Goal: Register for event/course

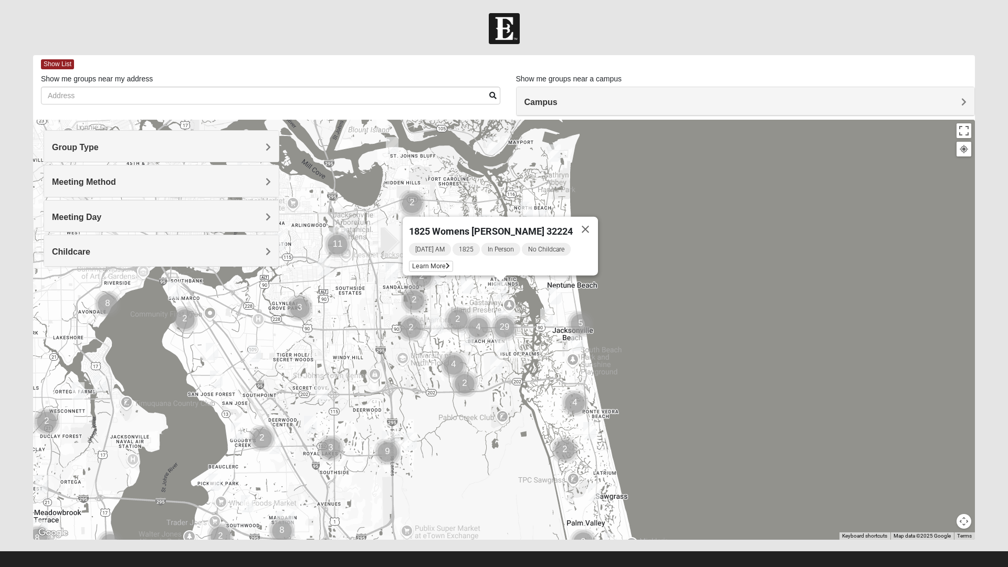
click at [589, 222] on button "Close" at bounding box center [585, 229] width 25 height 25
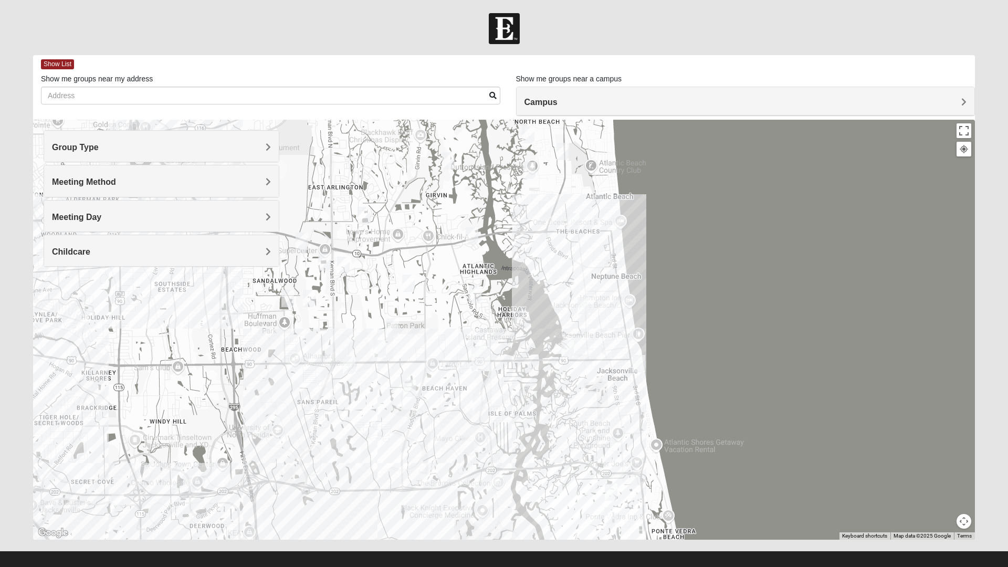
click at [573, 341] on img "Mixed Schneider 32250" at bounding box center [567, 349] width 21 height 26
click at [502, 321] on span "Learn More" at bounding box center [502, 325] width 44 height 11
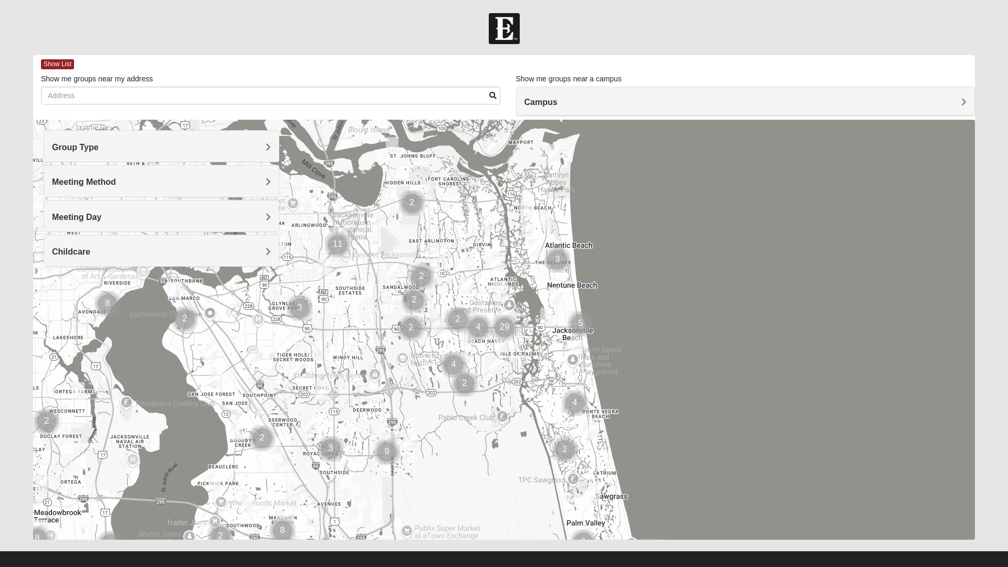
click at [125, 151] on h4 "Group Type" at bounding box center [161, 147] width 219 height 10
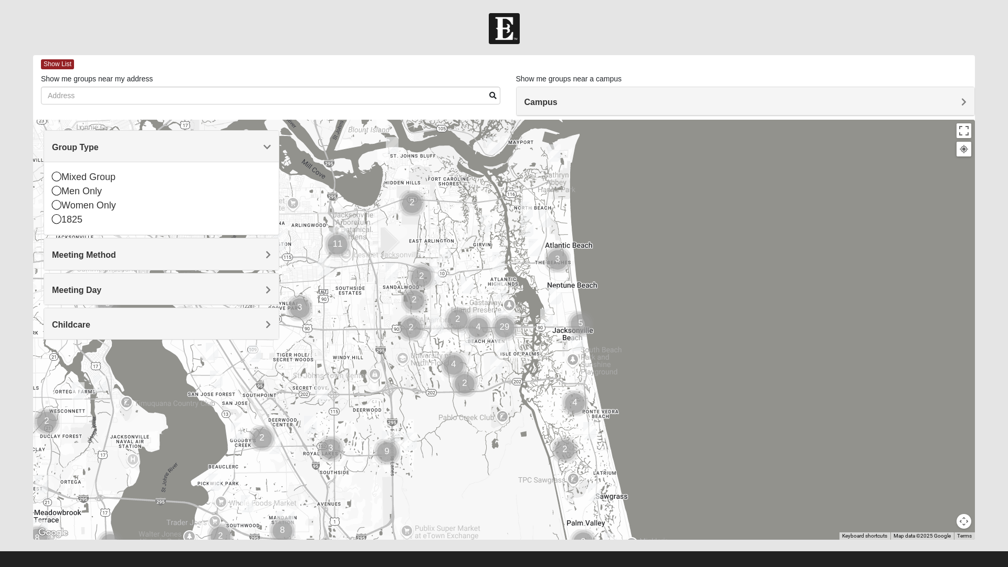
click at [57, 222] on icon at bounding box center [56, 218] width 9 height 9
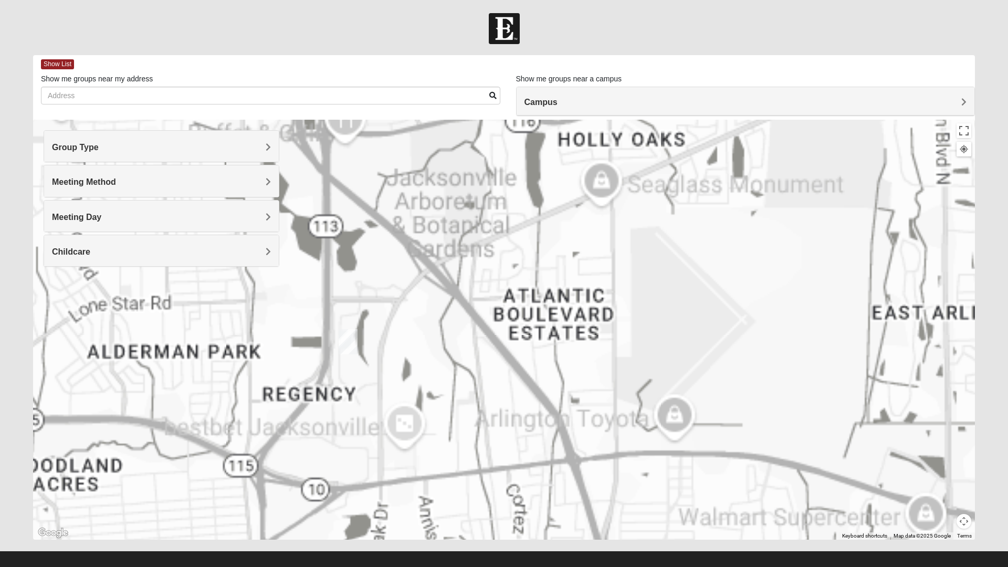
click at [355, 338] on div at bounding box center [504, 330] width 942 height 420
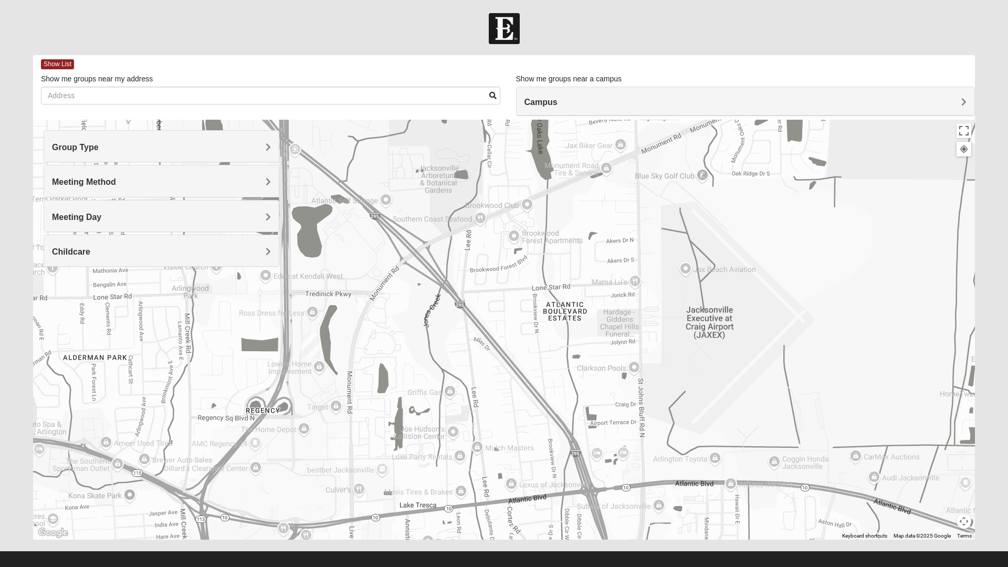
click at [311, 344] on img "Arlington" at bounding box center [310, 346] width 27 height 34
click at [348, 290] on button "Close" at bounding box center [360, 299] width 25 height 25
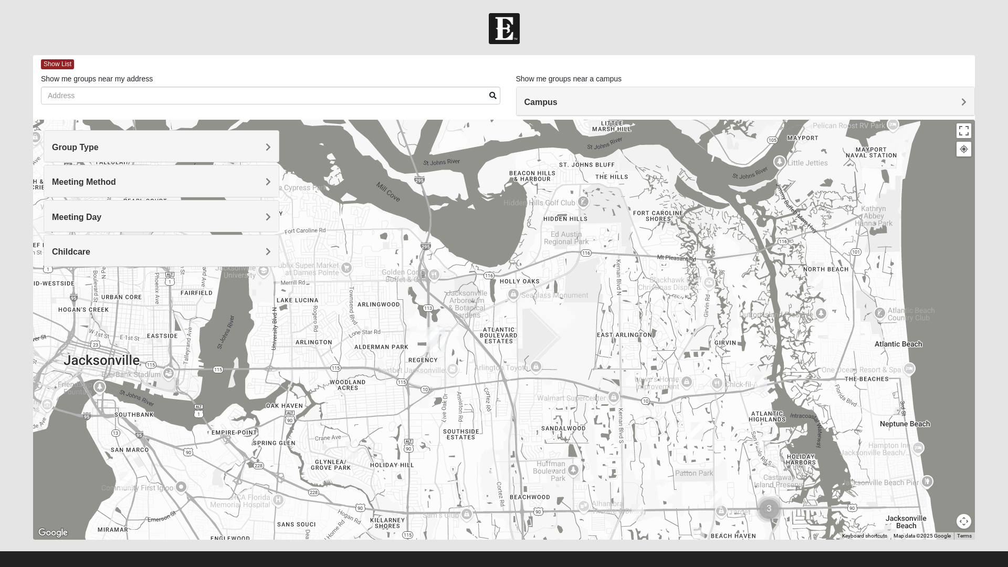
click at [759, 383] on img "1825 Womens Carkhuff 32224" at bounding box center [760, 384] width 21 height 26
click at [692, 433] on img "1825 Mixed Annis 32246" at bounding box center [697, 431] width 21 height 26
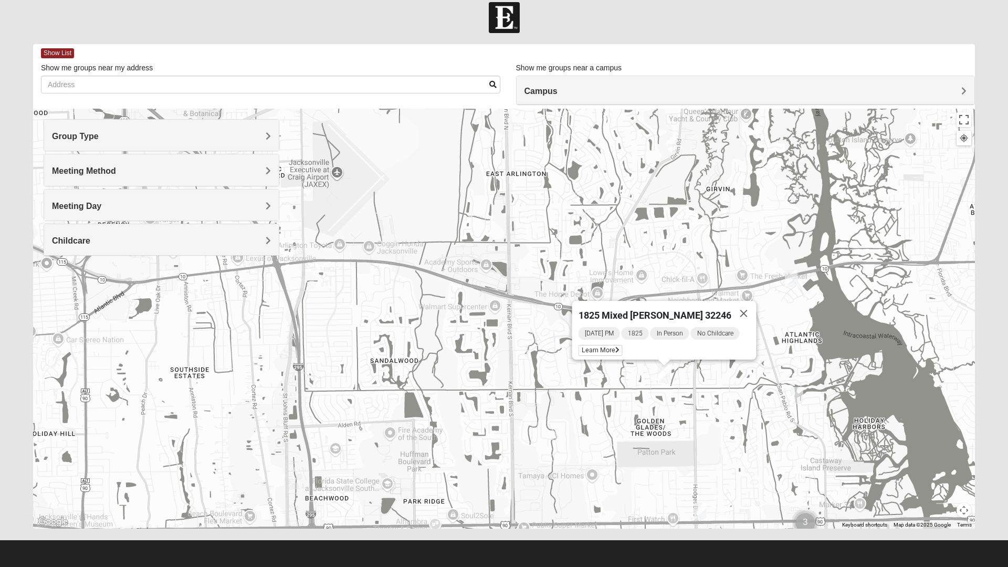
click at [740, 308] on button "Close" at bounding box center [743, 313] width 25 height 25
click at [797, 277] on img "1825 Womens Carkhuff 32224" at bounding box center [791, 279] width 21 height 26
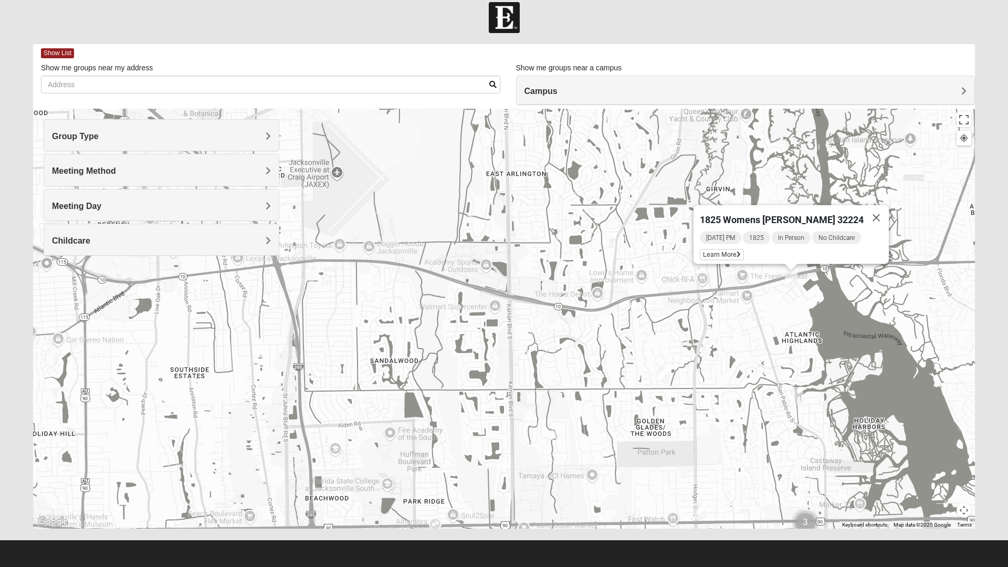
click at [874, 209] on button "Close" at bounding box center [876, 217] width 25 height 25
click at [804, 391] on img "1825 Womens Stewart 32224" at bounding box center [796, 396] width 21 height 26
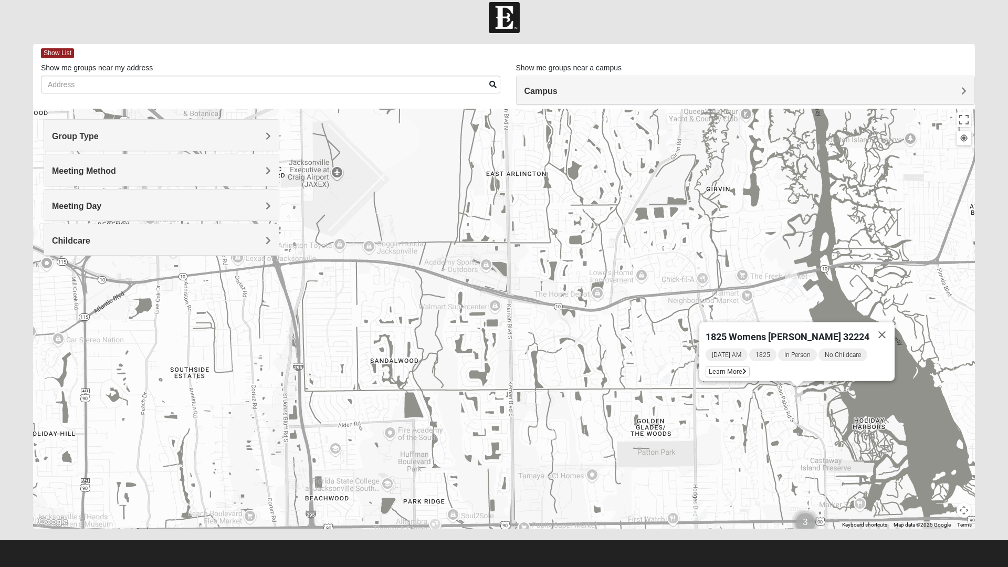
click at [879, 328] on button "Close" at bounding box center [881, 334] width 25 height 25
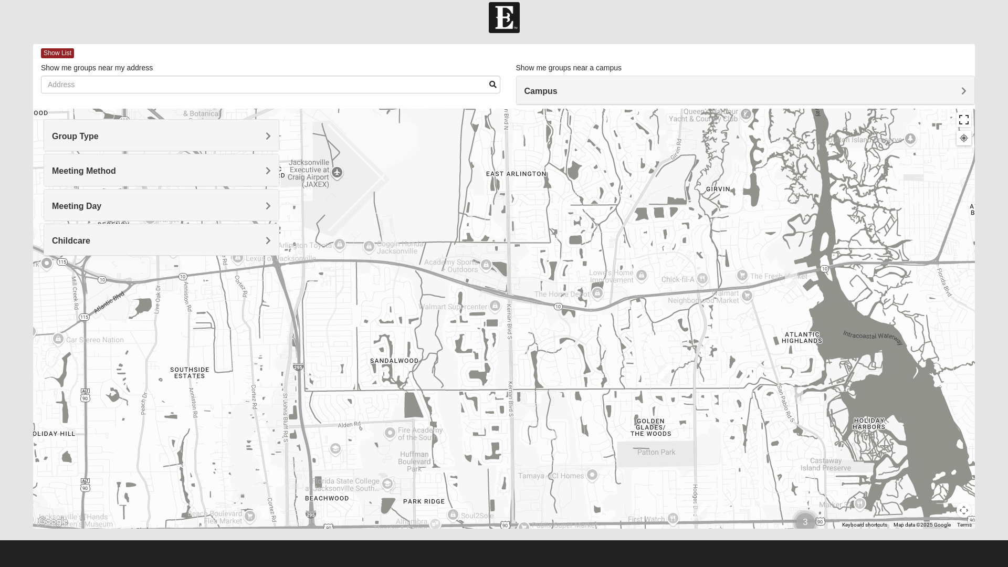
click at [967, 119] on button "Toggle fullscreen view" at bounding box center [964, 119] width 15 height 15
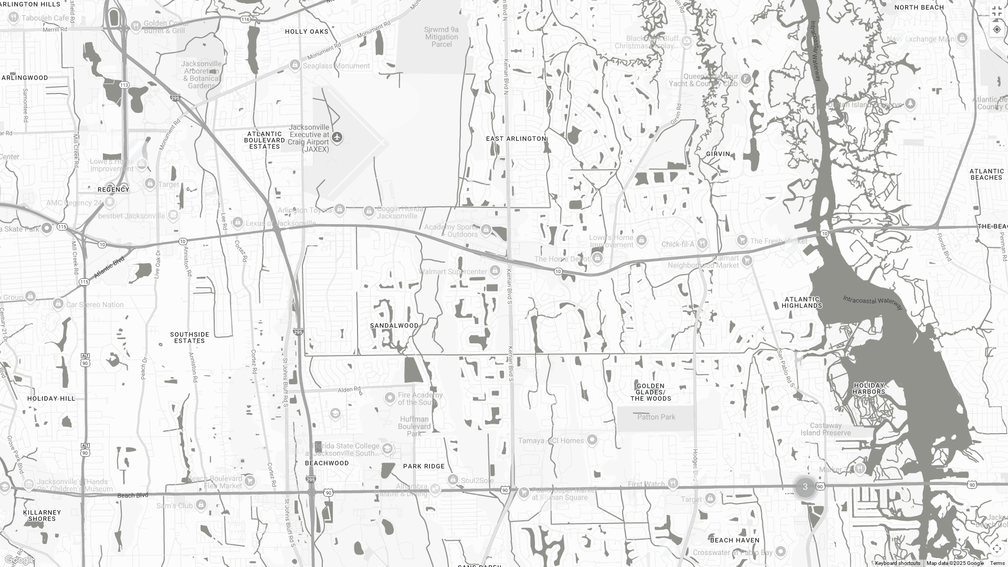
click at [581, 36] on div at bounding box center [504, 283] width 1008 height 567
click at [998, 14] on button "Toggle fullscreen view" at bounding box center [997, 11] width 15 height 15
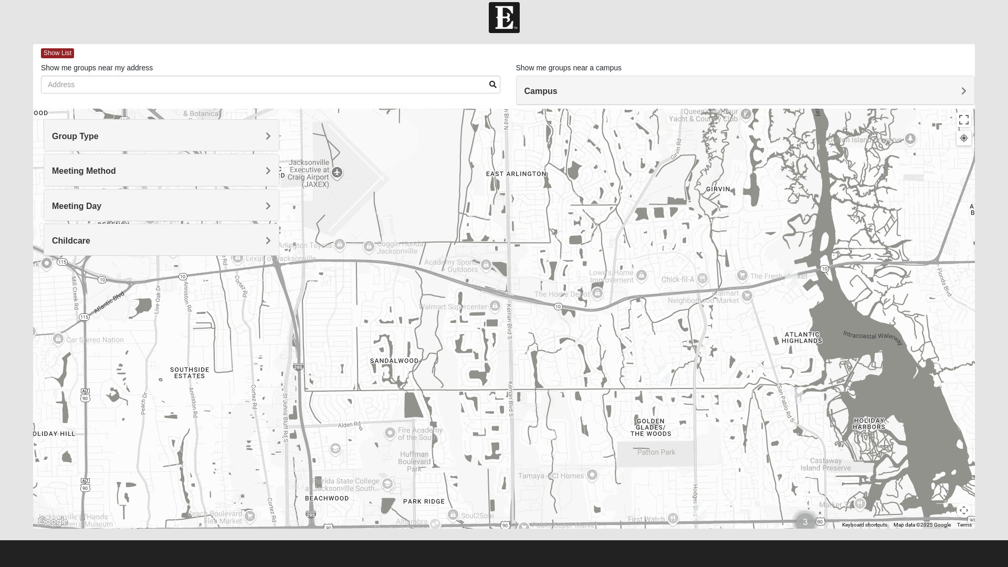
click at [65, 55] on span "Show List" at bounding box center [57, 53] width 33 height 10
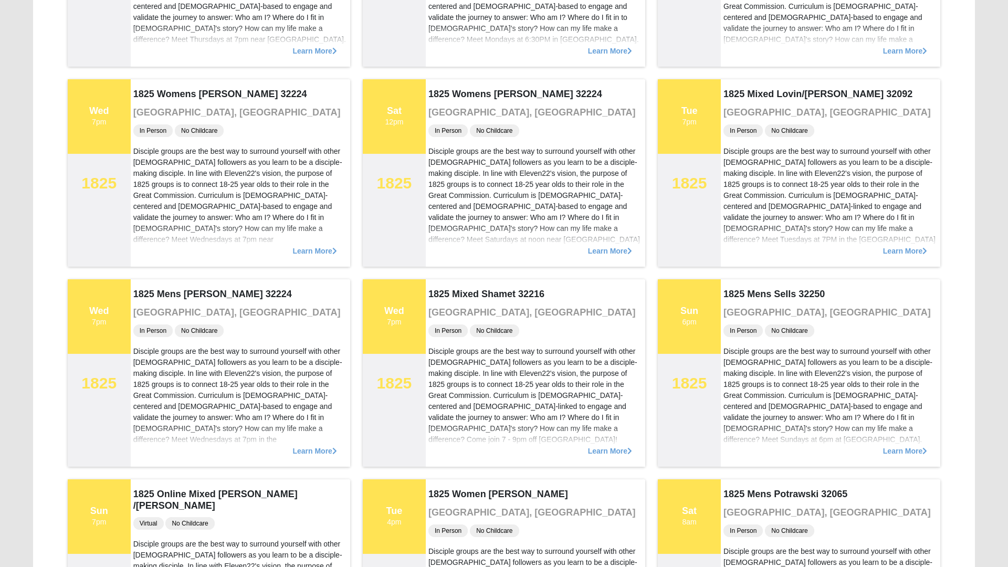
scroll to position [651, 0]
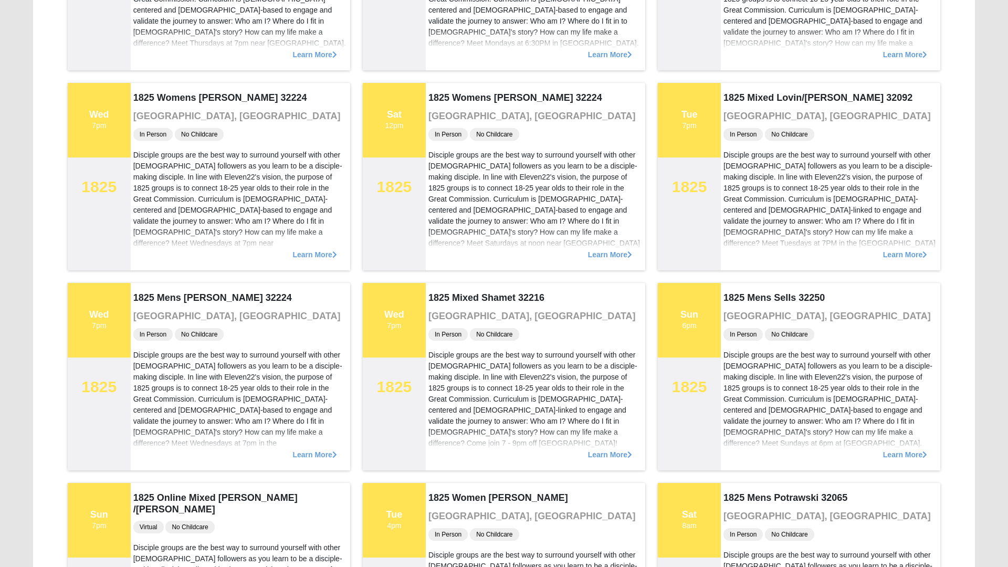
click at [295, 330] on div "In Person No Childcare" at bounding box center [240, 334] width 214 height 15
click at [318, 449] on span "Learn More" at bounding box center [314, 449] width 44 height 0
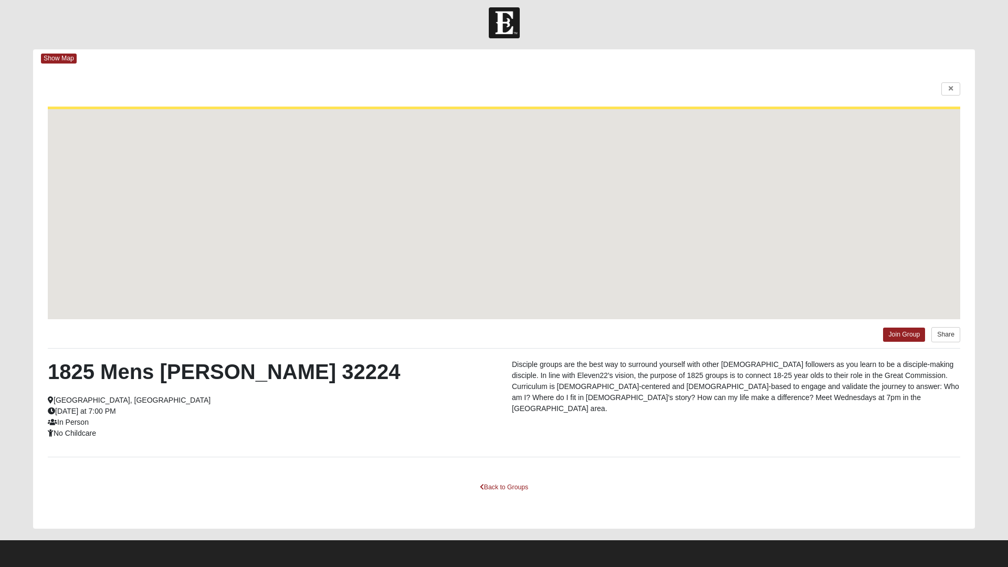
scroll to position [6, 0]
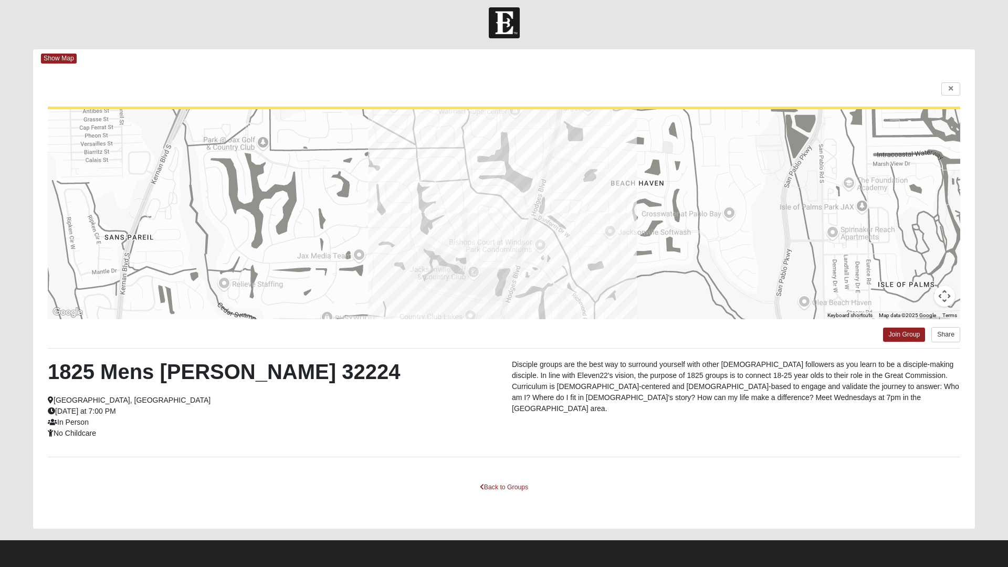
click at [75, 59] on span "Show Map" at bounding box center [59, 59] width 36 height 10
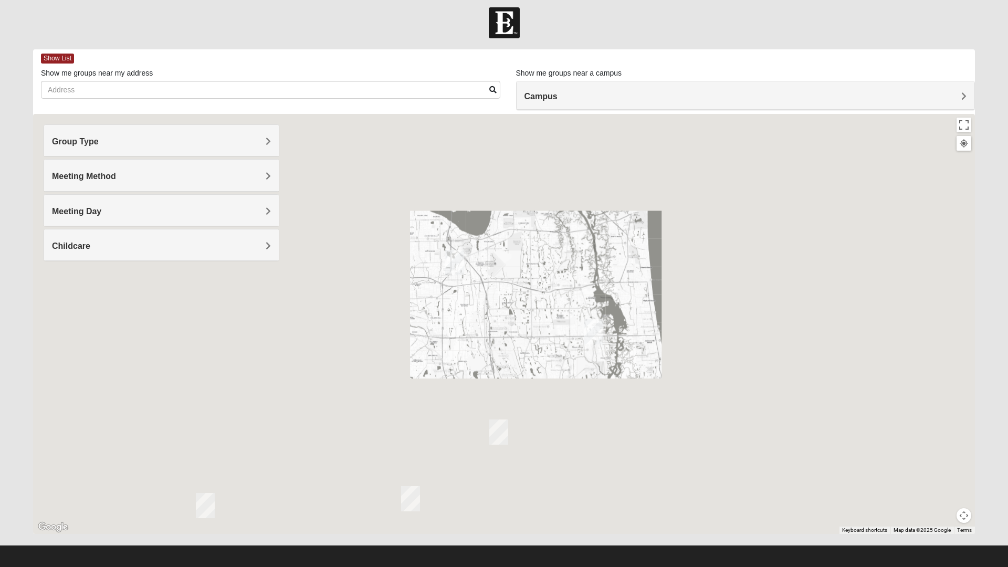
scroll to position [11, 0]
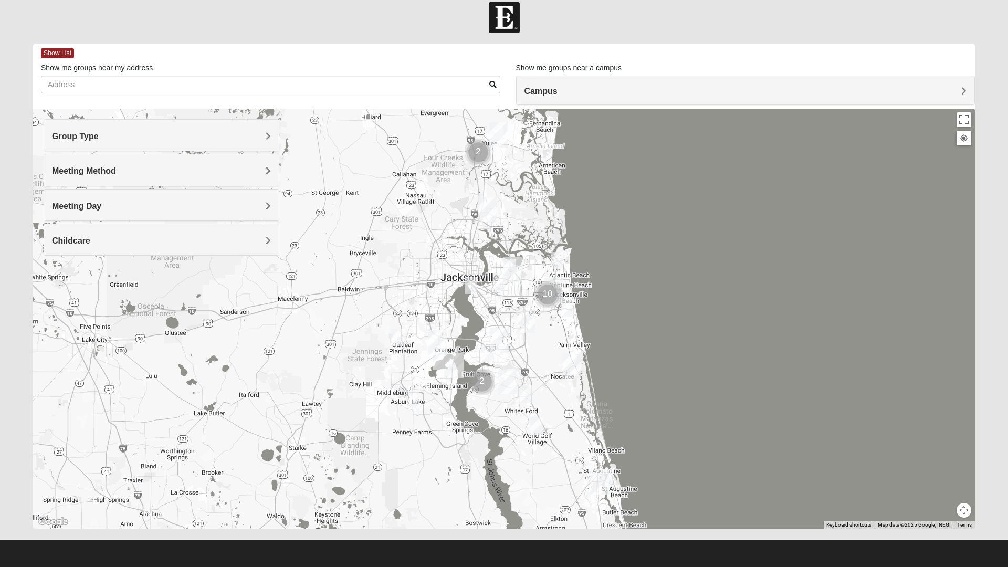
click at [140, 137] on h4 "Group Type" at bounding box center [161, 136] width 219 height 10
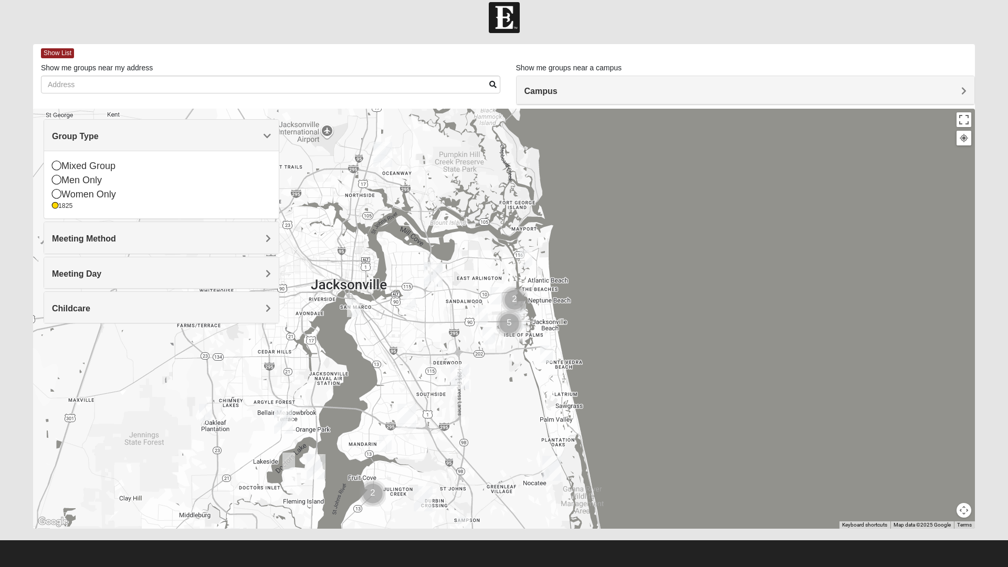
click at [54, 49] on span "Show List" at bounding box center [57, 53] width 33 height 10
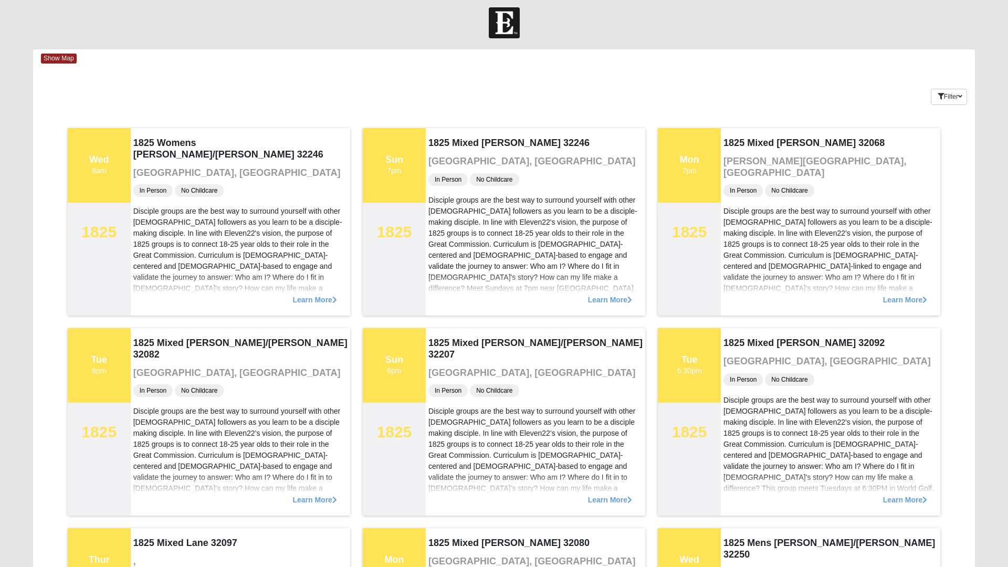
scroll to position [0, 0]
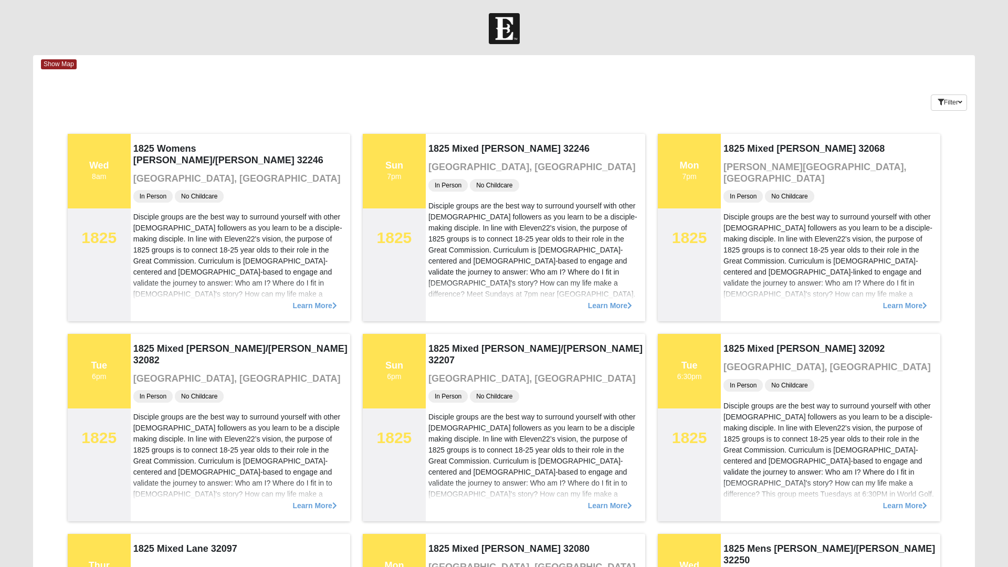
click at [56, 63] on span "Show Map" at bounding box center [59, 64] width 36 height 10
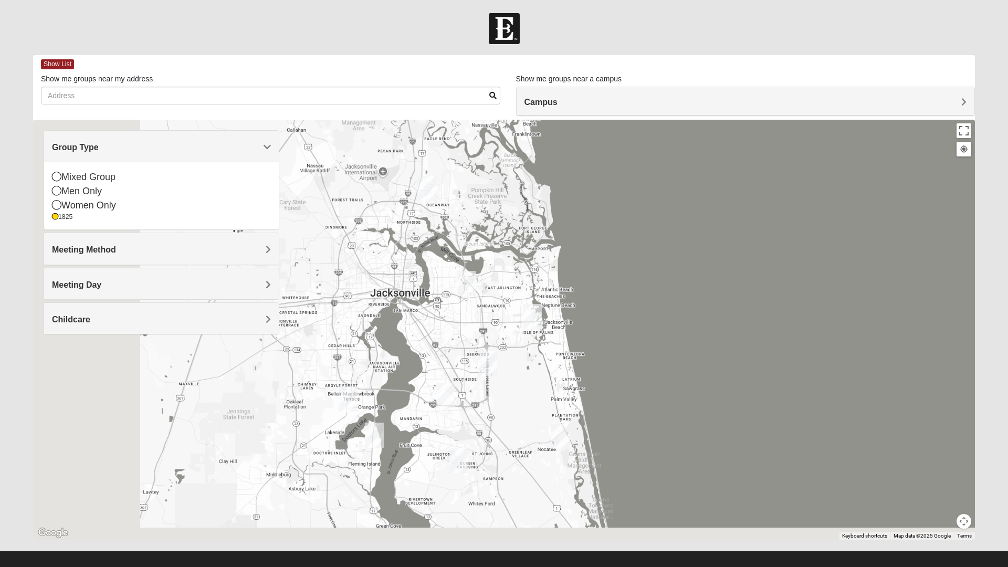
click at [62, 62] on span "Show List" at bounding box center [57, 64] width 33 height 10
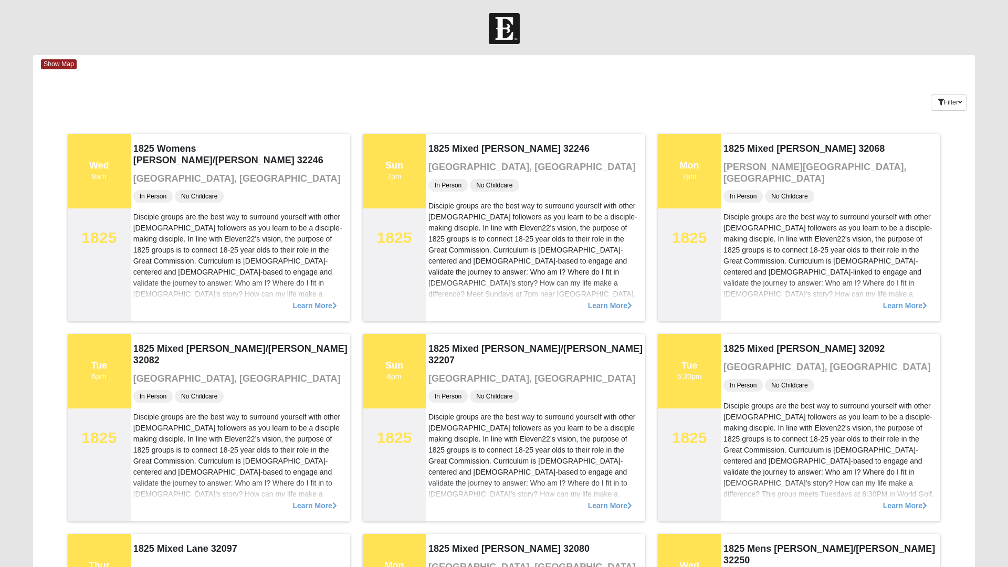
click at [46, 63] on span "Show Map" at bounding box center [59, 64] width 36 height 10
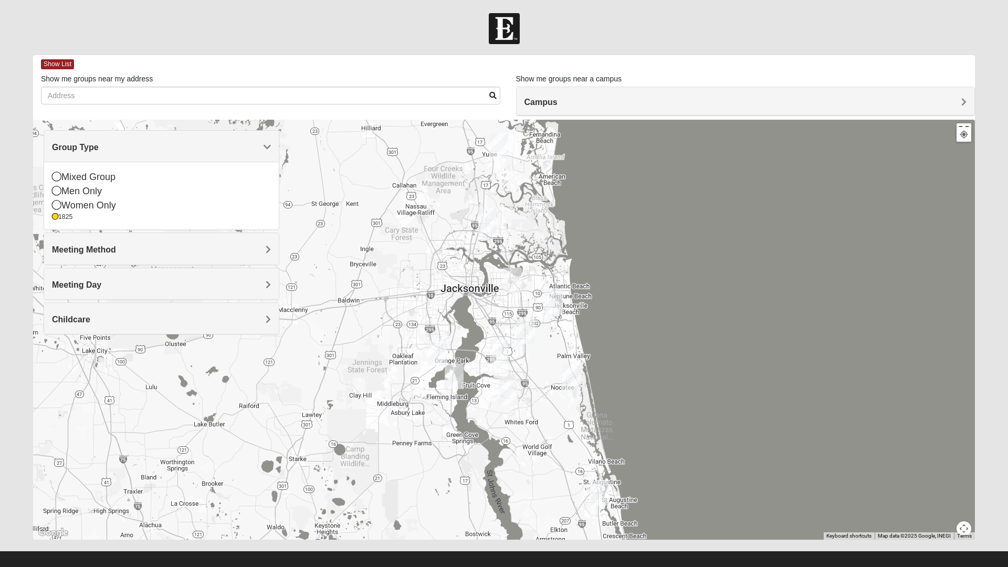
click at [60, 67] on span "Show List" at bounding box center [57, 64] width 33 height 10
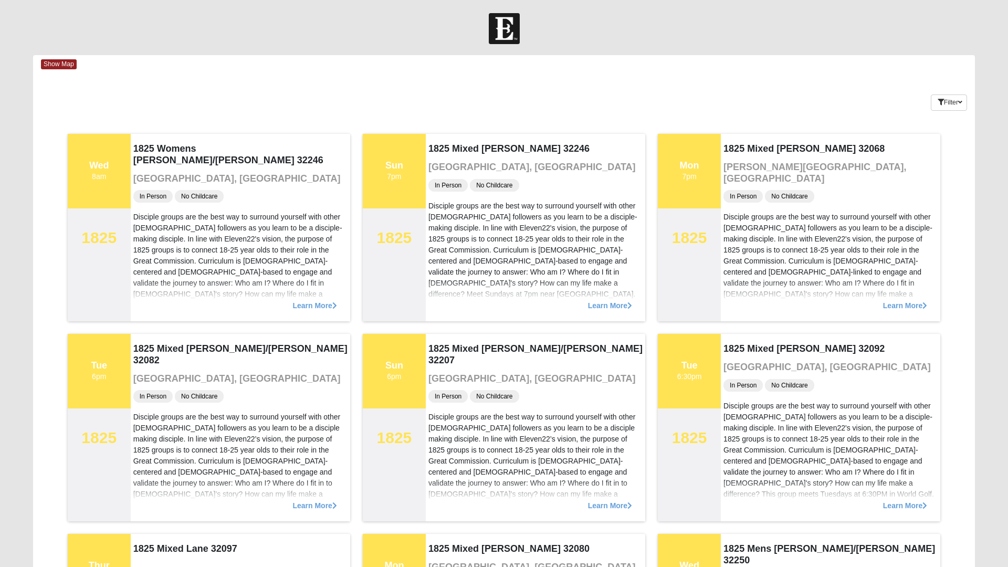
click at [58, 65] on span "Show Map" at bounding box center [59, 64] width 36 height 10
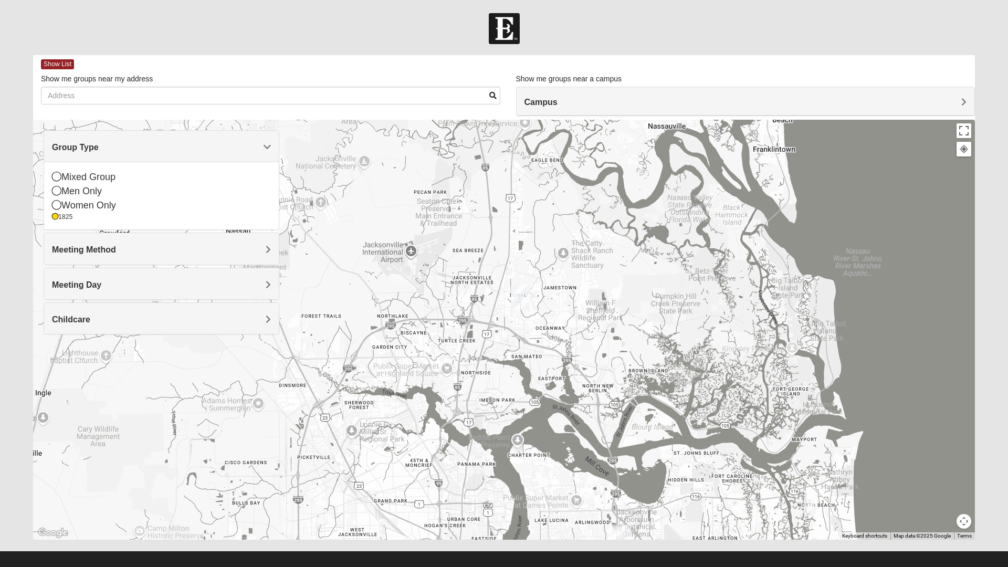
click at [522, 300] on img "North Jax" at bounding box center [520, 297] width 27 height 34
click at [554, 242] on button "Close" at bounding box center [566, 250] width 25 height 25
click at [520, 299] on img "North Jax" at bounding box center [520, 297] width 27 height 34
click at [518, 301] on img "North Jax" at bounding box center [520, 297] width 27 height 34
click at [554, 252] on button "Close" at bounding box center [566, 250] width 25 height 25
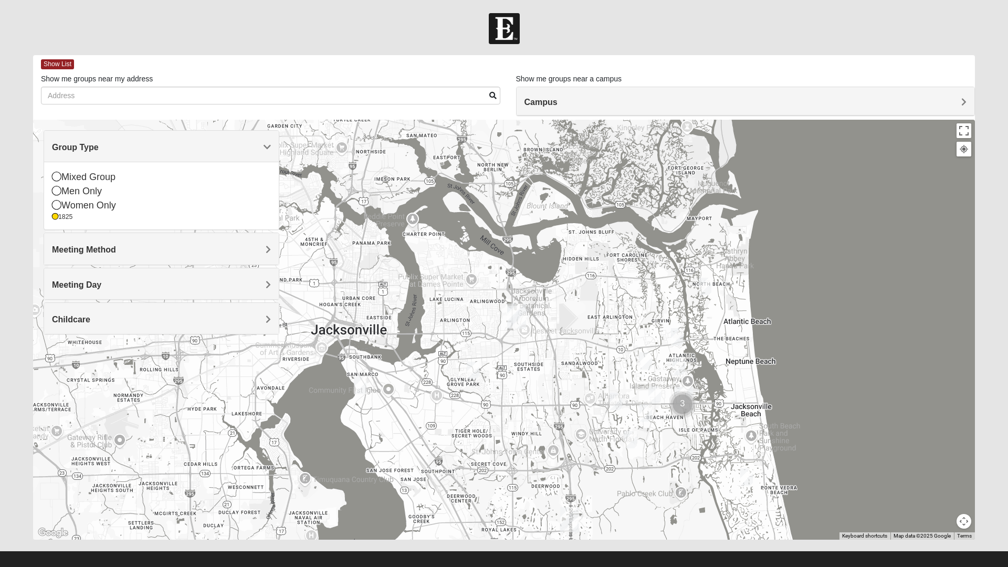
click at [538, 346] on div at bounding box center [504, 330] width 942 height 420
click at [62, 65] on span "Show List" at bounding box center [57, 64] width 33 height 10
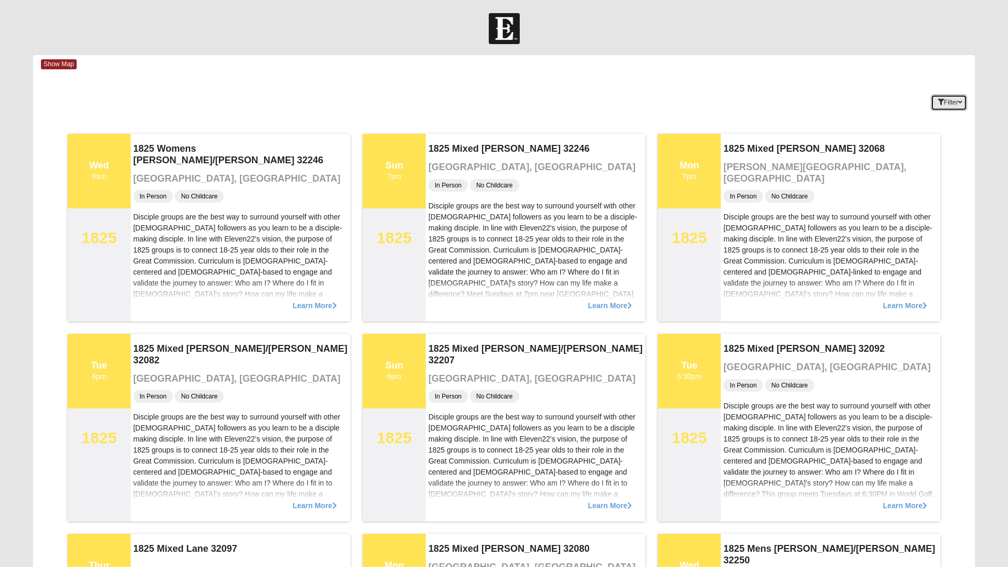
click at [949, 104] on button "Filter" at bounding box center [949, 103] width 36 height 16
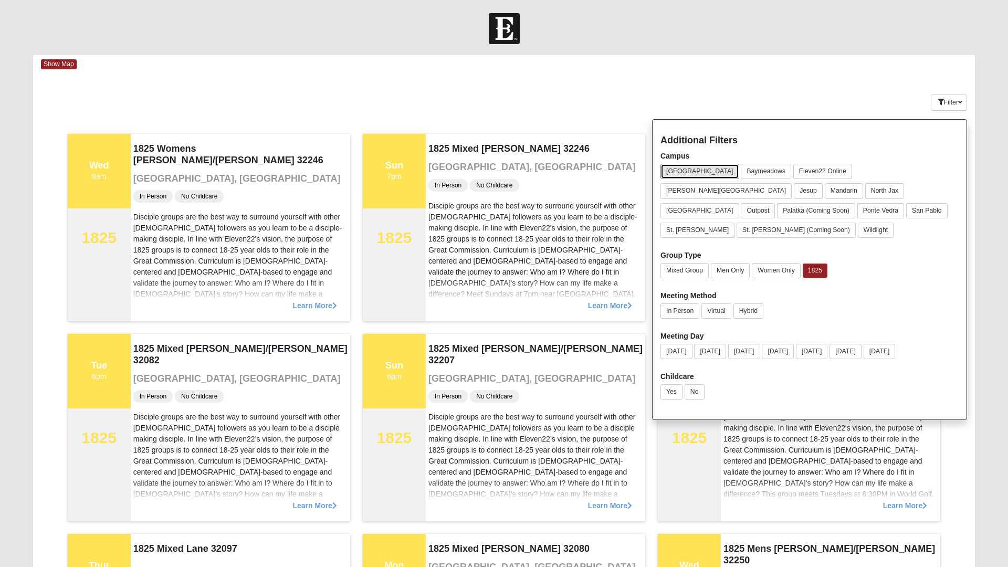
click at [680, 167] on button "[GEOGRAPHIC_DATA]" at bounding box center [699, 171] width 79 height 15
click at [683, 173] on button "[GEOGRAPHIC_DATA]" at bounding box center [699, 171] width 78 height 14
click at [680, 171] on button "[GEOGRAPHIC_DATA]" at bounding box center [699, 171] width 79 height 15
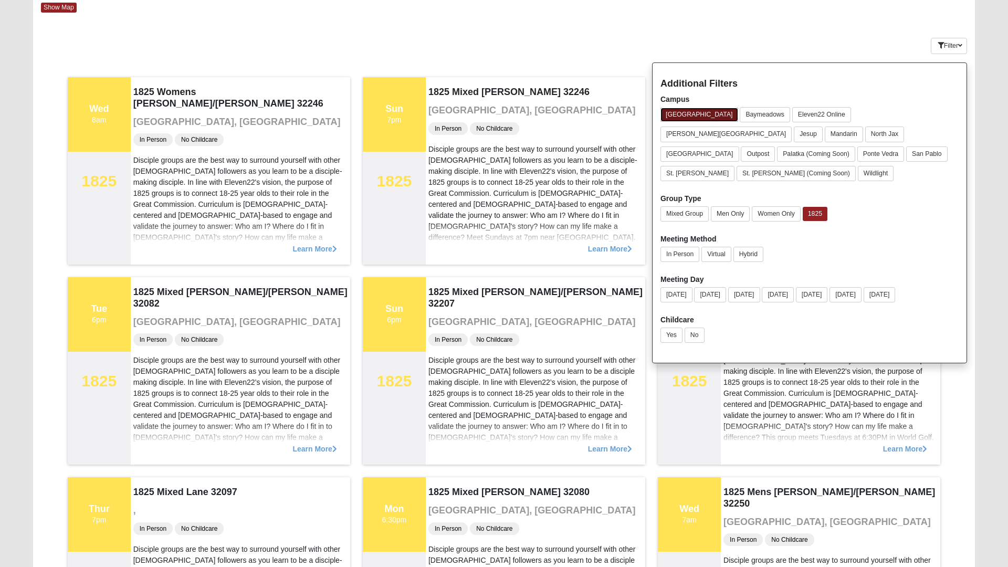
scroll to position [50, 0]
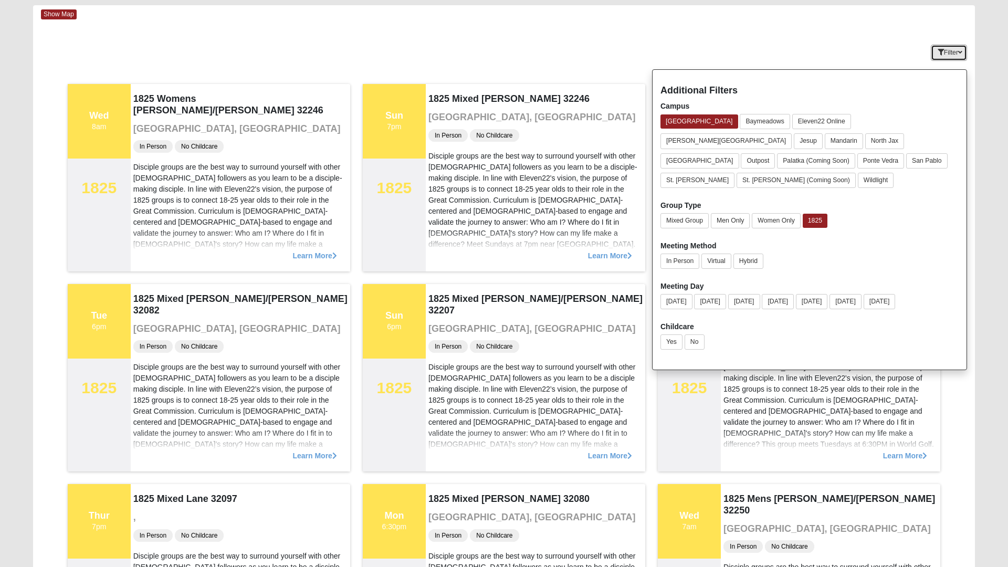
click at [947, 56] on button "Filter" at bounding box center [949, 53] width 36 height 16
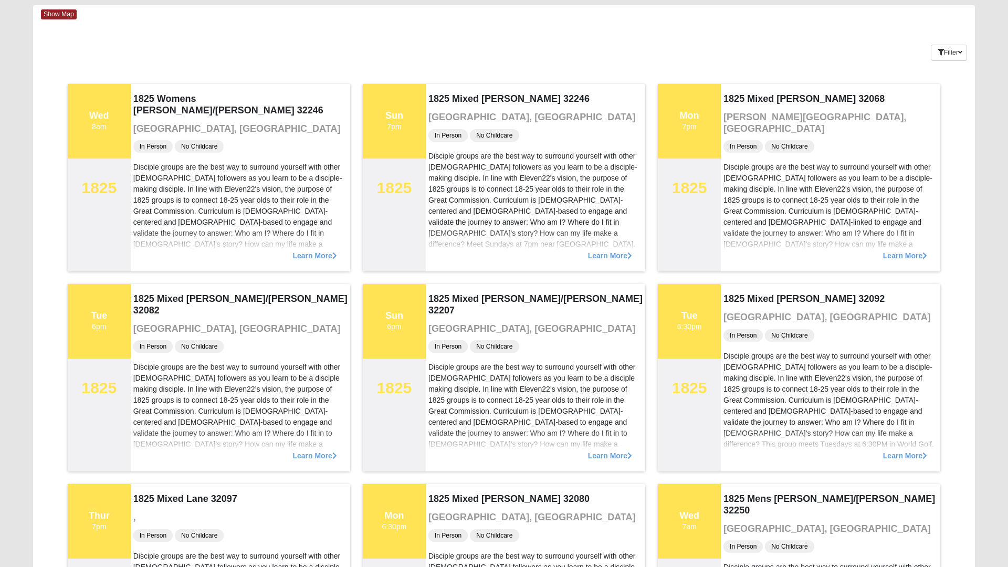
click at [62, 15] on span "Show Map" at bounding box center [59, 14] width 36 height 10
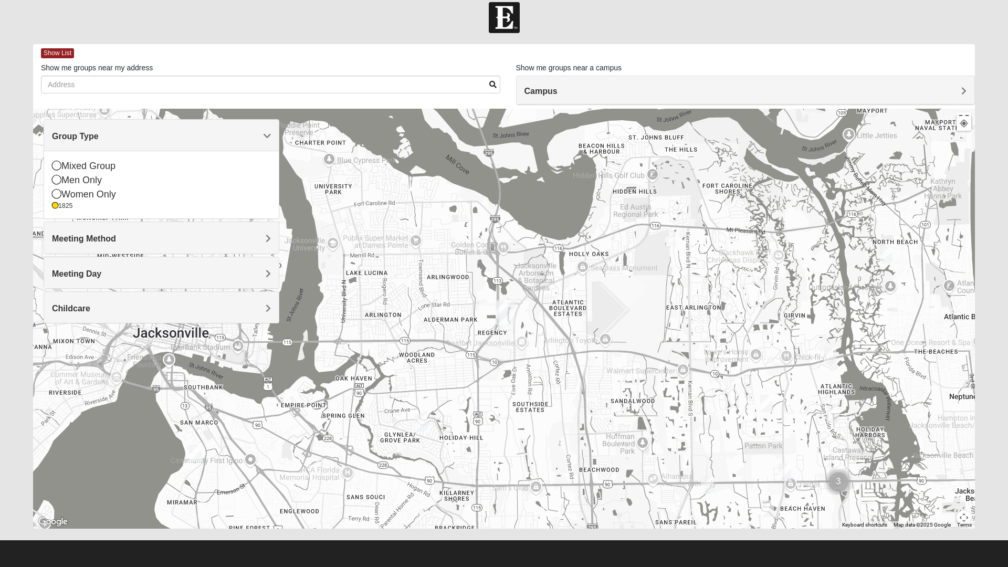
scroll to position [11, 0]
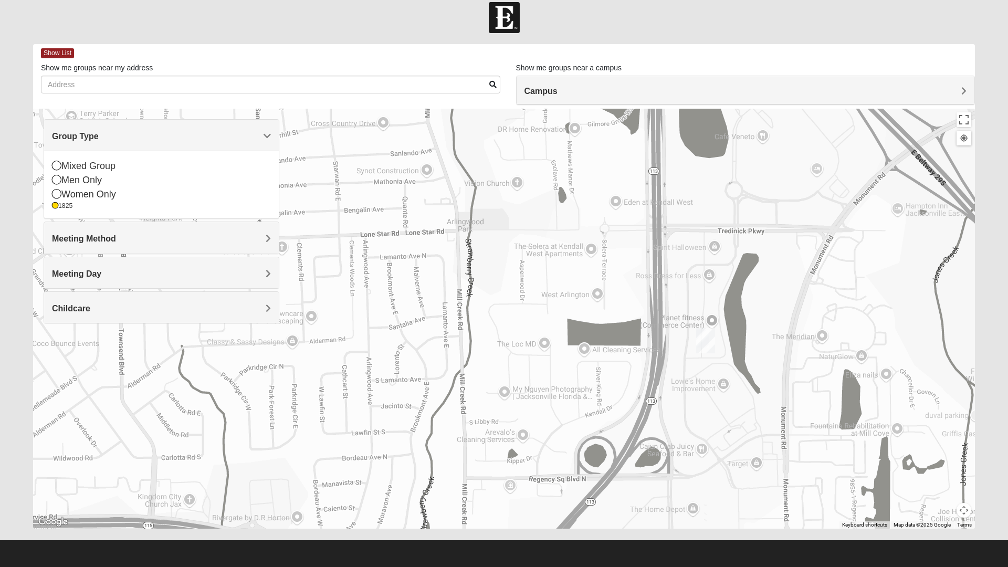
click at [702, 339] on img "Arlington" at bounding box center [705, 341] width 27 height 34
click at [698, 334] on img "Arlington" at bounding box center [705, 341] width 27 height 34
click at [693, 338] on img "Arlington" at bounding box center [705, 341] width 27 height 34
click at [698, 344] on img "Arlington" at bounding box center [705, 341] width 27 height 34
click at [710, 344] on img "Arlington" at bounding box center [705, 341] width 27 height 34
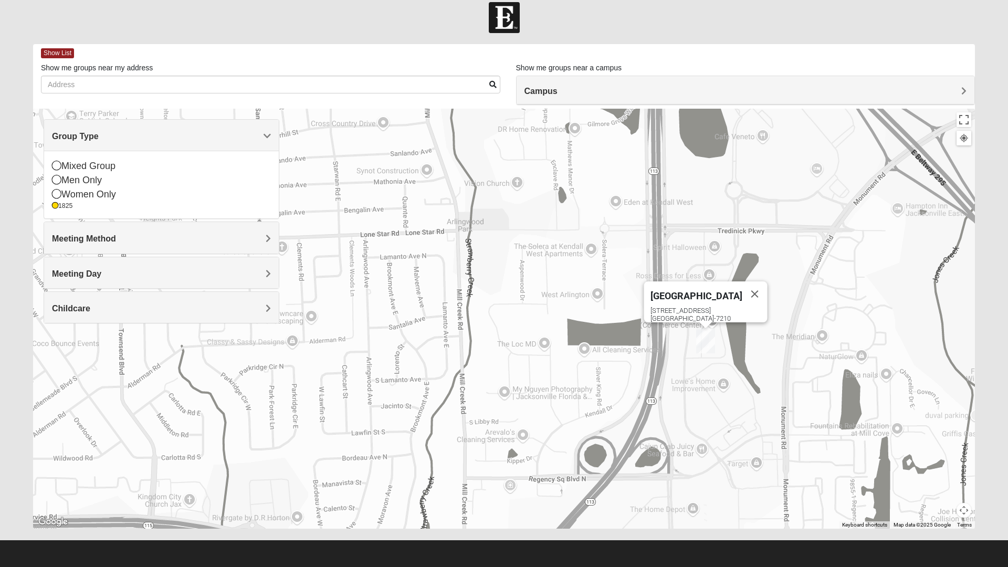
click at [702, 344] on img "Arlington" at bounding box center [705, 341] width 27 height 34
click at [695, 343] on img "Arlington" at bounding box center [705, 341] width 27 height 34
click at [678, 351] on div "Arlington 651 Commerce Center Dr Jacksonville, FL 32225-7210" at bounding box center [504, 319] width 942 height 420
click at [696, 348] on img "Arlington" at bounding box center [705, 341] width 27 height 34
click at [706, 350] on img "Arlington" at bounding box center [705, 341] width 27 height 34
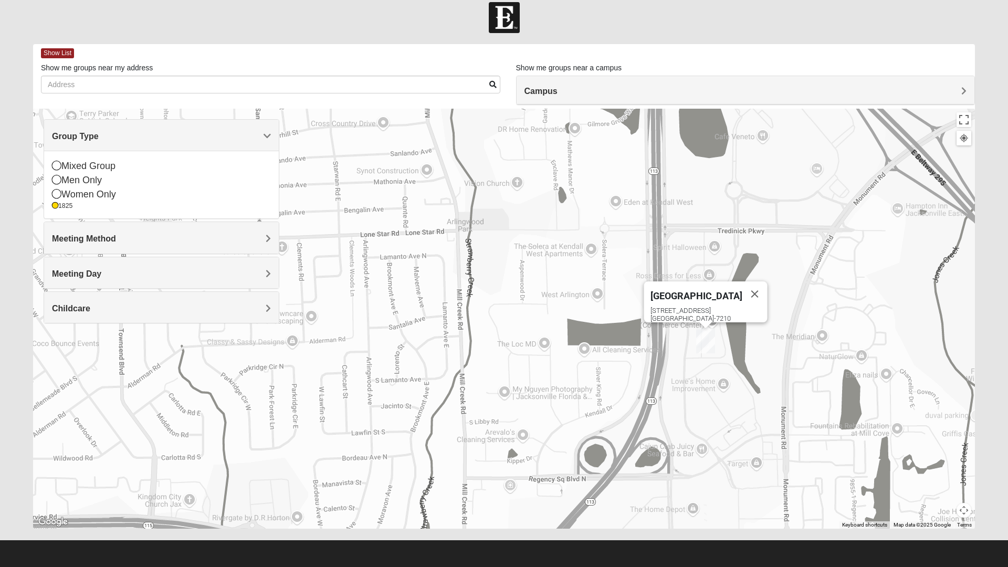
click at [707, 339] on img "Arlington" at bounding box center [705, 341] width 27 height 34
click at [744, 286] on button "Close" at bounding box center [754, 293] width 25 height 25
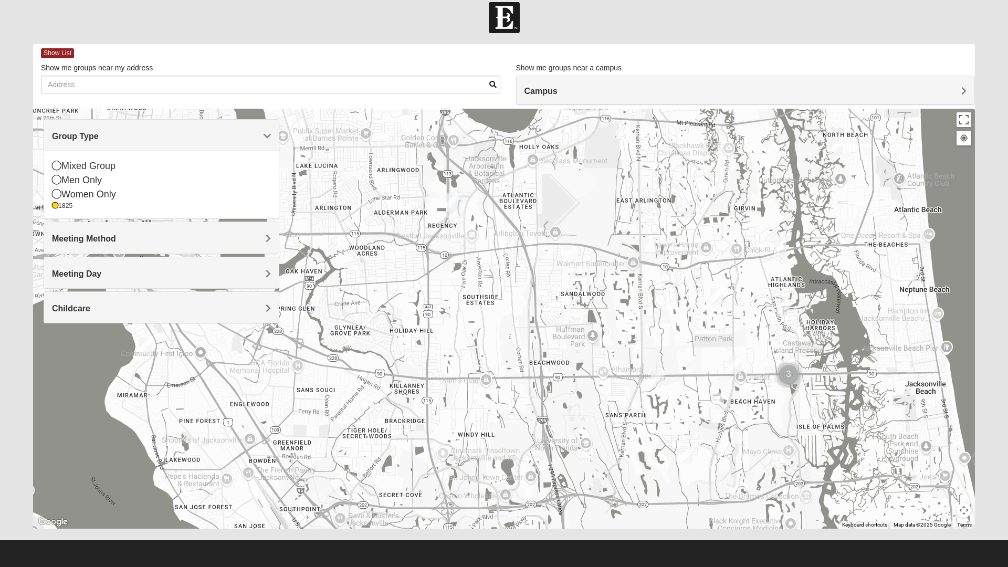
click at [55, 206] on icon at bounding box center [55, 206] width 6 height 6
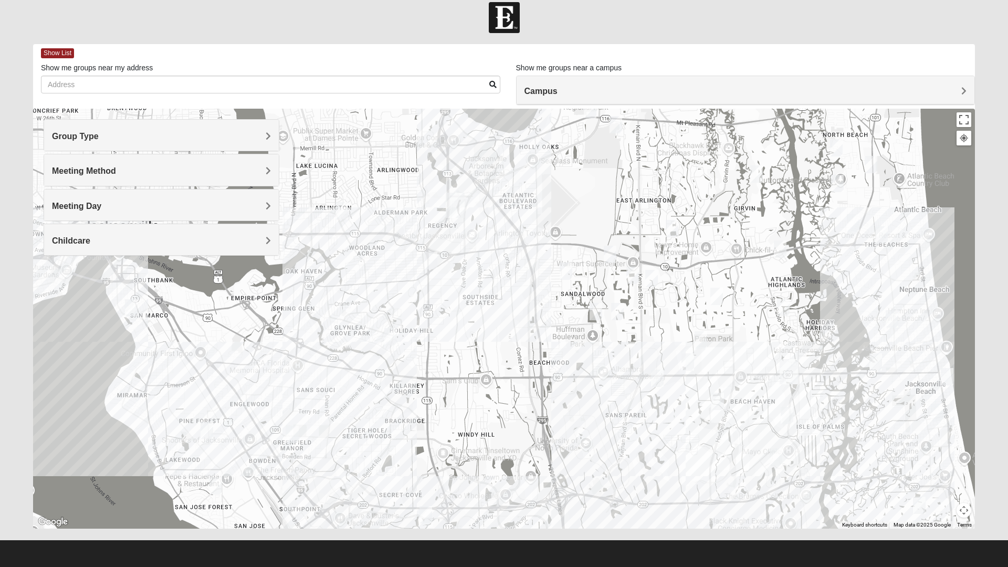
click at [121, 150] on div "Group Type" at bounding box center [161, 135] width 235 height 31
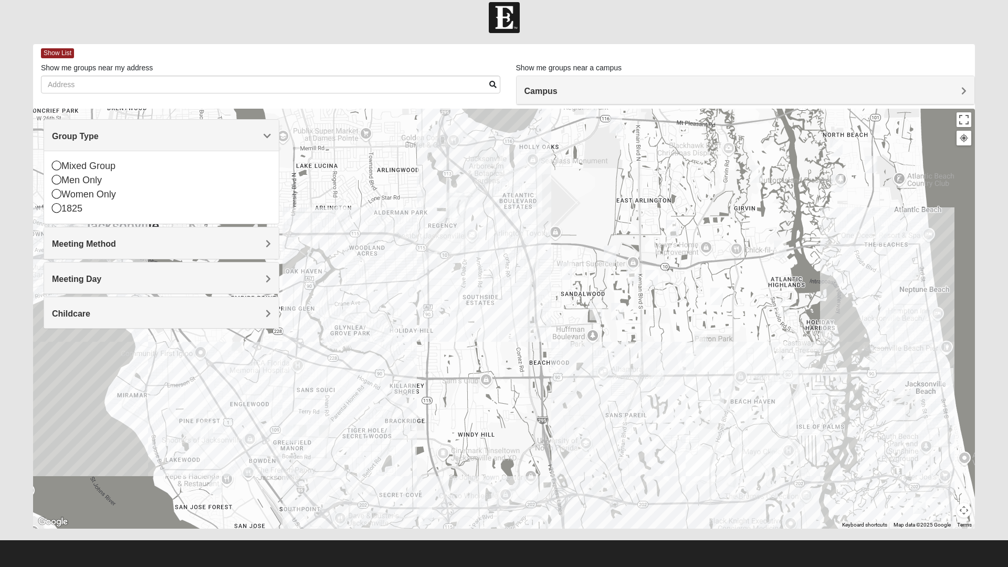
click at [640, 277] on img "Mixed Maytum 32224" at bounding box center [632, 276] width 21 height 26
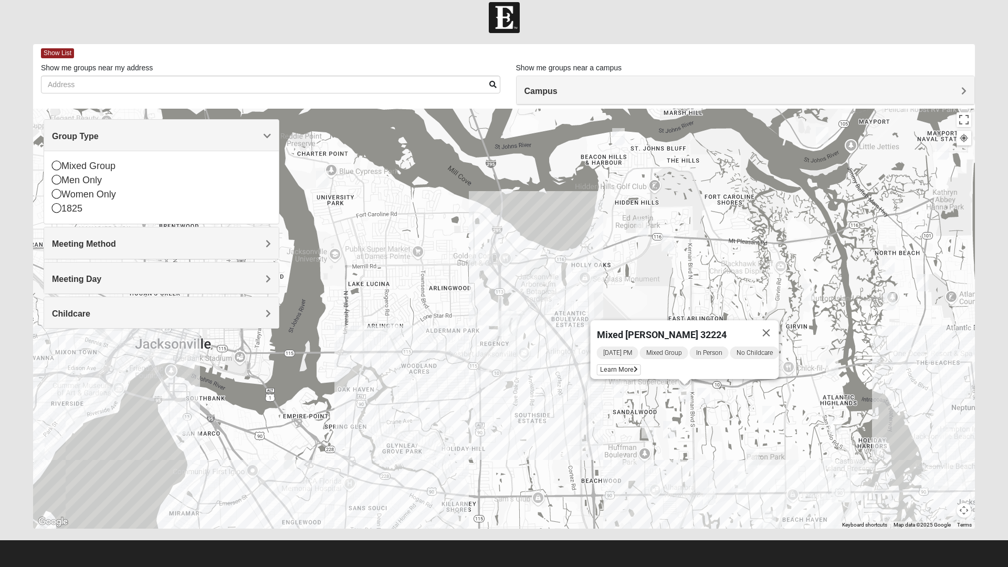
click at [622, 137] on img "Womens Nield 32225" at bounding box center [618, 137] width 21 height 26
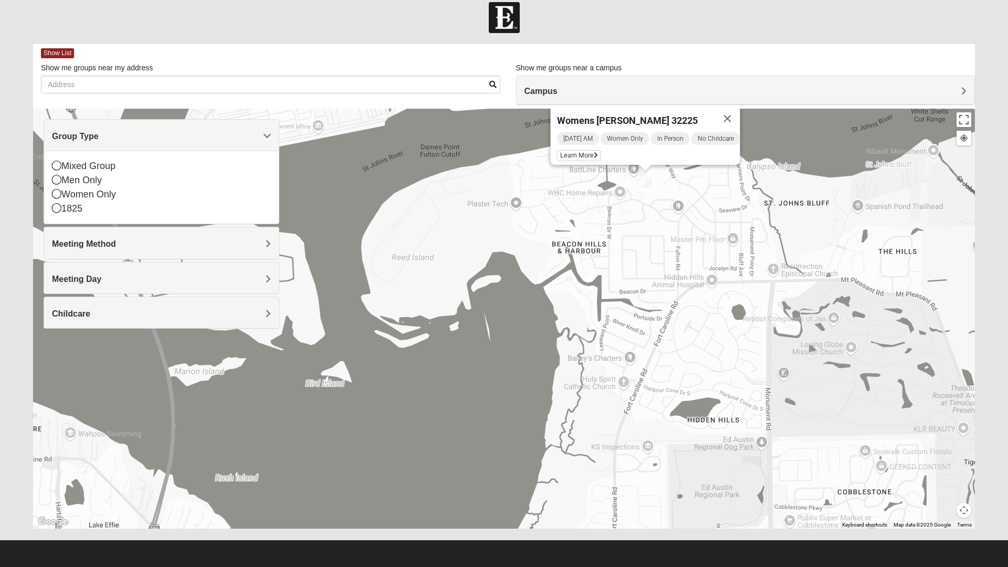
click at [663, 158] on div "Monday AM Women Only In Person No Childcare Learn More" at bounding box center [648, 148] width 183 height 34
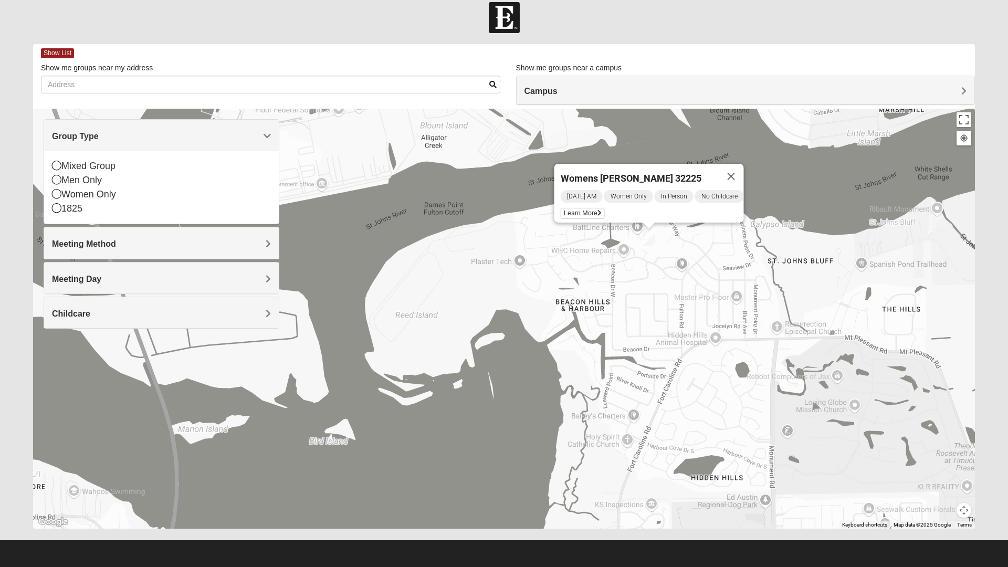
scroll to position [11, 0]
click at [584, 208] on span "Learn More" at bounding box center [583, 213] width 44 height 11
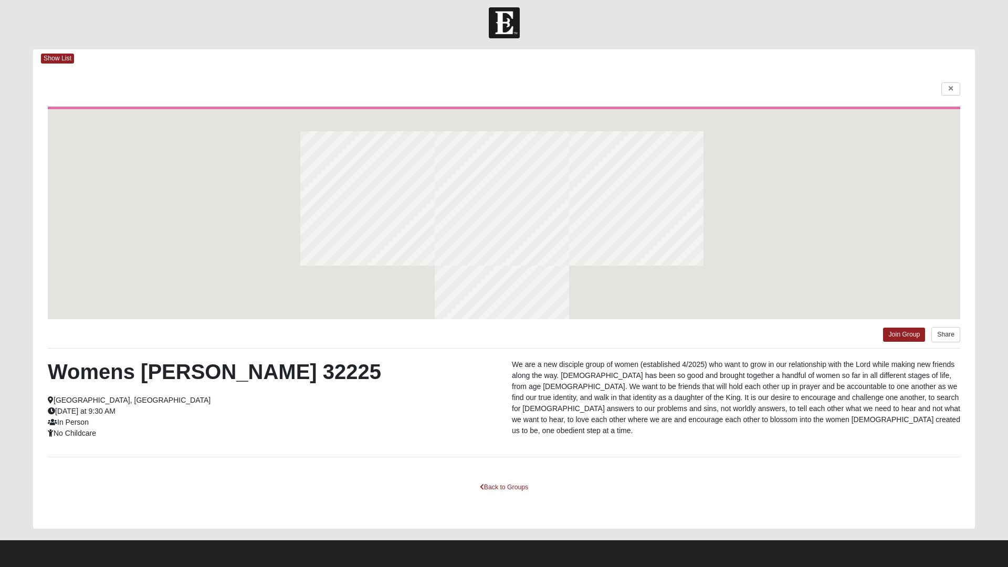
scroll to position [6, 0]
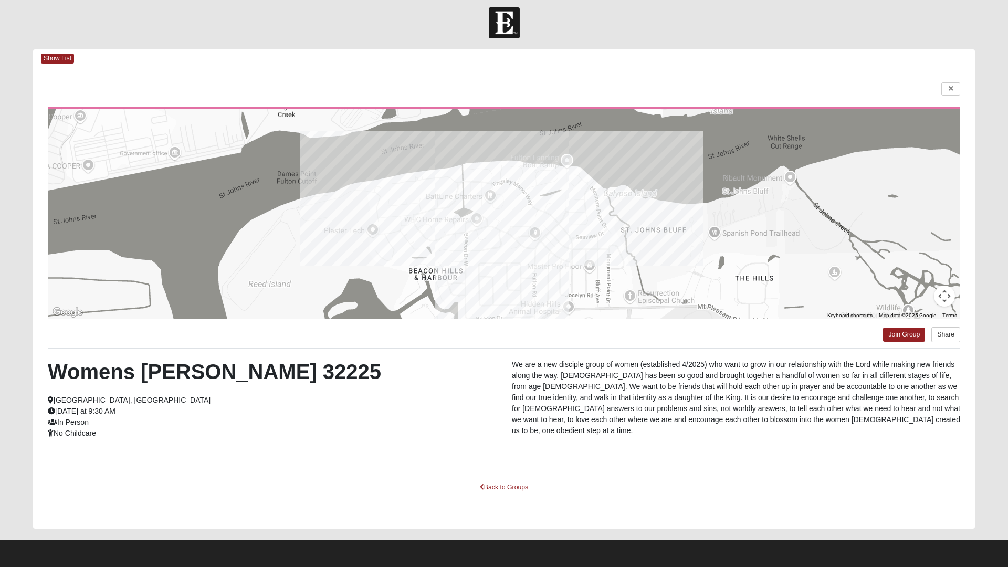
click at [899, 319] on div "Map Data Map data ©2025 Google" at bounding box center [908, 315] width 64 height 7
click at [898, 334] on link "Join Group" at bounding box center [904, 335] width 42 height 14
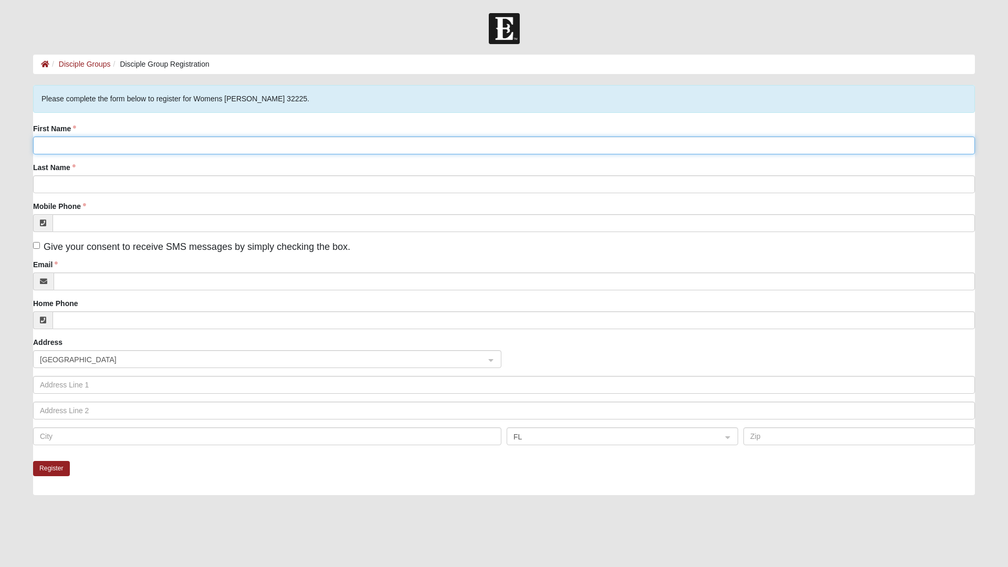
click at [211, 146] on input "First Name" at bounding box center [504, 146] width 942 height 18
type input "[PERSON_NAME]"
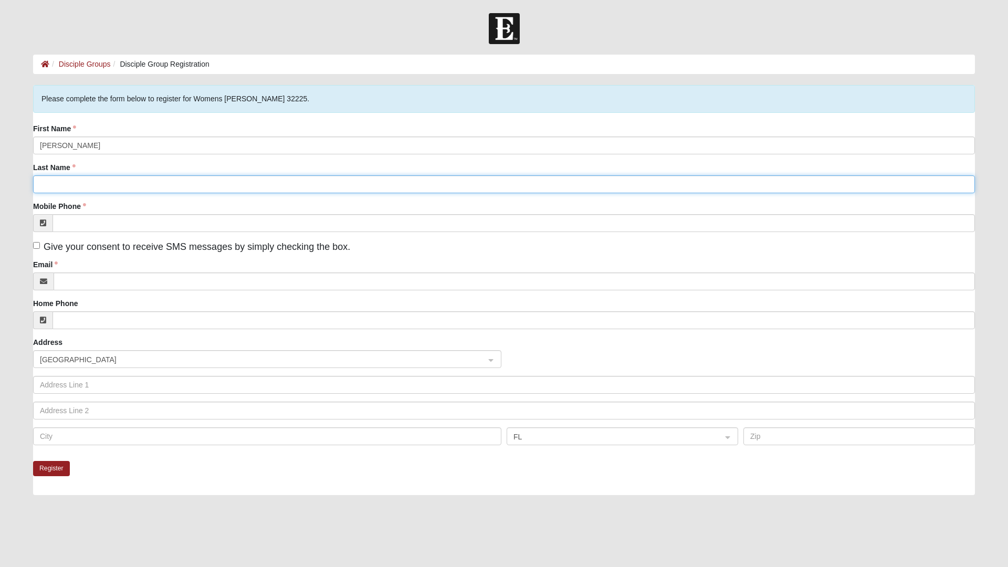
click at [225, 177] on input "Last Name" at bounding box center [504, 184] width 942 height 18
type input "[PERSON_NAME]"
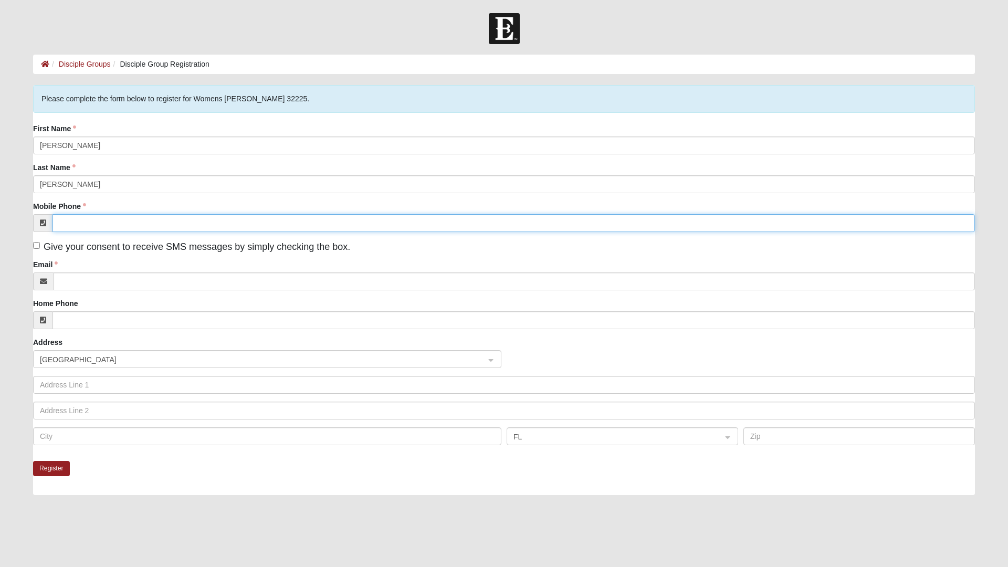
click at [235, 222] on input "Mobile Phone" at bounding box center [514, 223] width 922 height 18
type input "(904) 327-2939"
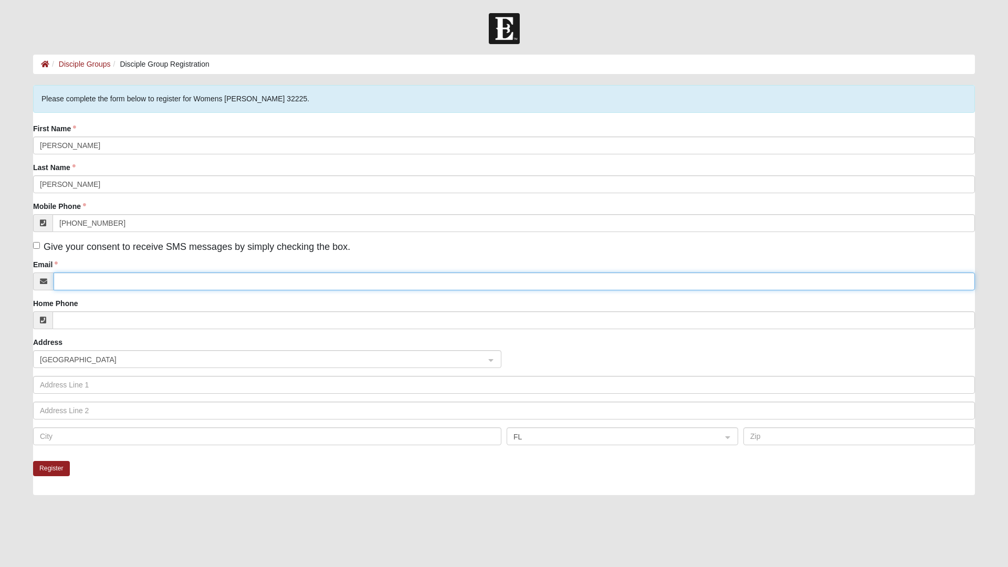
click at [243, 279] on input "Email" at bounding box center [514, 281] width 921 height 18
type input "C"
type input "admin@canadaywindows.com"
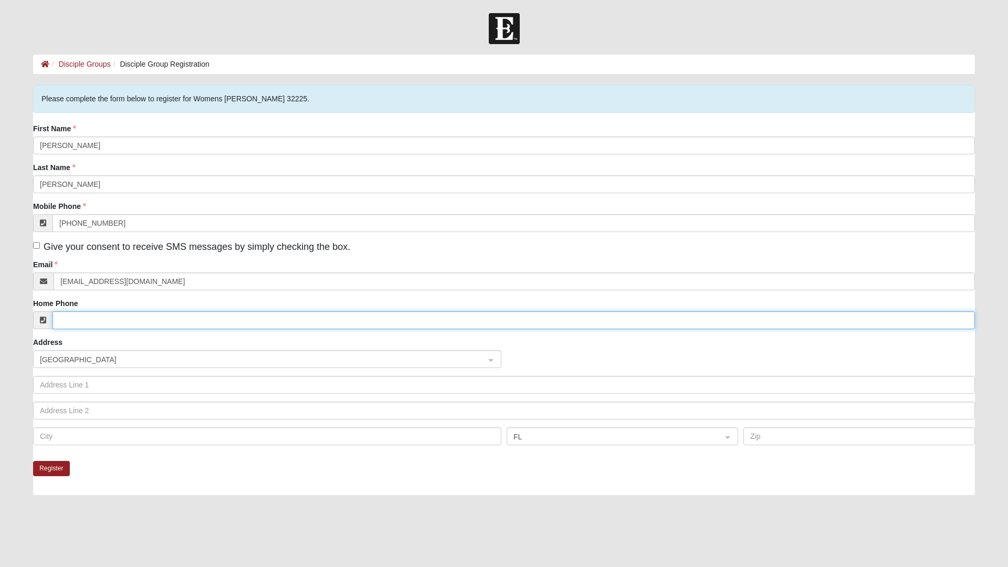
click at [268, 321] on input "Home Phone" at bounding box center [514, 320] width 922 height 18
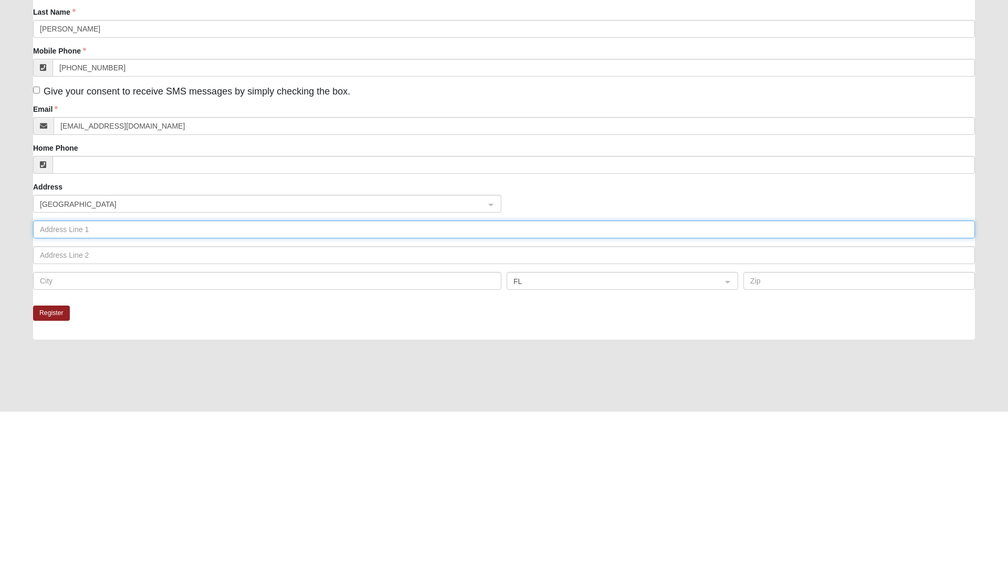
click at [235, 387] on input "text" at bounding box center [504, 385] width 942 height 18
type input "11338 beacon dr"
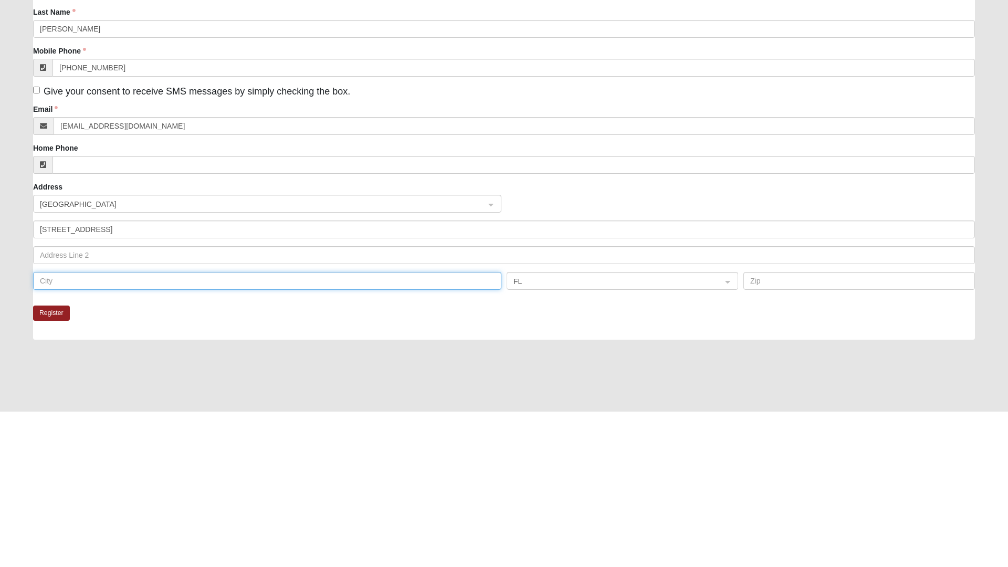
click at [190, 437] on input "text" at bounding box center [267, 436] width 468 height 18
type input "Jax"
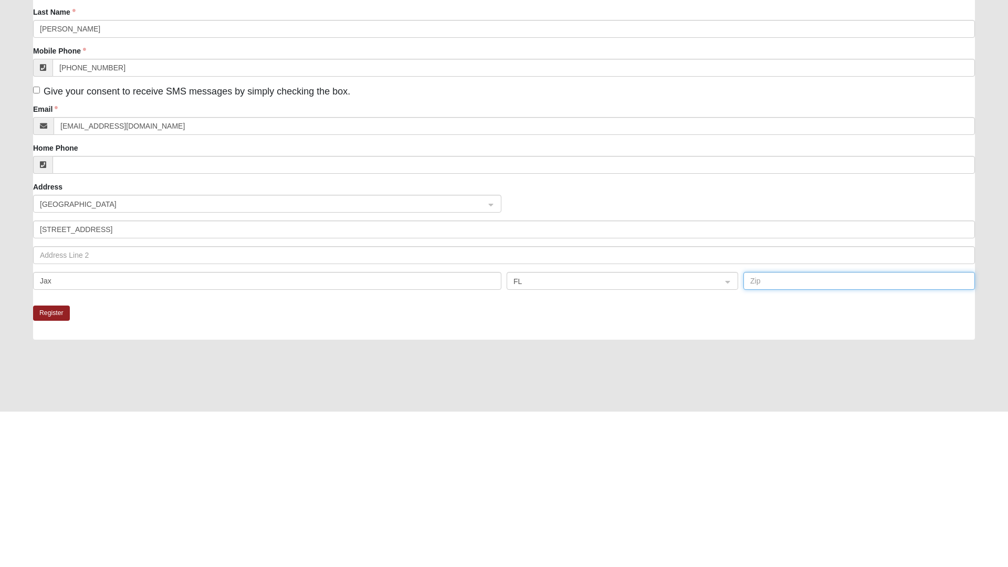
click at [792, 437] on input "text" at bounding box center [859, 436] width 232 height 18
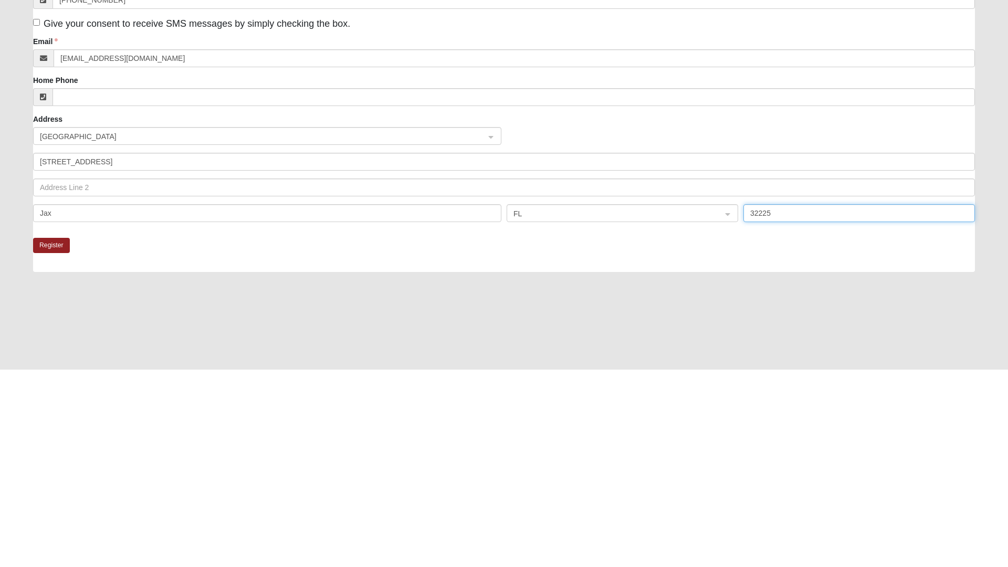
scroll to position [29, 0]
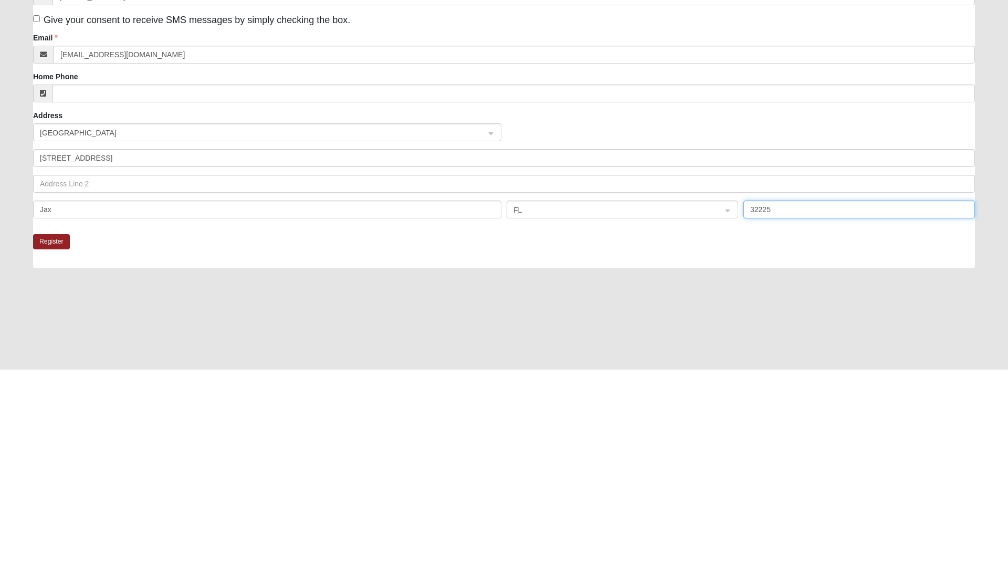
type input "32225"
click at [53, 438] on button "Register" at bounding box center [51, 439] width 37 height 15
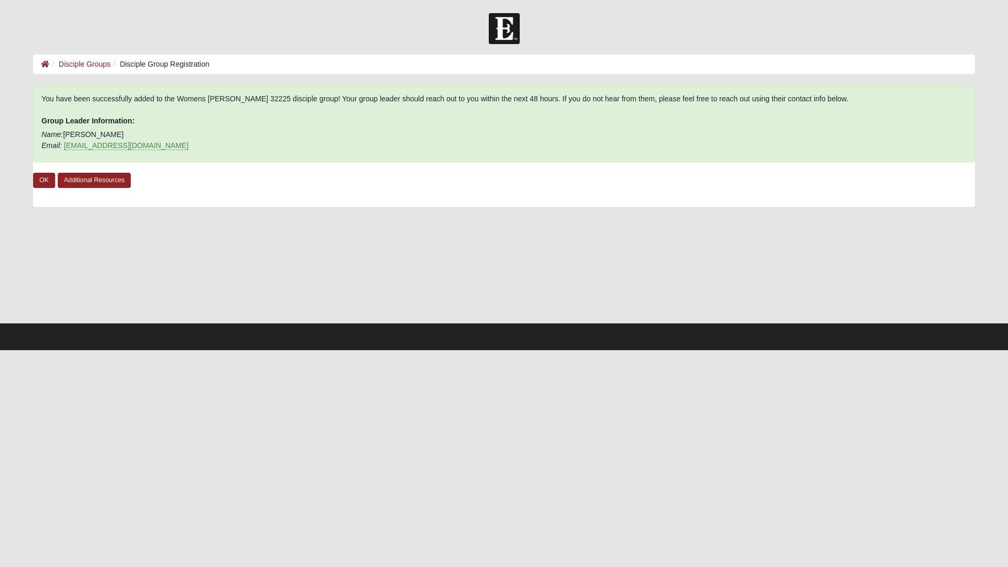
scroll to position [0, 0]
click at [44, 181] on link "OK" at bounding box center [44, 180] width 22 height 15
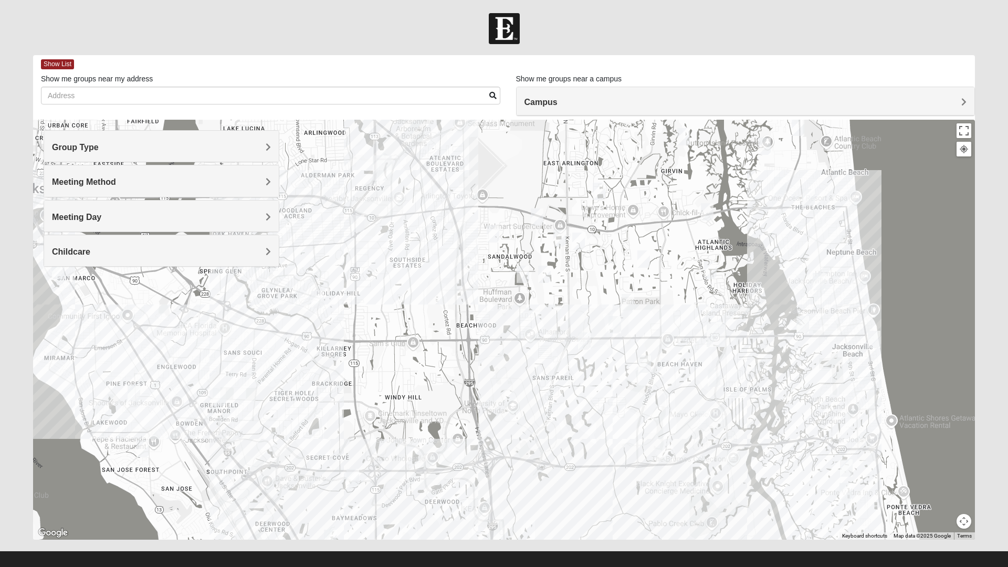
click at [358, 224] on img "Mens Gornoski 32225" at bounding box center [358, 224] width 21 height 26
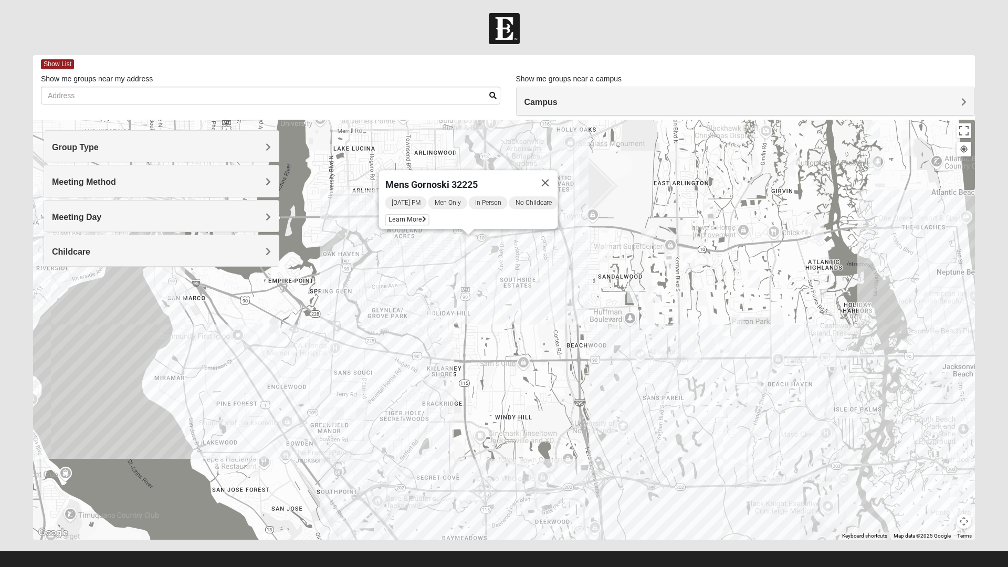
click at [398, 214] on span "Learn More" at bounding box center [407, 219] width 44 height 11
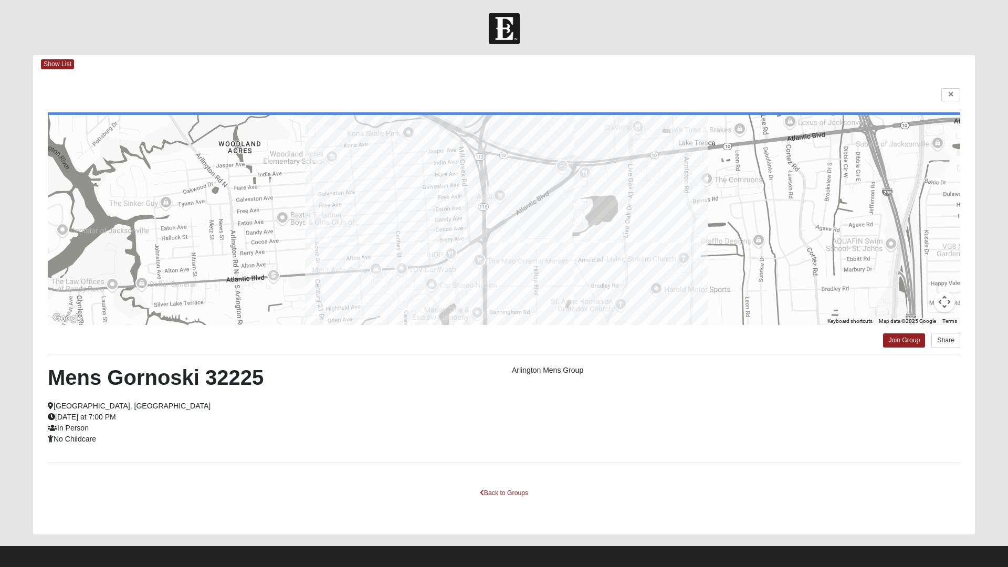
scroll to position [6, 0]
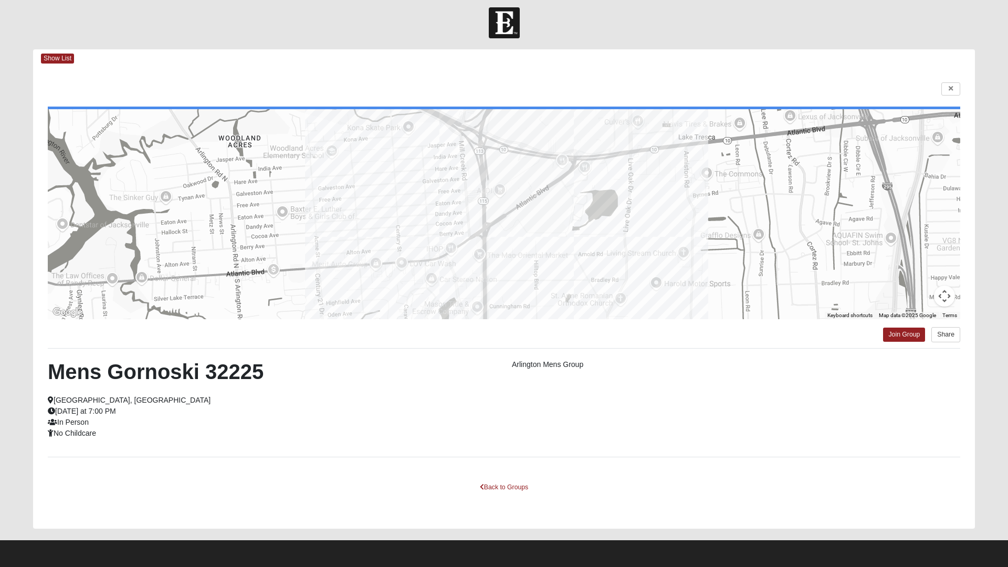
click at [58, 59] on span "Show List" at bounding box center [57, 59] width 33 height 10
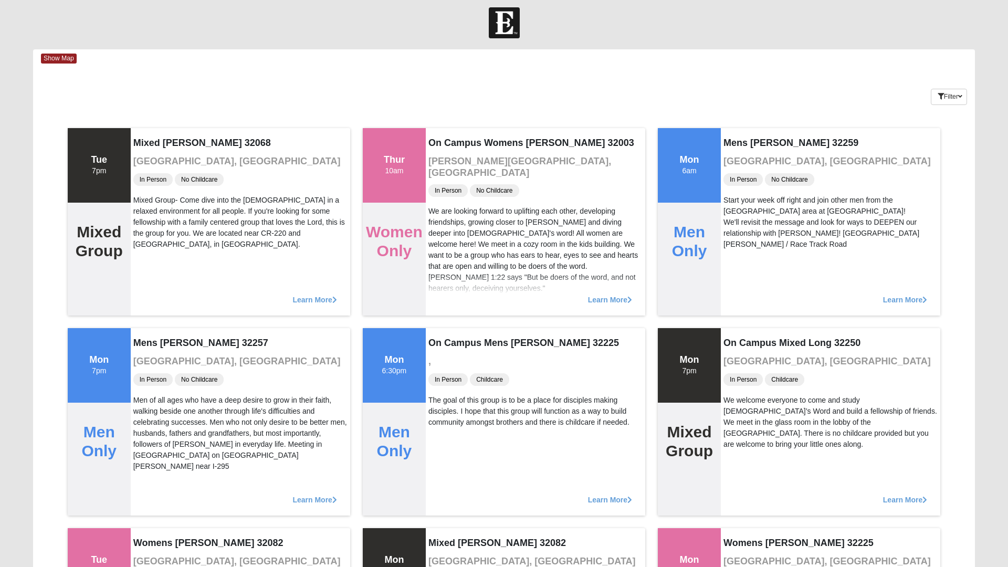
scroll to position [0, 0]
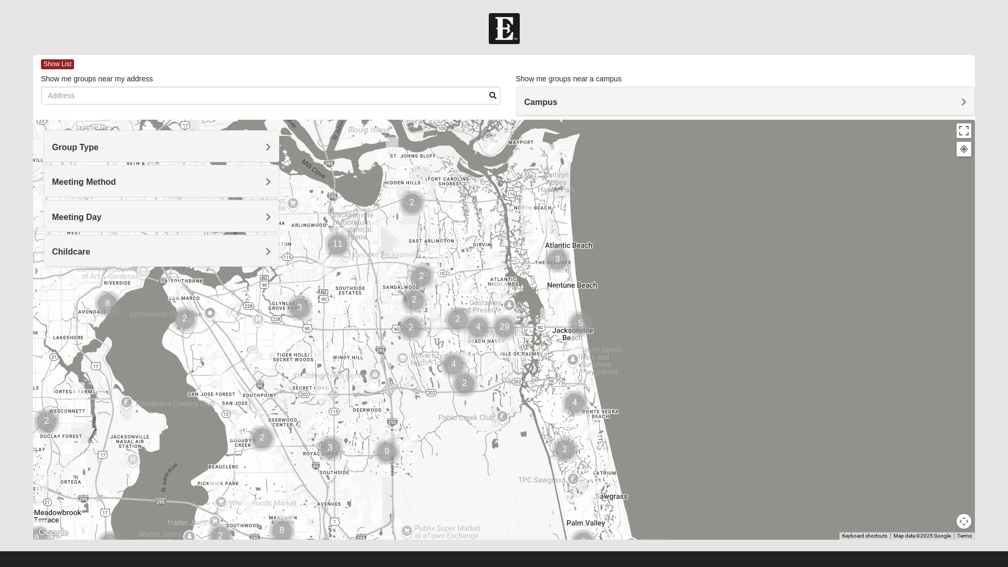
click at [265, 140] on div "Group Type" at bounding box center [161, 146] width 235 height 31
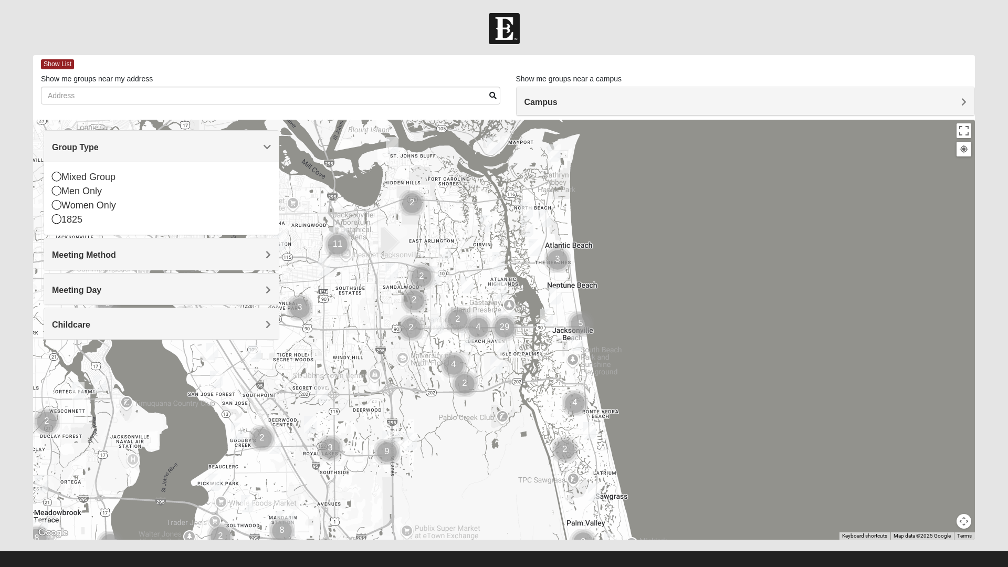
click at [63, 206] on div "Women Only" at bounding box center [161, 205] width 219 height 14
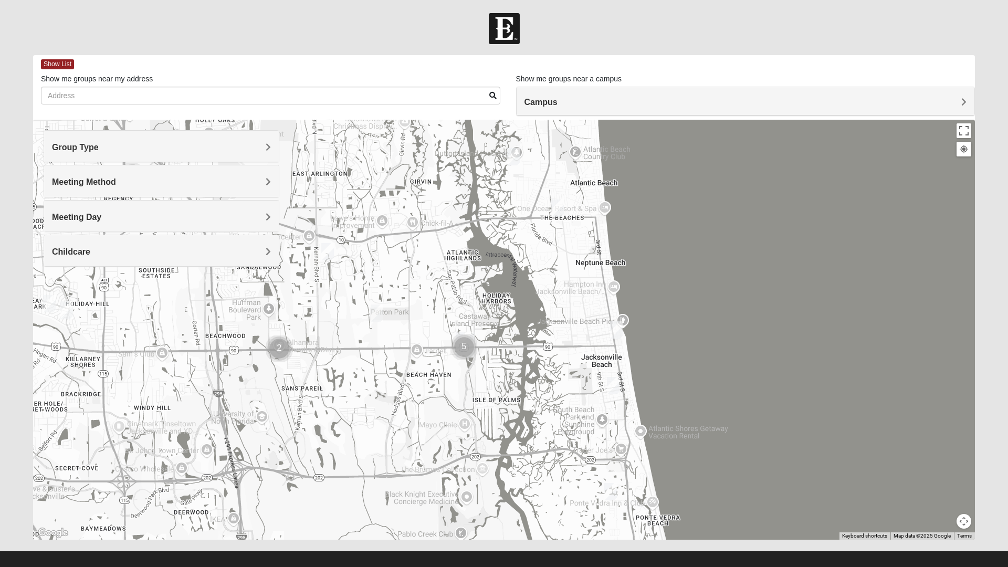
click at [173, 222] on h4 "Meeting Day" at bounding box center [161, 217] width 219 height 10
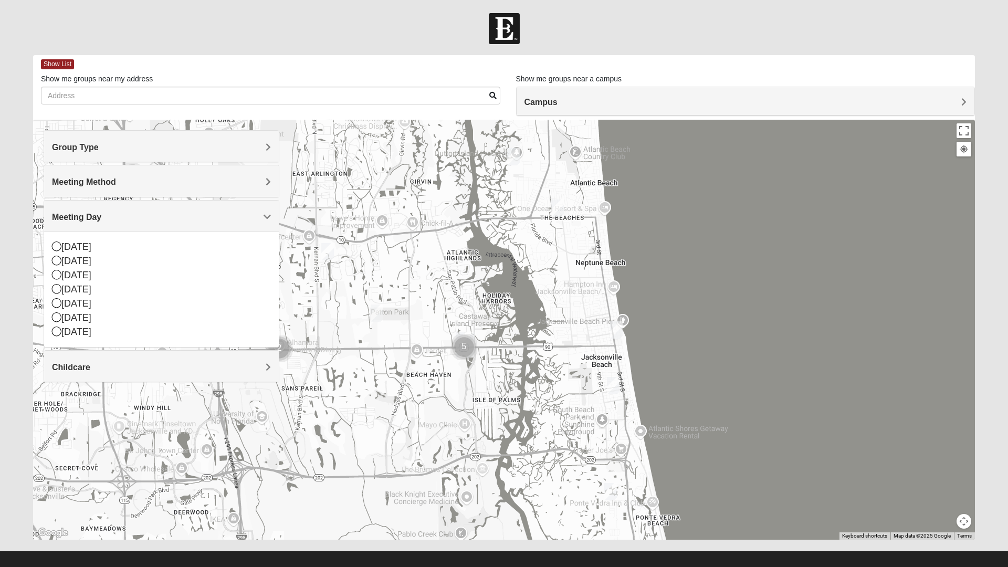
click at [141, 214] on h4 "Meeting Day" at bounding box center [161, 217] width 219 height 10
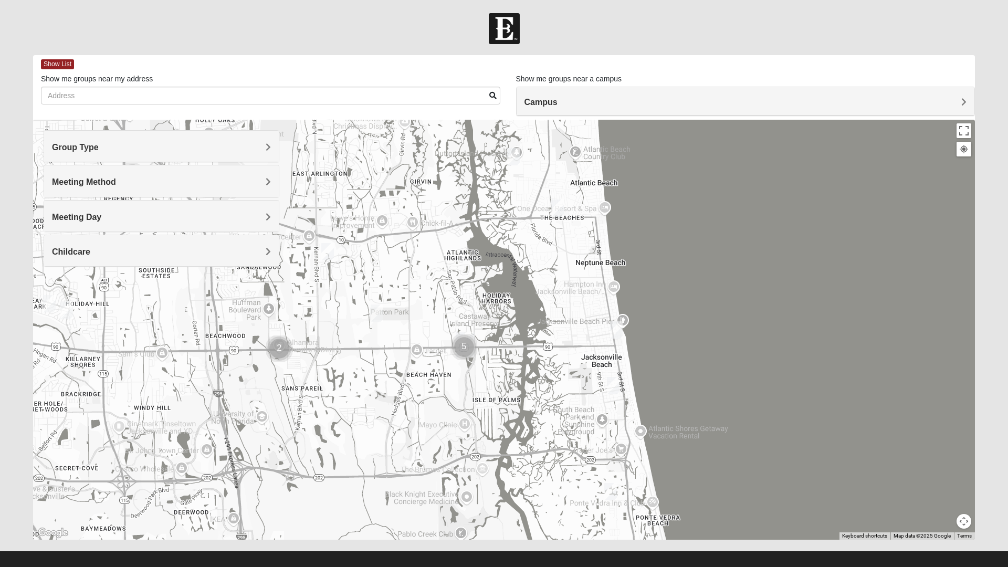
click at [618, 334] on img "Womens Sparkman/Flautt 32250" at bounding box center [616, 330] width 21 height 26
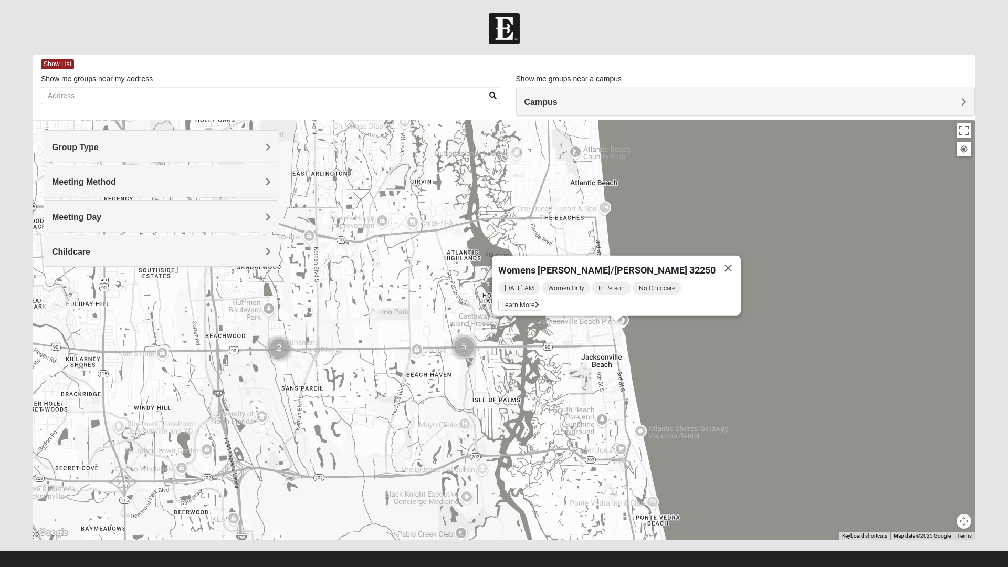
click at [716, 261] on button "Close" at bounding box center [728, 268] width 25 height 25
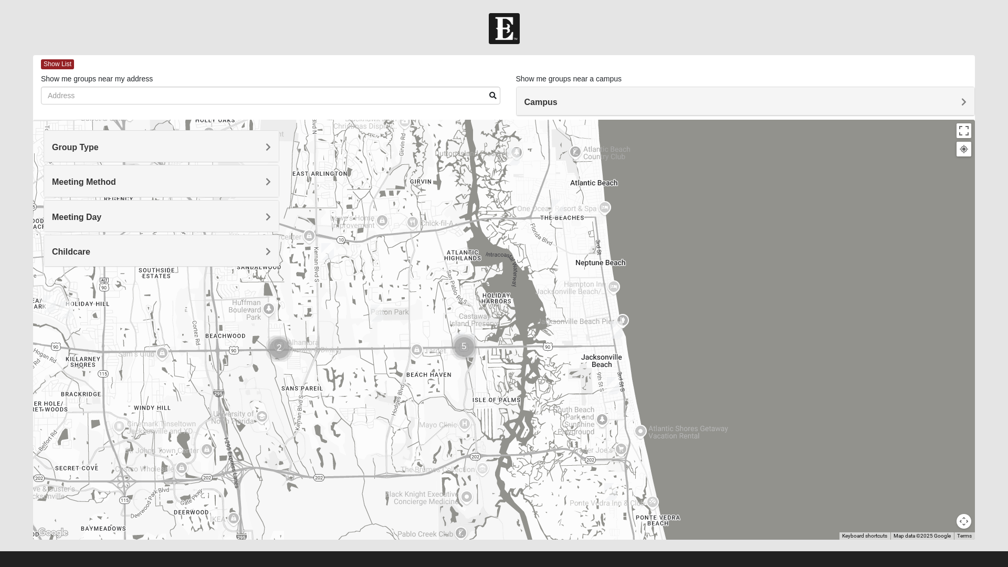
click at [623, 331] on img "Womens Sparkman/Flautt 32250" at bounding box center [616, 330] width 21 height 26
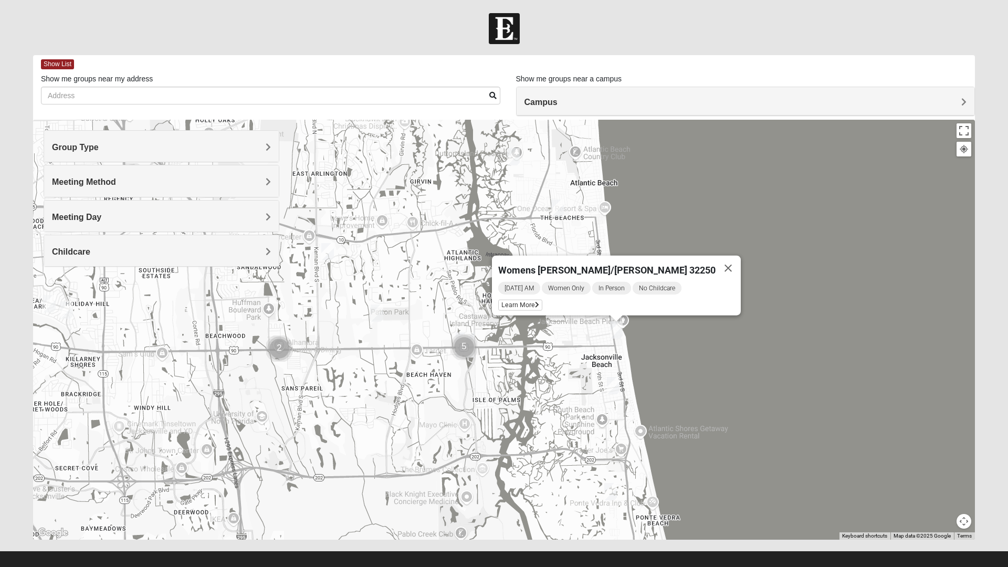
click at [542, 303] on span "Learn More" at bounding box center [520, 305] width 44 height 11
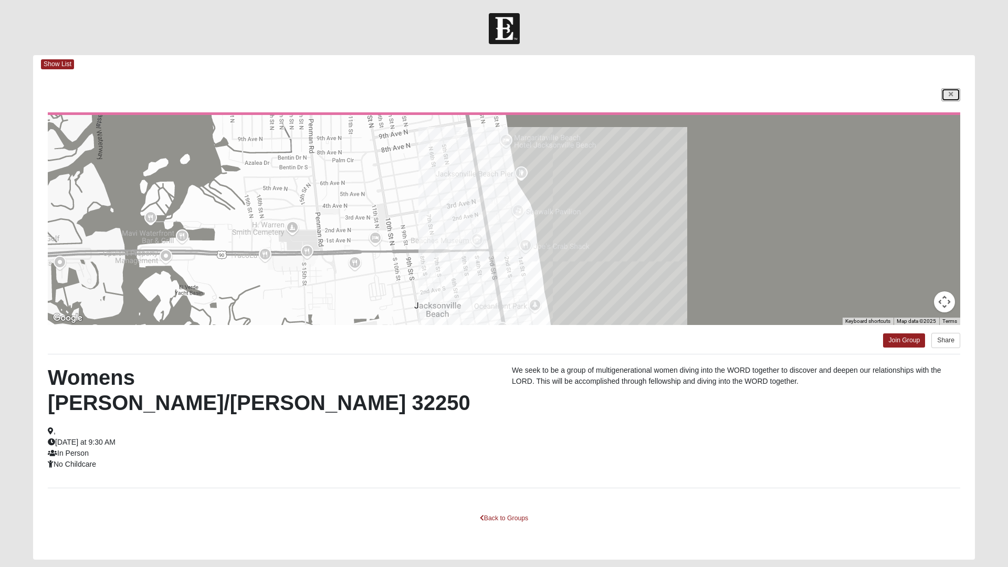
click at [950, 95] on icon at bounding box center [951, 94] width 4 height 6
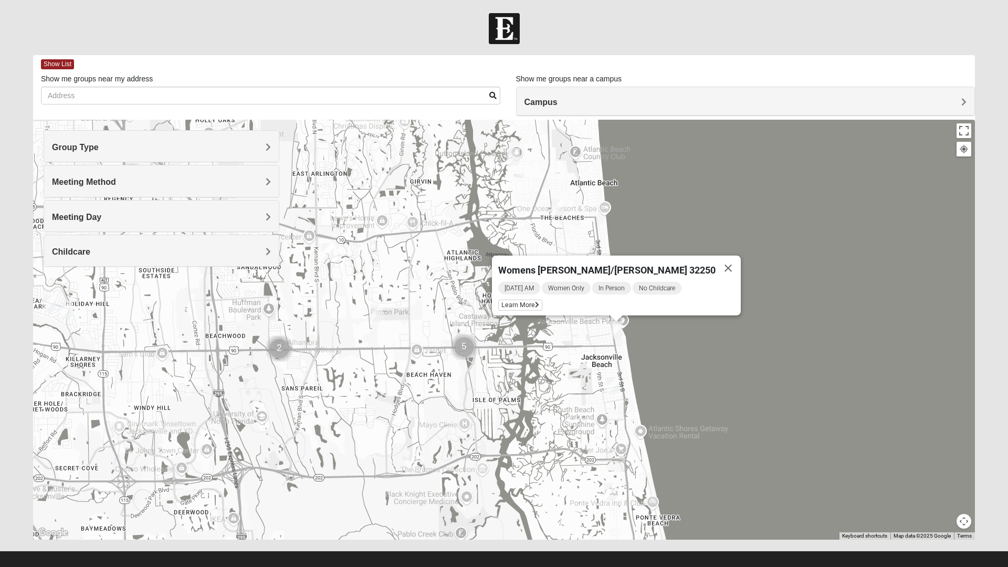
click at [623, 395] on img "Womens Harnek/Holterman 32250" at bounding box center [613, 386] width 21 height 26
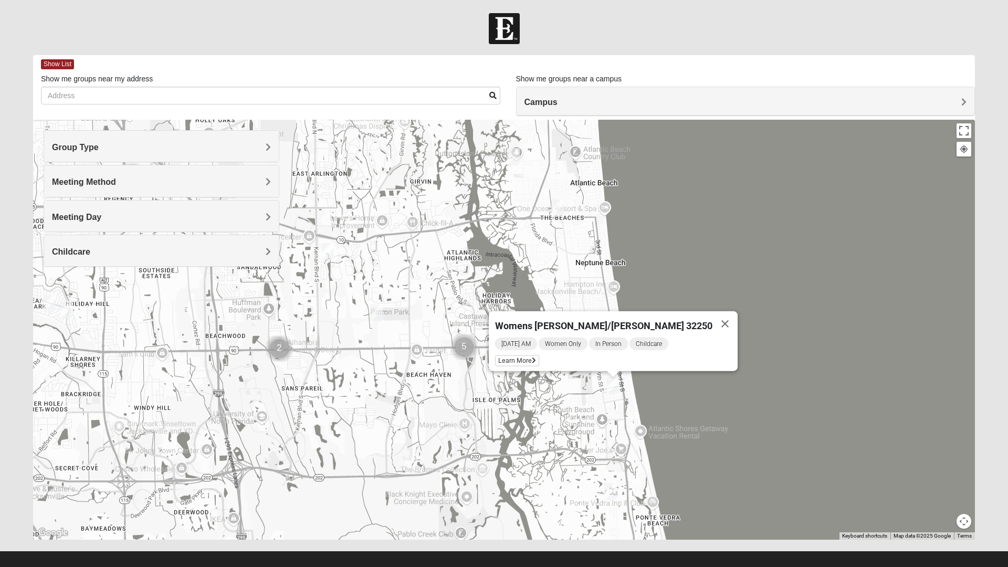
click at [536, 358] on icon at bounding box center [534, 361] width 4 height 6
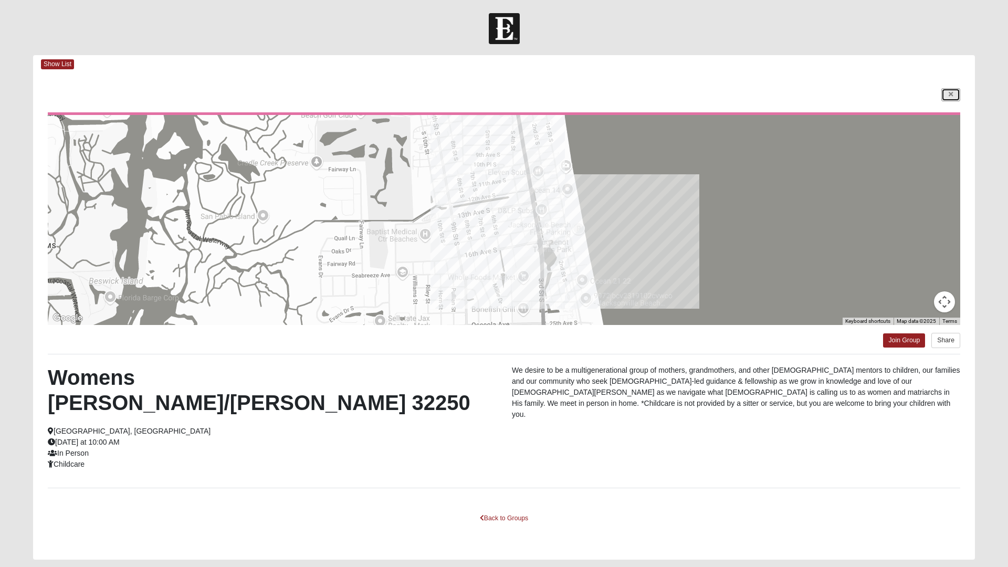
click at [949, 96] on icon at bounding box center [951, 94] width 4 height 6
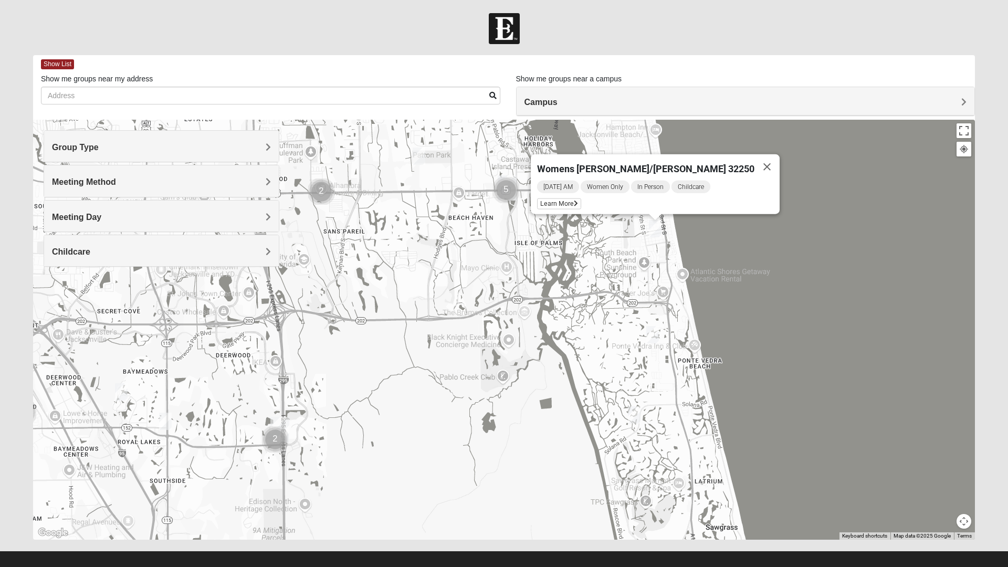
click at [657, 329] on img "Womens Barker/Johnson 32082" at bounding box center [652, 335] width 21 height 26
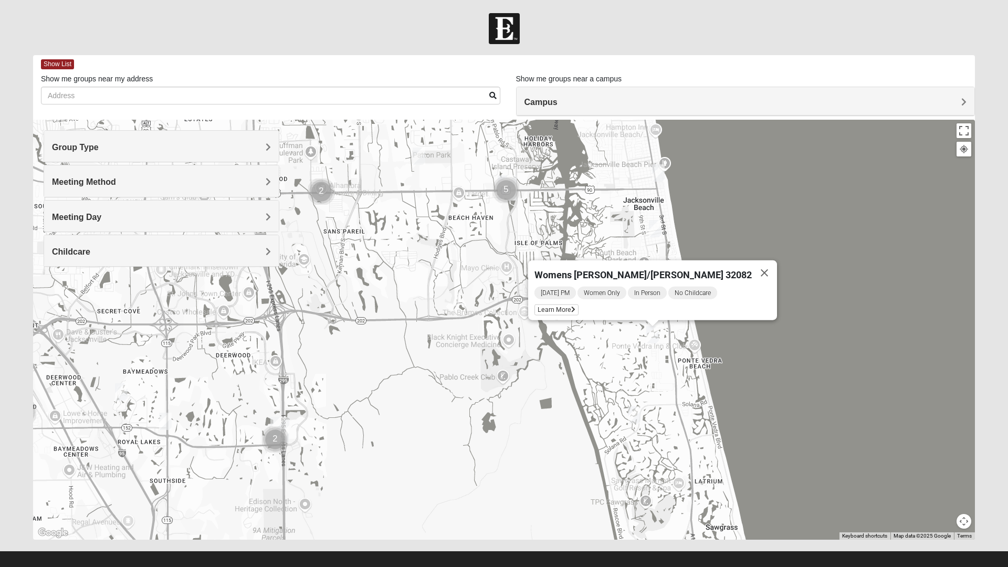
click at [752, 268] on button "Close" at bounding box center [764, 272] width 25 height 25
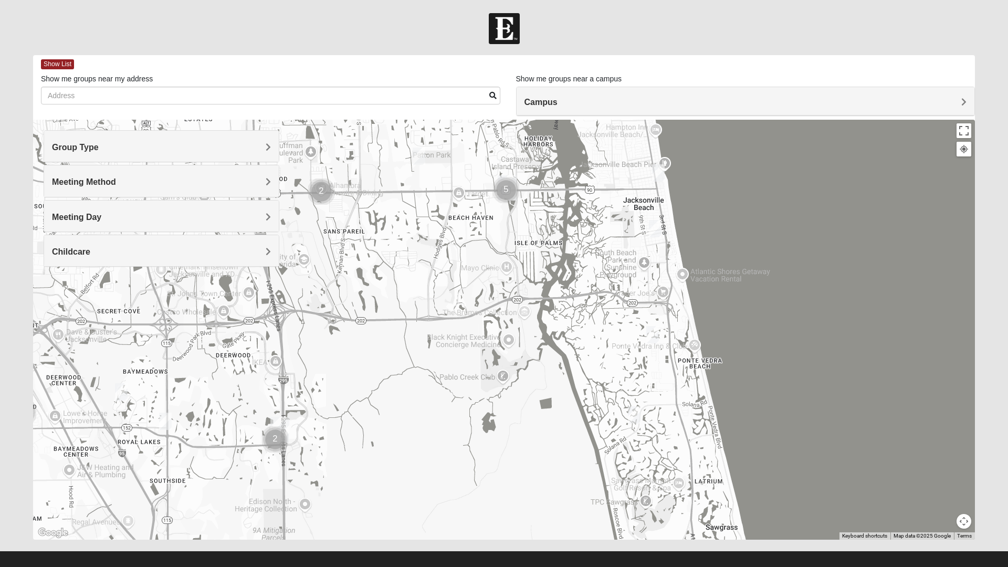
click at [644, 415] on img "Womens Paul 32082" at bounding box center [634, 415] width 21 height 26
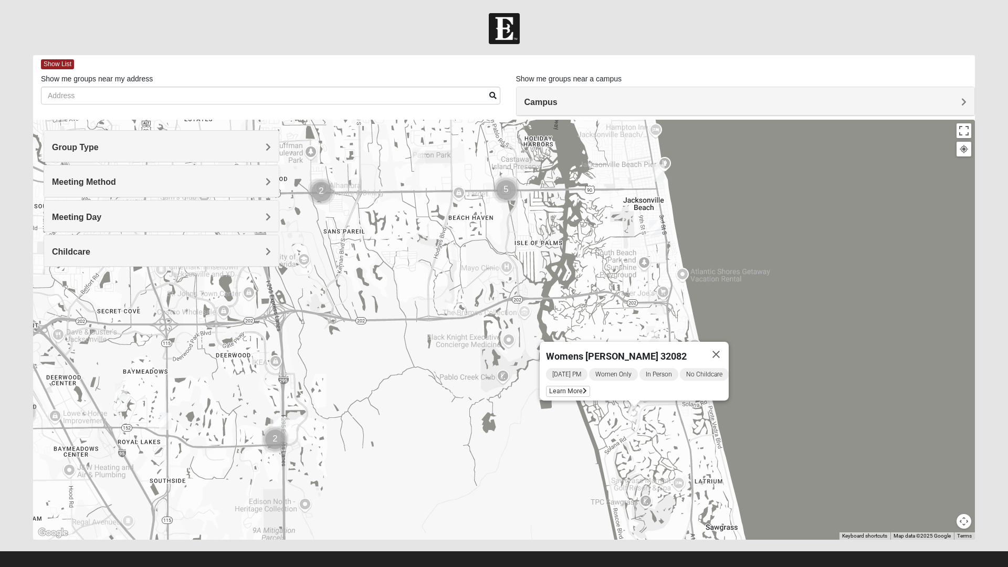
click at [723, 348] on button "Close" at bounding box center [716, 354] width 25 height 25
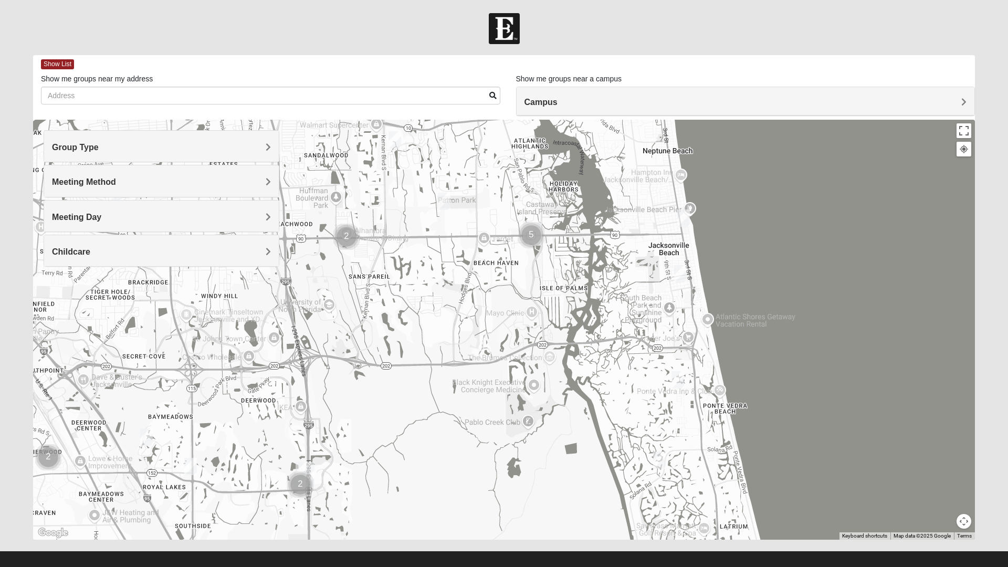
click at [689, 224] on img "Womens Sparkman/Flautt 32250" at bounding box center [683, 218] width 21 height 26
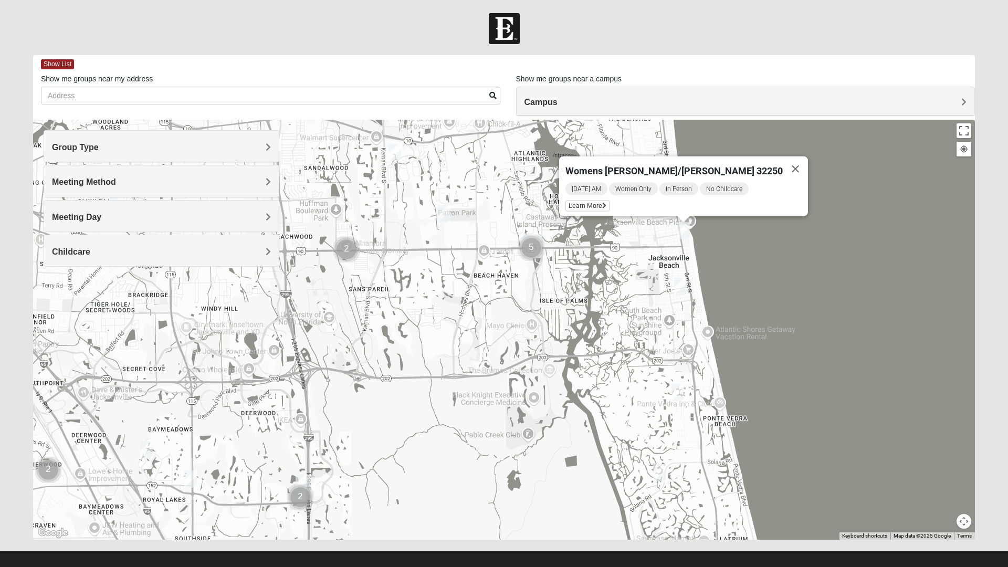
click at [680, 289] on img "Womens Harnek/Holterman 32250" at bounding box center [680, 287] width 21 height 26
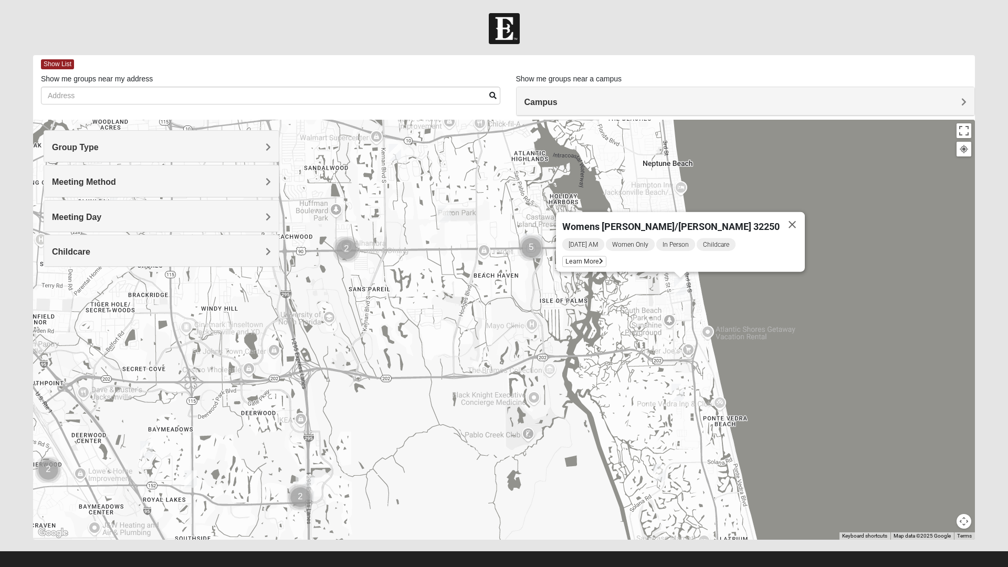
click at [780, 223] on button "Close" at bounding box center [792, 224] width 25 height 25
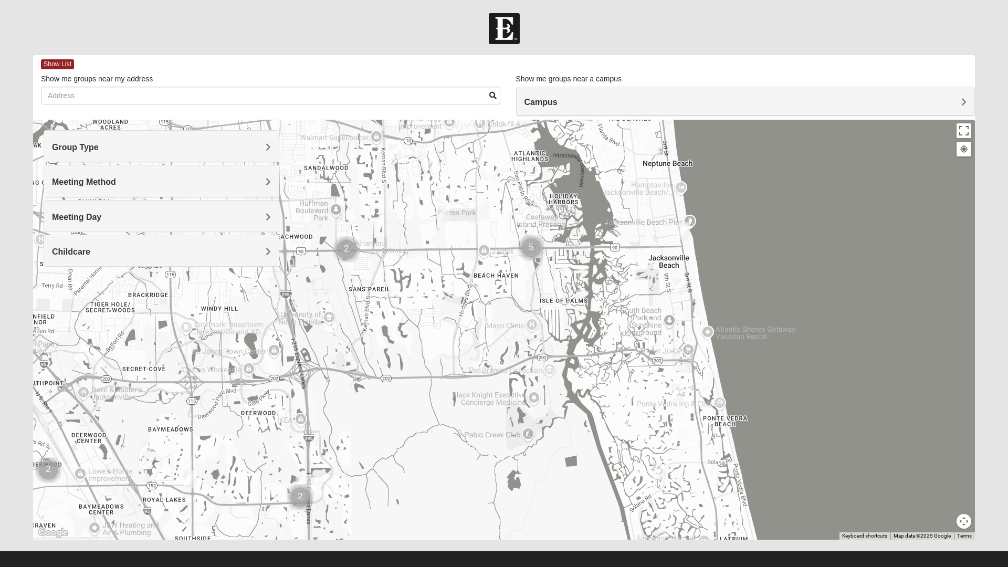
click at [689, 231] on img "Womens Sparkman/Flautt 32250" at bounding box center [683, 231] width 21 height 26
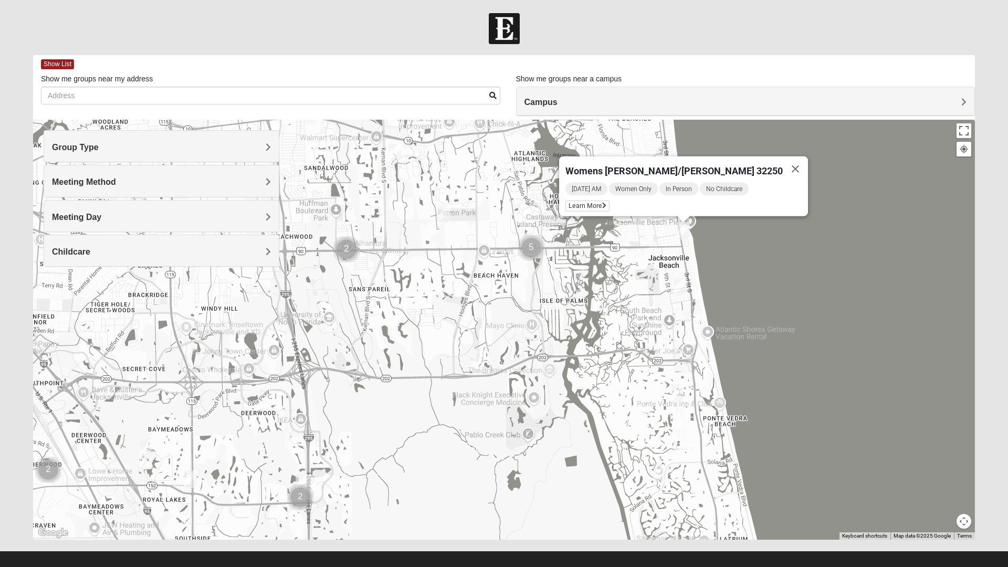
click at [606, 203] on icon at bounding box center [604, 206] width 4 height 6
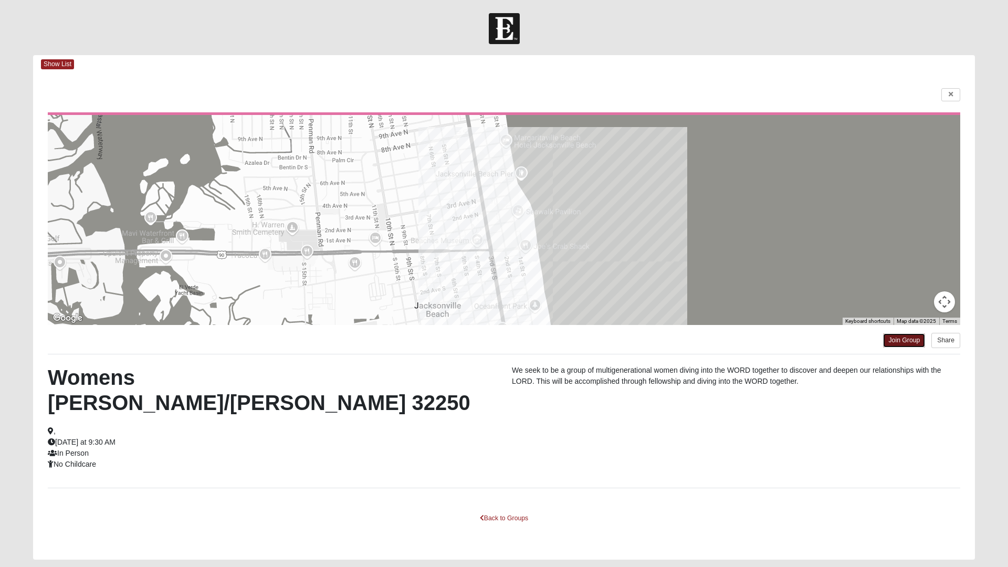
click at [904, 340] on link "Join Group" at bounding box center [904, 340] width 42 height 14
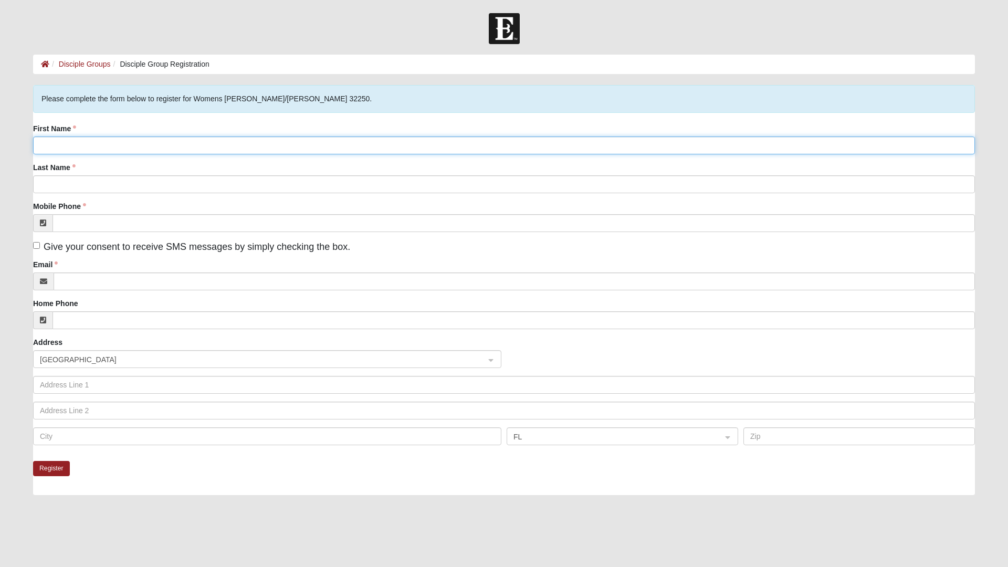
click at [132, 145] on input "First Name" at bounding box center [504, 146] width 942 height 18
type input "Linda"
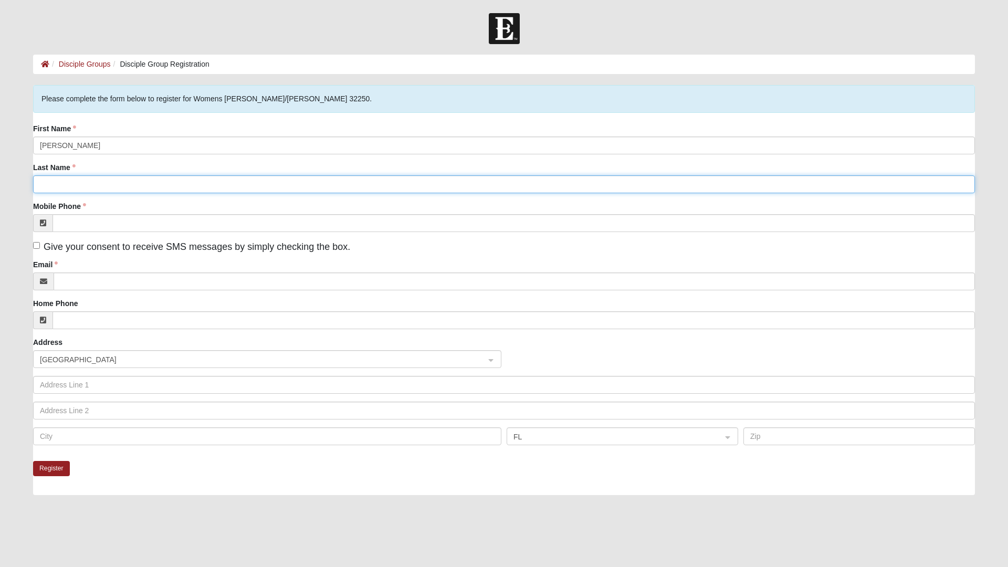
click at [70, 184] on input "Last Name" at bounding box center [504, 184] width 942 height 18
type input "Mmitchell"
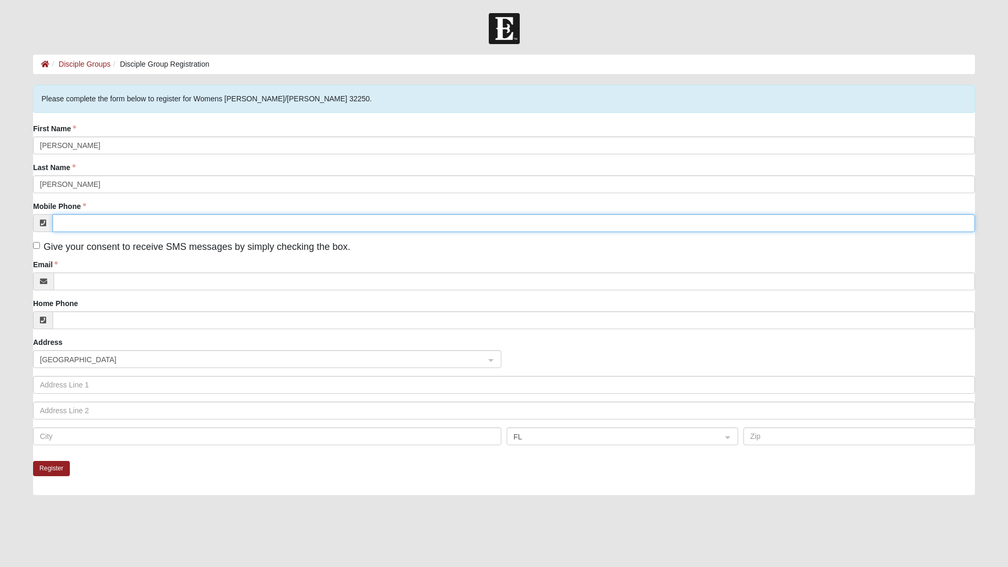
click at [118, 224] on input "Mobile Phone" at bounding box center [514, 223] width 922 height 18
type input "(651) 269-4443"
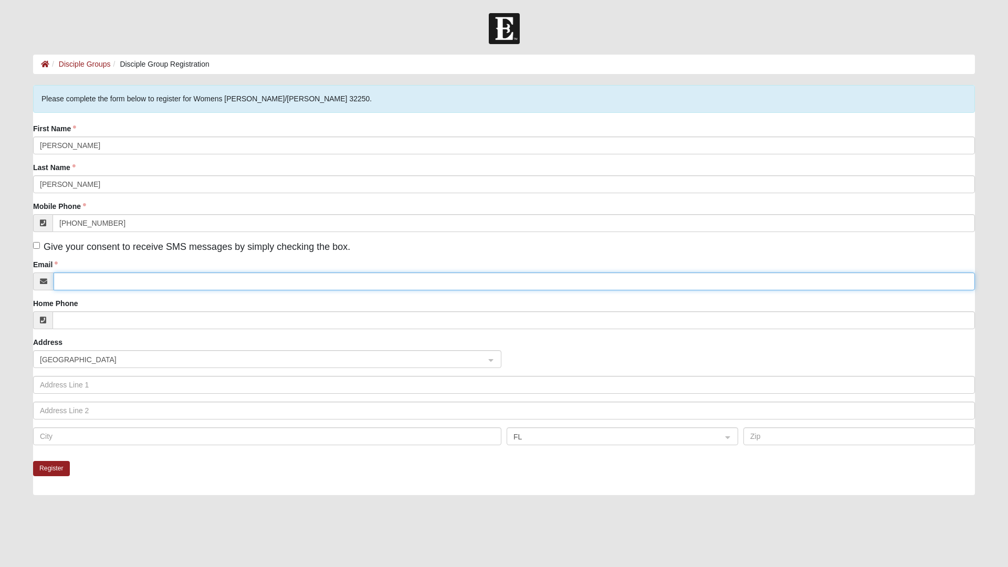
click at [104, 282] on input "Email" at bounding box center [514, 281] width 921 height 18
type input "Mitchlm257@gmail.com"
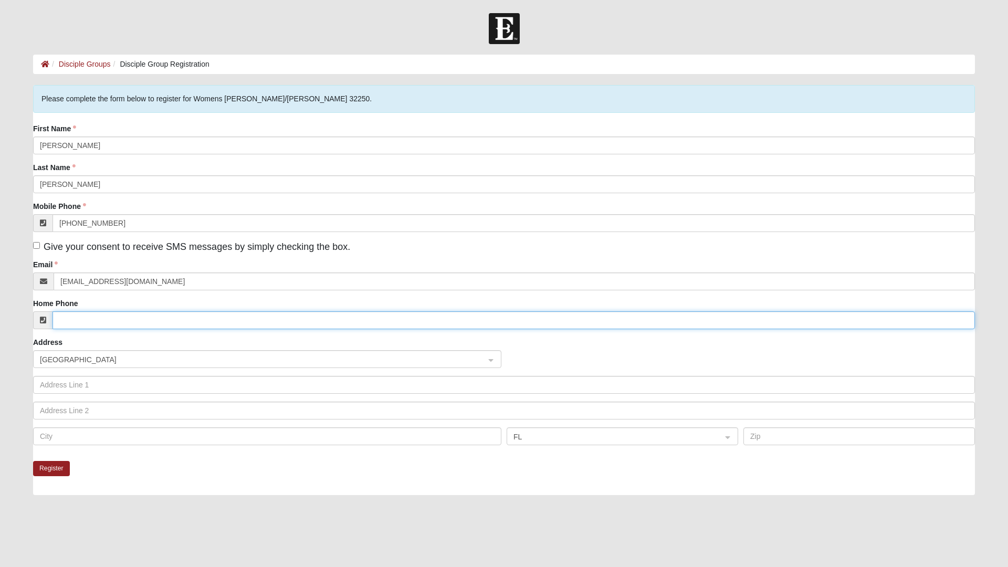
click at [199, 322] on input "Home Phone" at bounding box center [514, 320] width 922 height 18
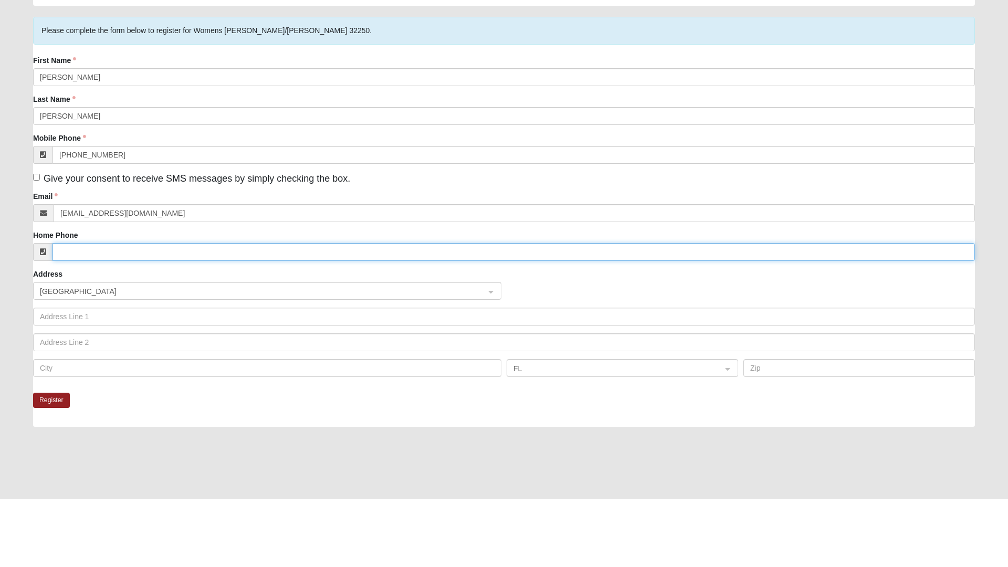
click at [121, 359] on span "United States" at bounding box center [258, 360] width 436 height 12
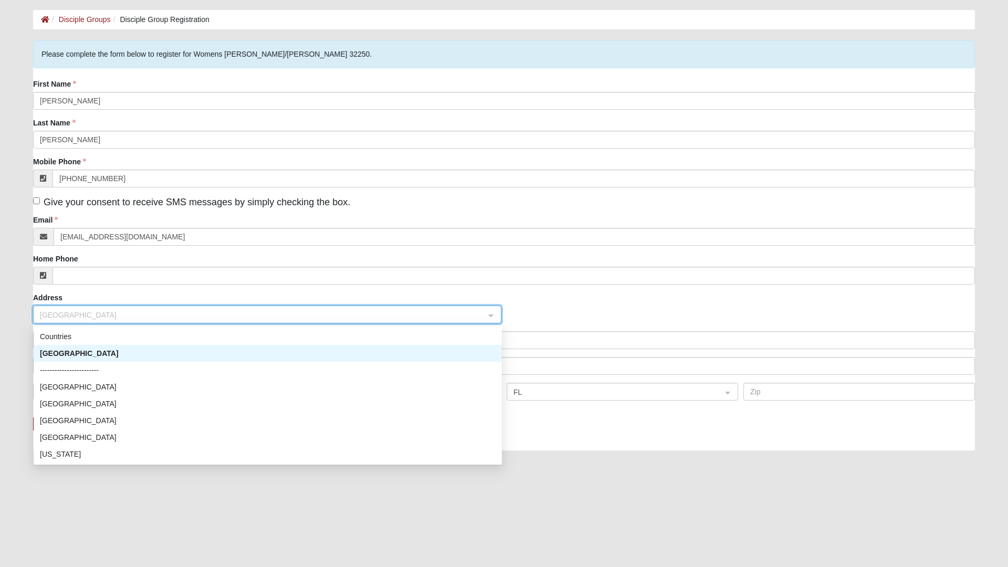
scroll to position [71, 0]
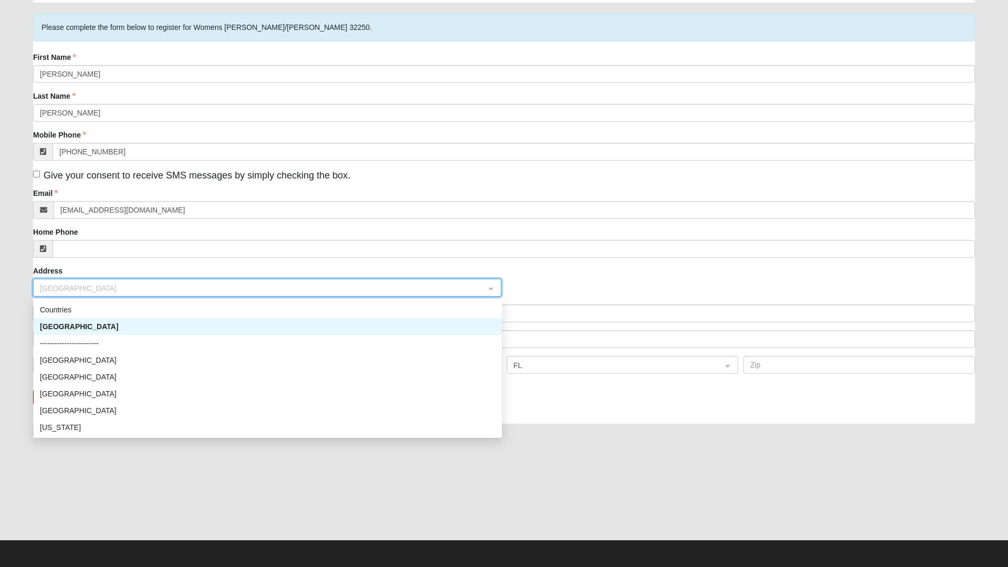
click at [144, 330] on div "United States" at bounding box center [268, 327] width 456 height 12
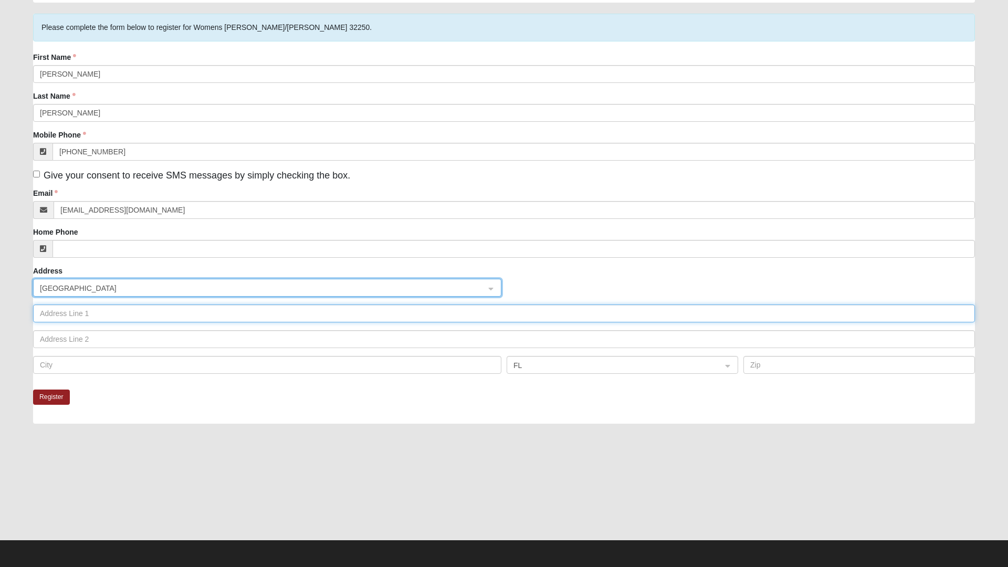
click at [131, 314] on input "text" at bounding box center [504, 314] width 942 height 18
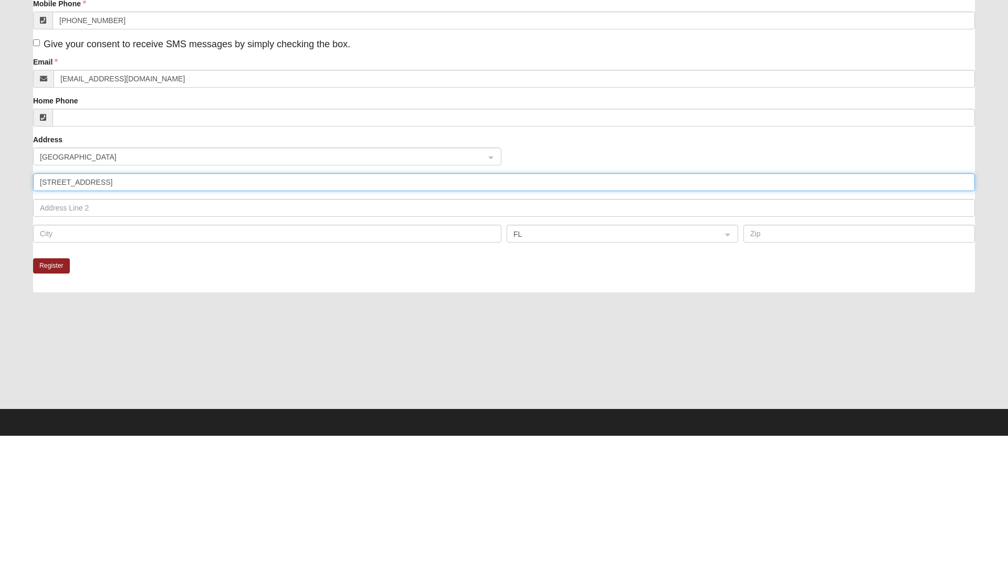
type input "12782 Valletta St"
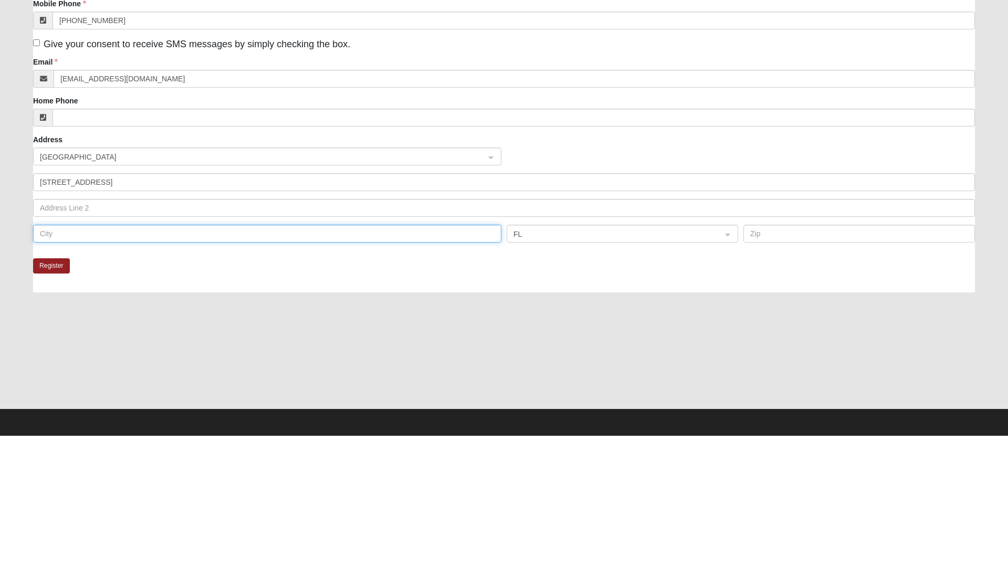
click at [114, 366] on input "text" at bounding box center [267, 365] width 468 height 18
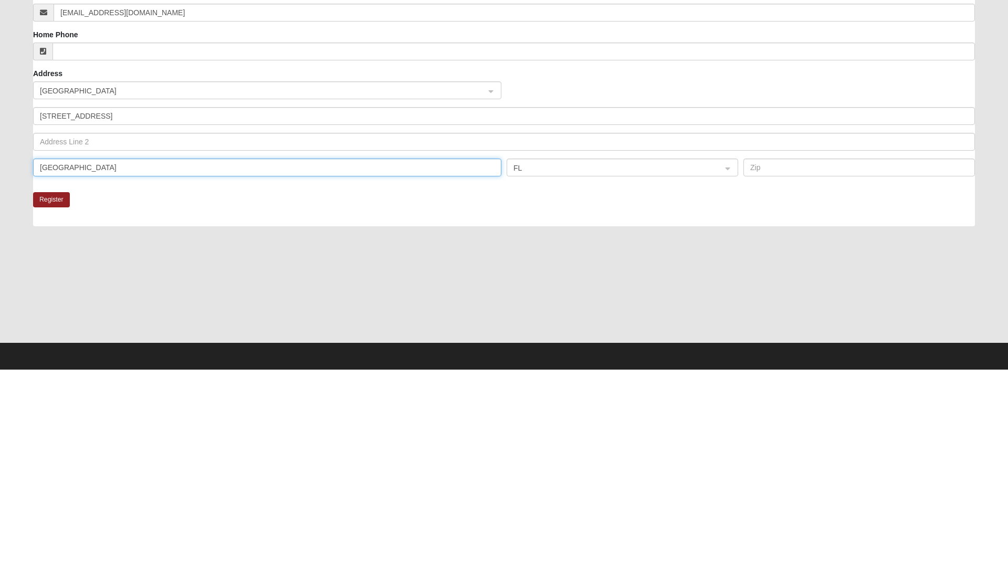
click at [553, 364] on span "FL" at bounding box center [612, 366] width 199 height 12
type input "Jacksonville"
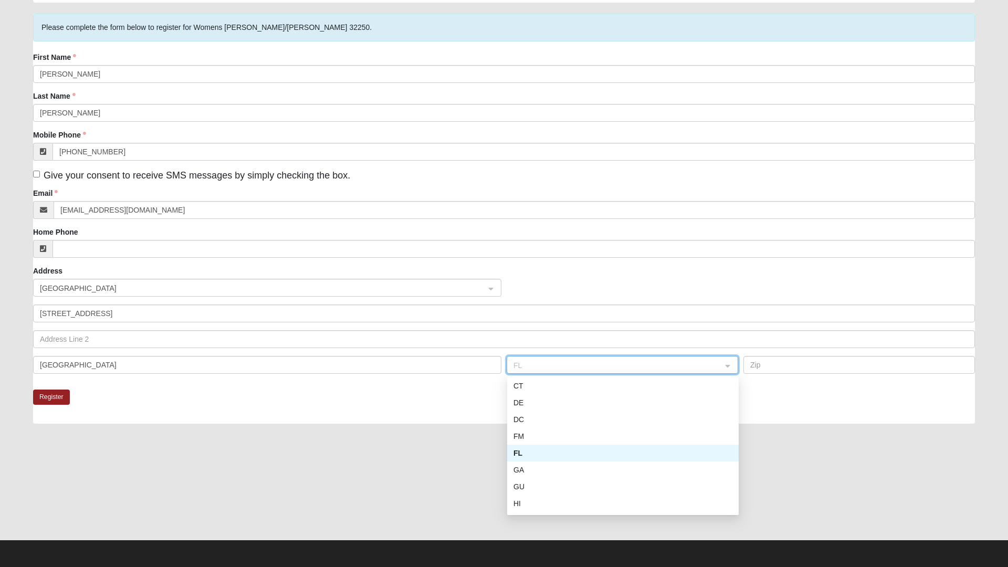
scroll to position [118, 0]
click at [553, 449] on div "FL" at bounding box center [622, 454] width 219 height 12
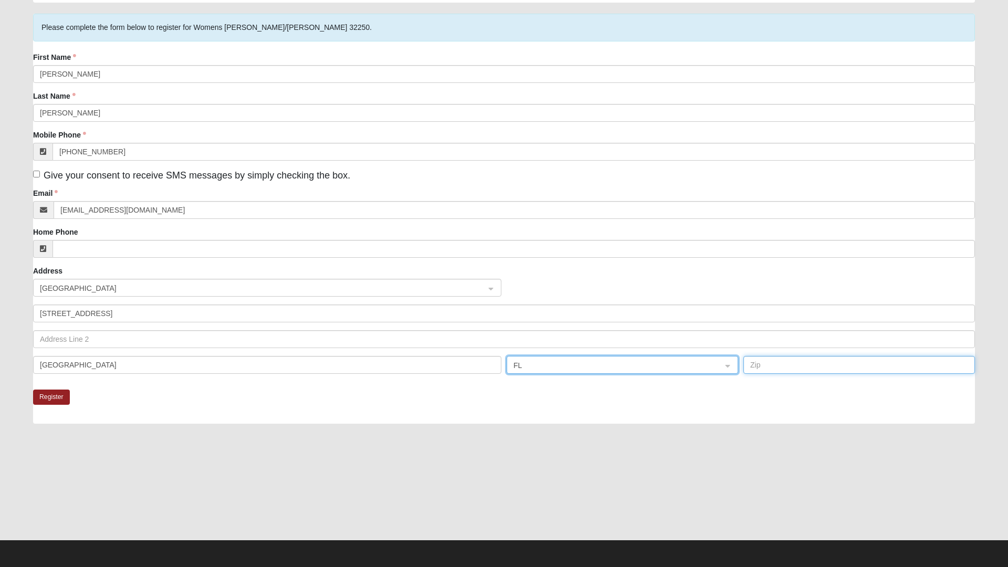
click at [807, 364] on input "text" at bounding box center [859, 365] width 232 height 18
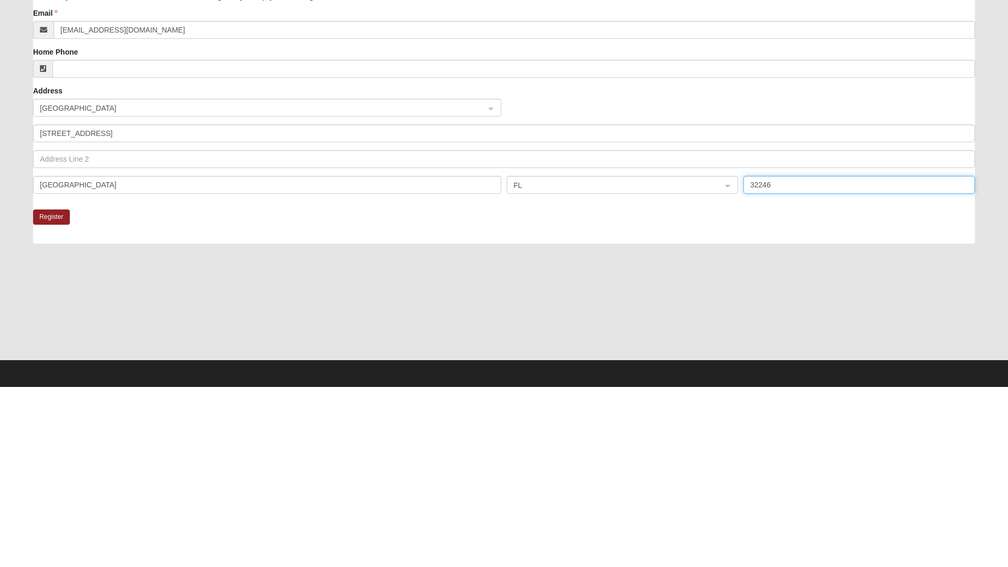
type input "32246"
click at [55, 397] on button "Register" at bounding box center [51, 397] width 37 height 15
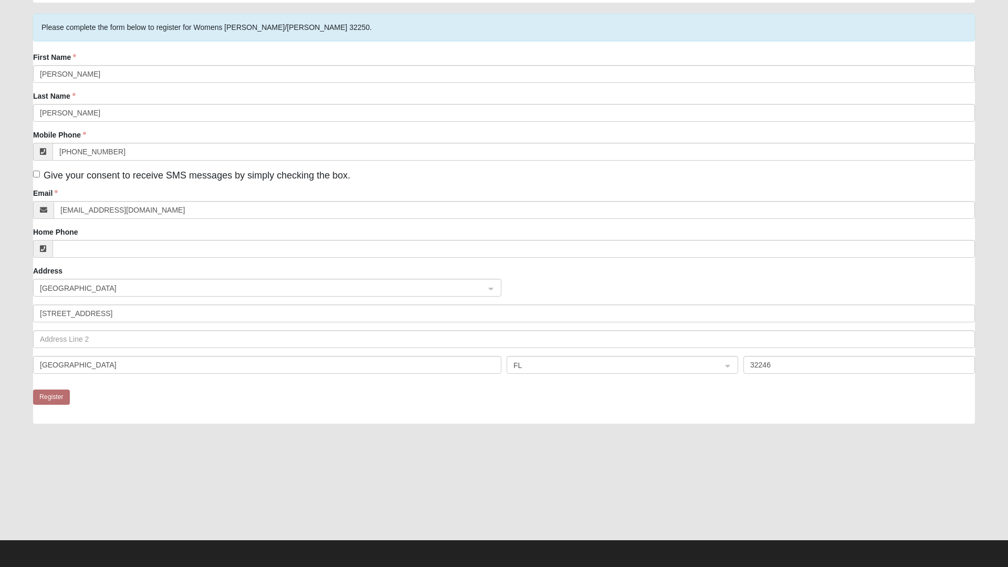
scroll to position [0, 0]
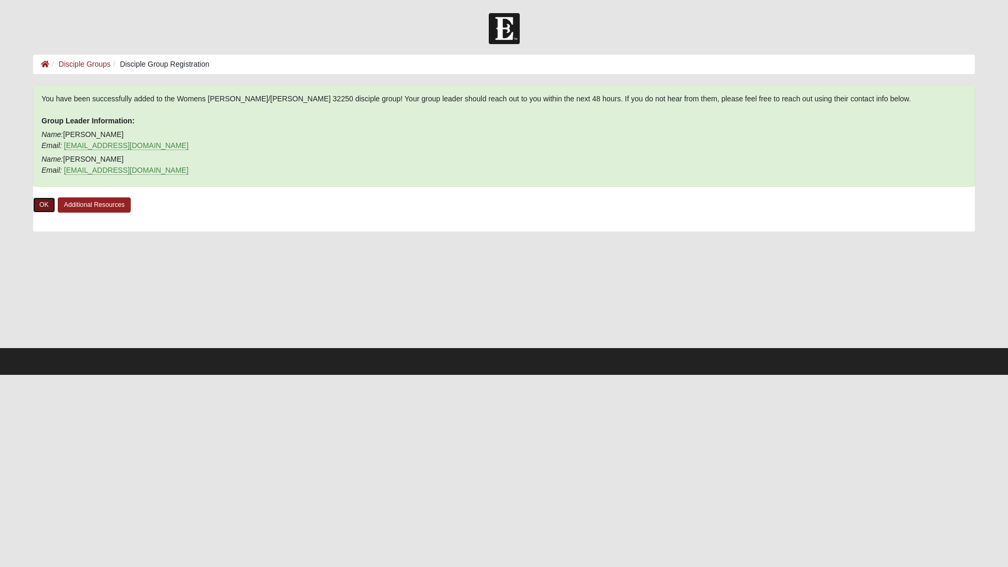
click at [52, 209] on link "OK" at bounding box center [44, 204] width 22 height 15
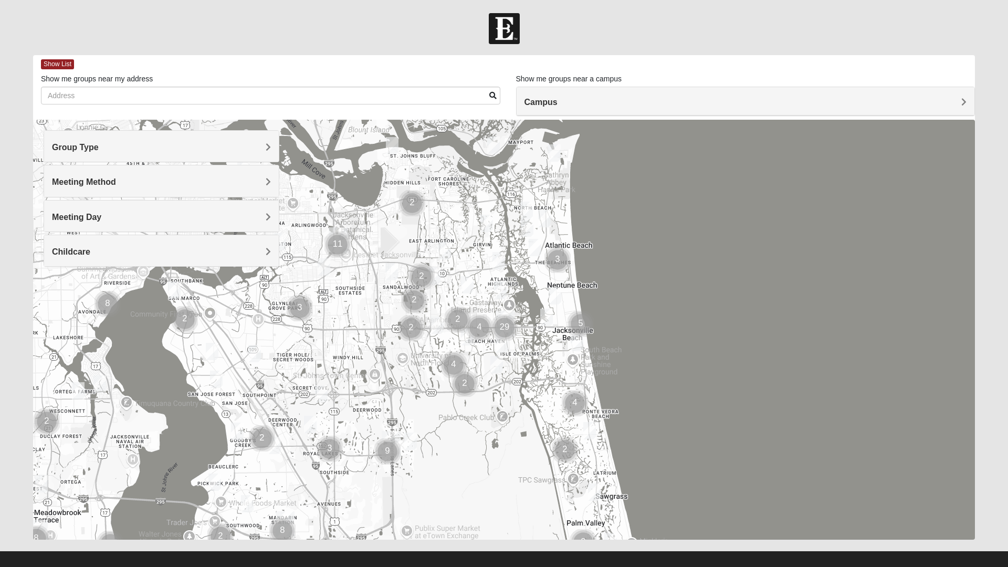
click at [273, 152] on div "Group Type" at bounding box center [161, 146] width 235 height 31
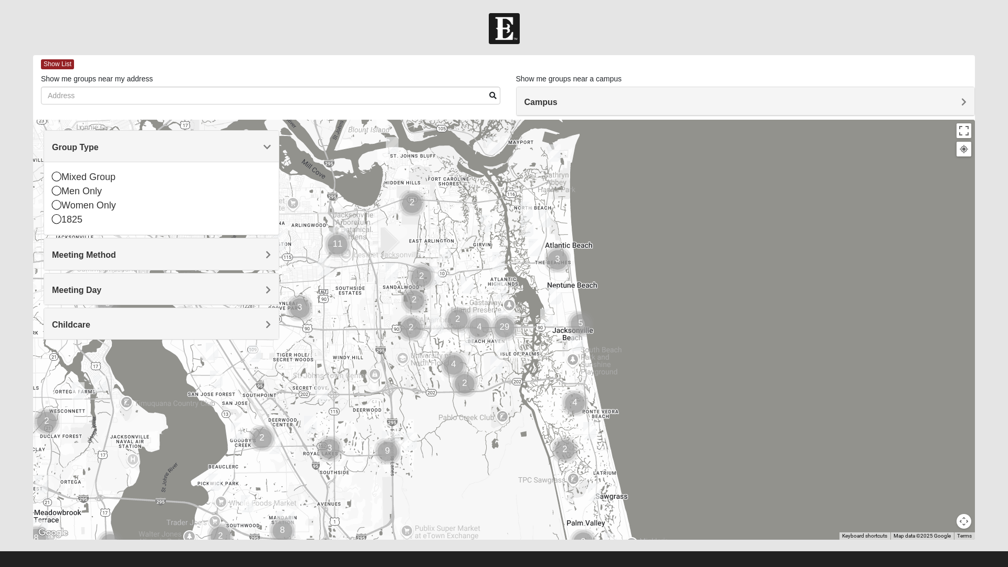
click at [96, 178] on div "Mixed Group" at bounding box center [161, 177] width 219 height 14
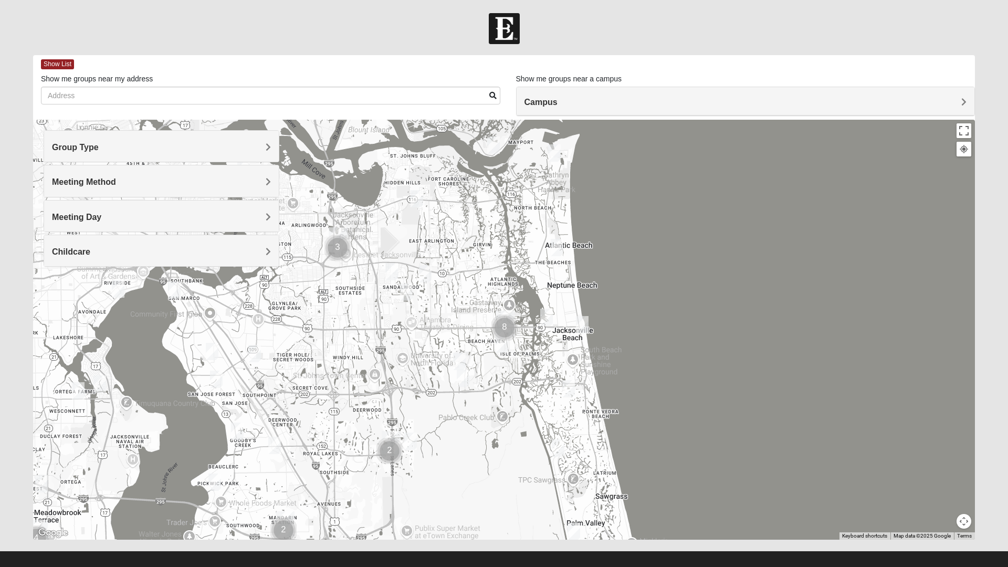
click at [587, 327] on img "Mixed Watkins 32250" at bounding box center [582, 325] width 21 height 26
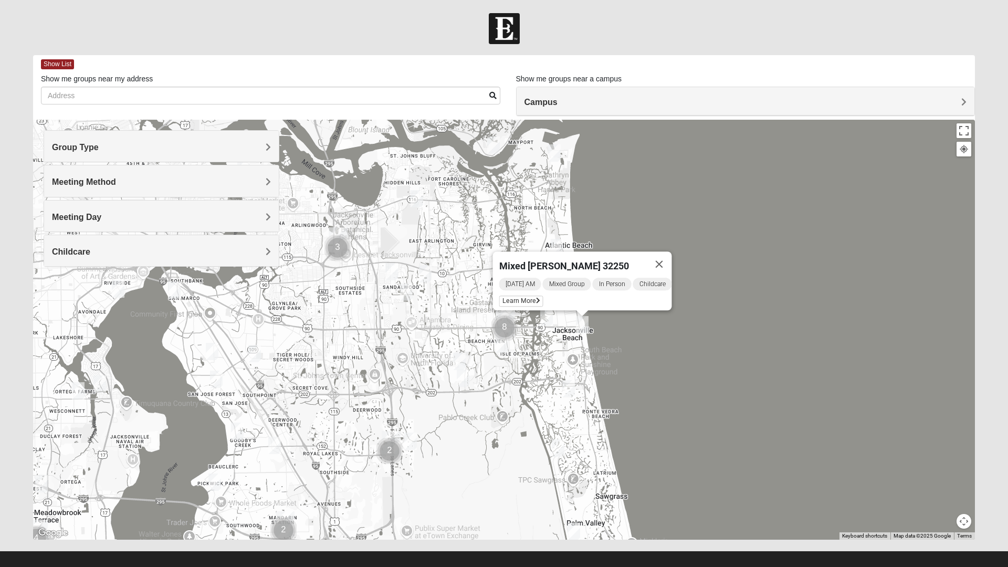
click at [549, 320] on img "Mixed Schneider 32250" at bounding box center [546, 318] width 21 height 26
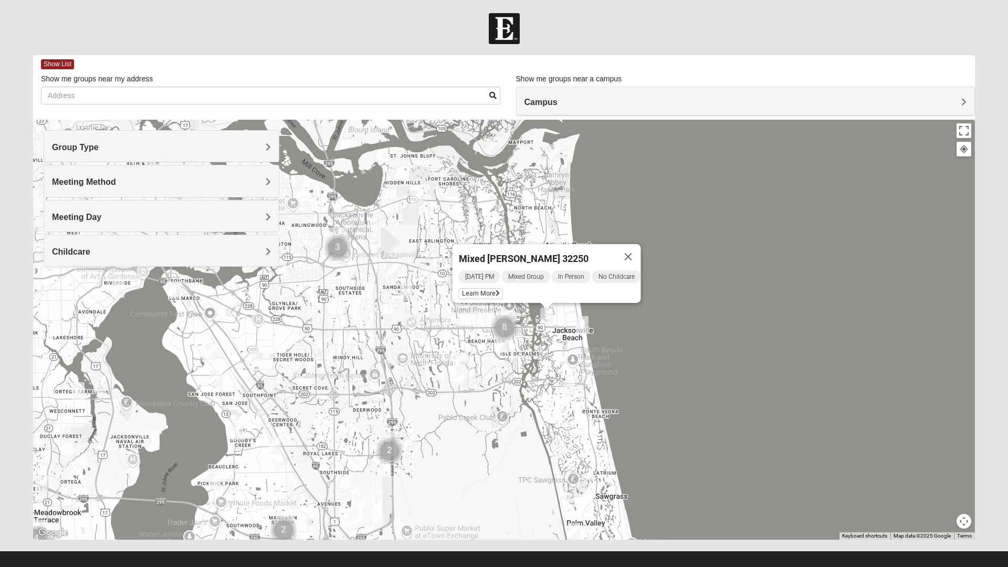
click at [589, 322] on img "Mixed Watkins 32250" at bounding box center [582, 325] width 21 height 26
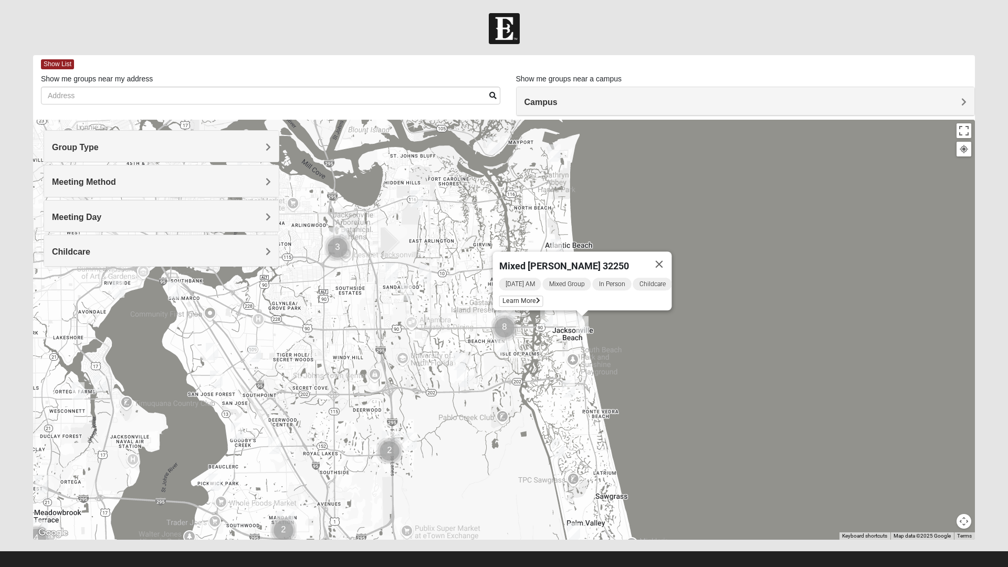
click at [575, 398] on img "Mixed Grooms 32082" at bounding box center [568, 389] width 21 height 26
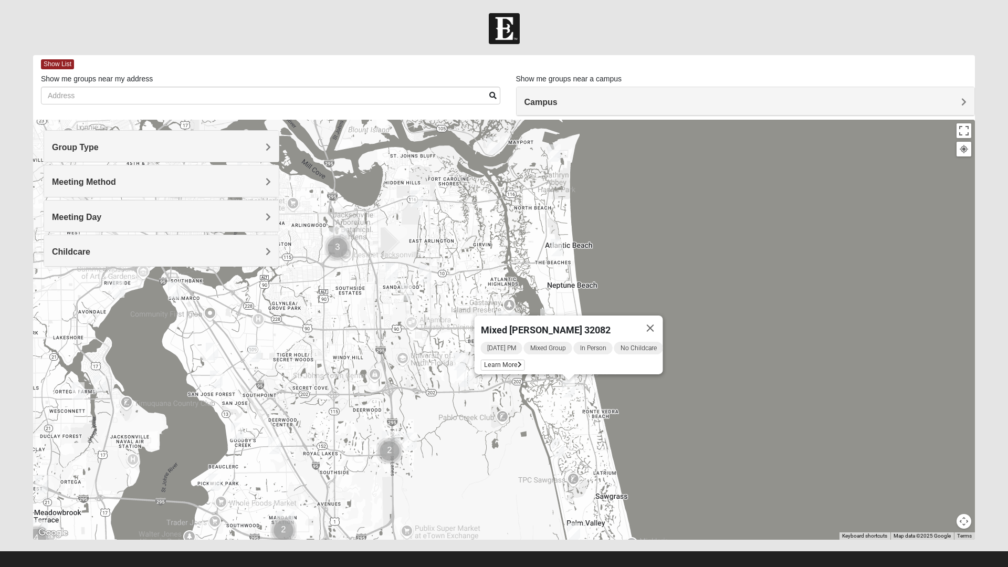
click at [560, 446] on img "Mixed Morales 32082" at bounding box center [558, 448] width 21 height 26
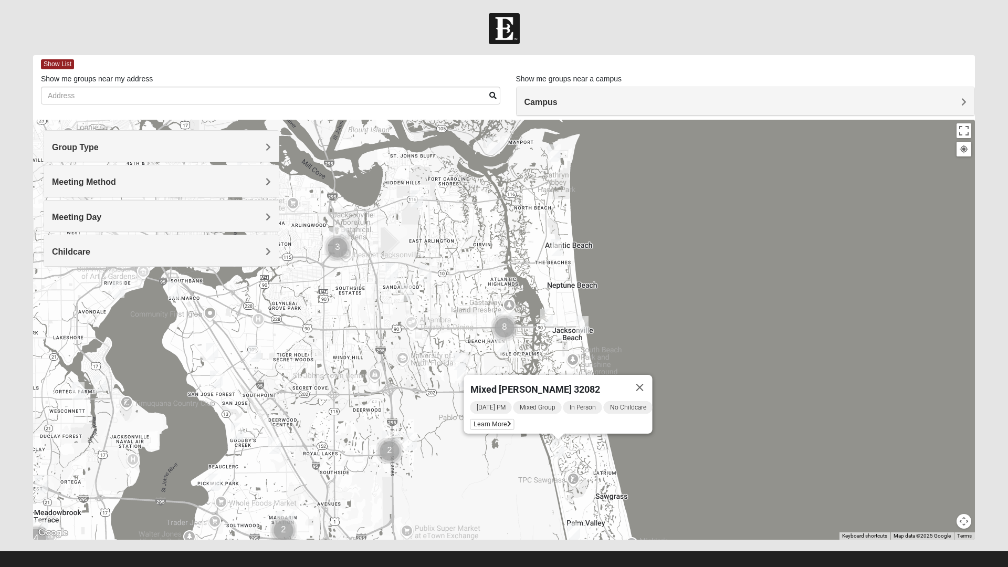
click at [578, 521] on img "Mixed Pate 32082" at bounding box center [573, 532] width 21 height 26
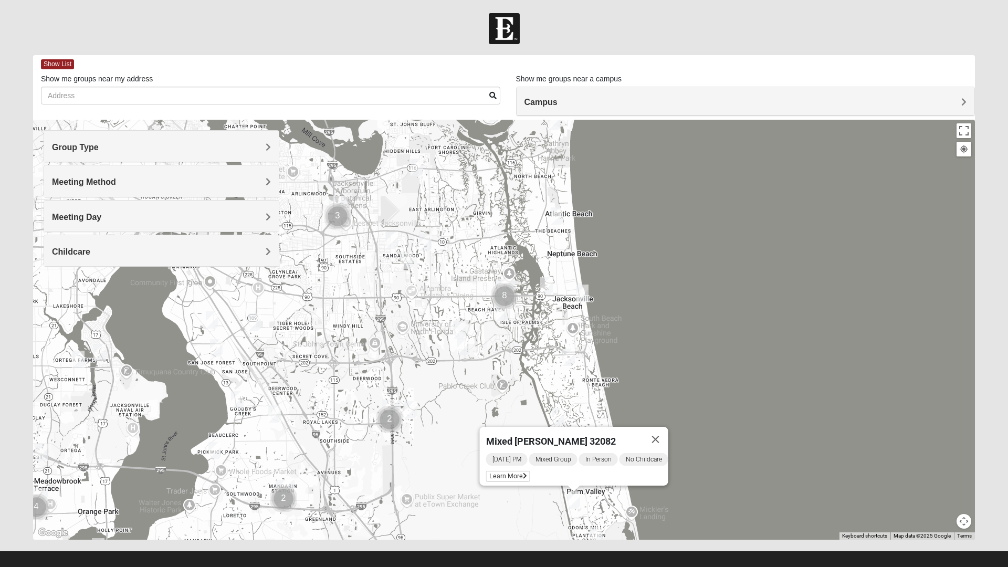
click at [668, 430] on button "Close" at bounding box center [655, 439] width 25 height 25
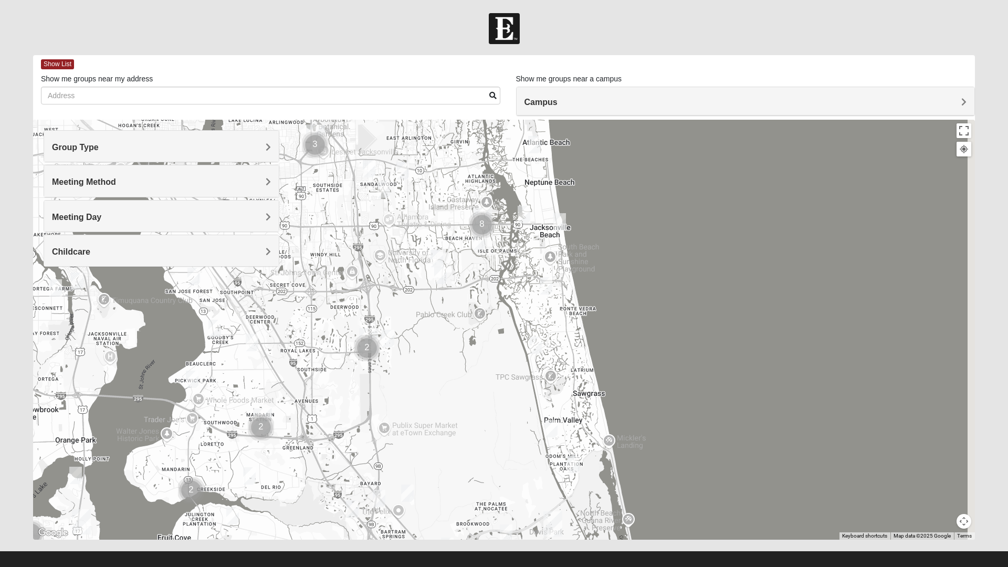
click at [580, 477] on img "Mixed Reed 32081" at bounding box center [573, 465] width 21 height 26
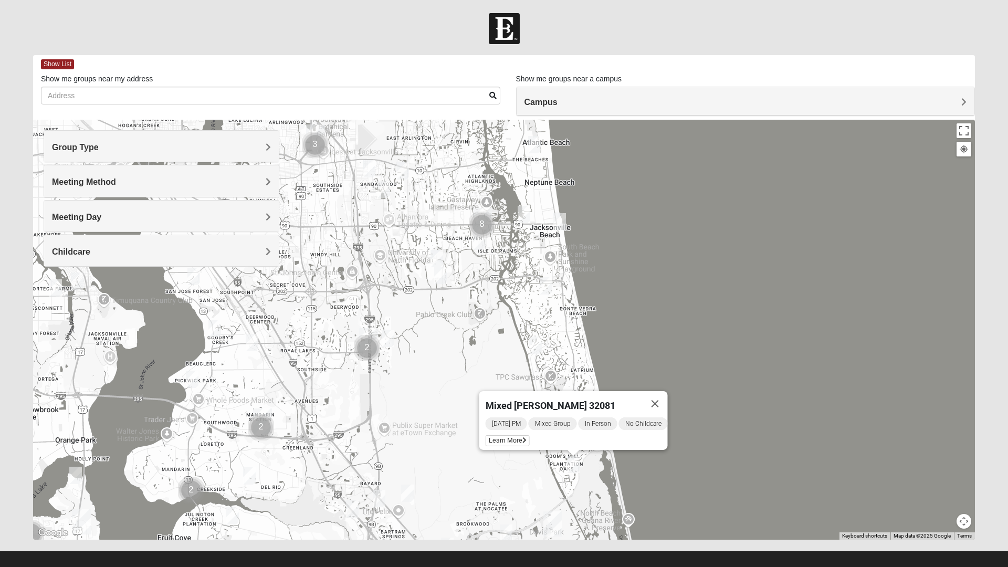
click at [522, 437] on icon at bounding box center [524, 440] width 4 height 6
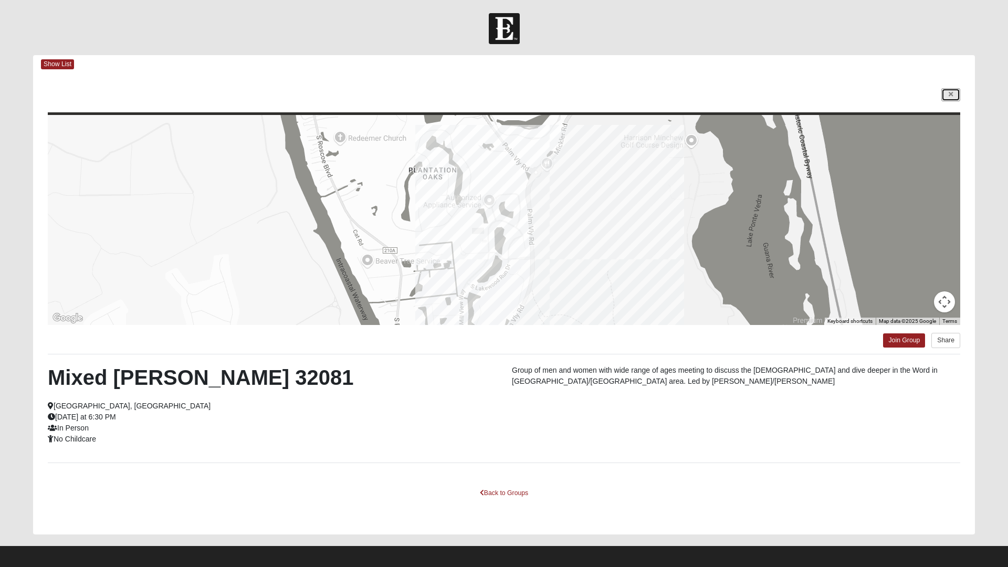
click at [950, 95] on icon at bounding box center [951, 94] width 4 height 6
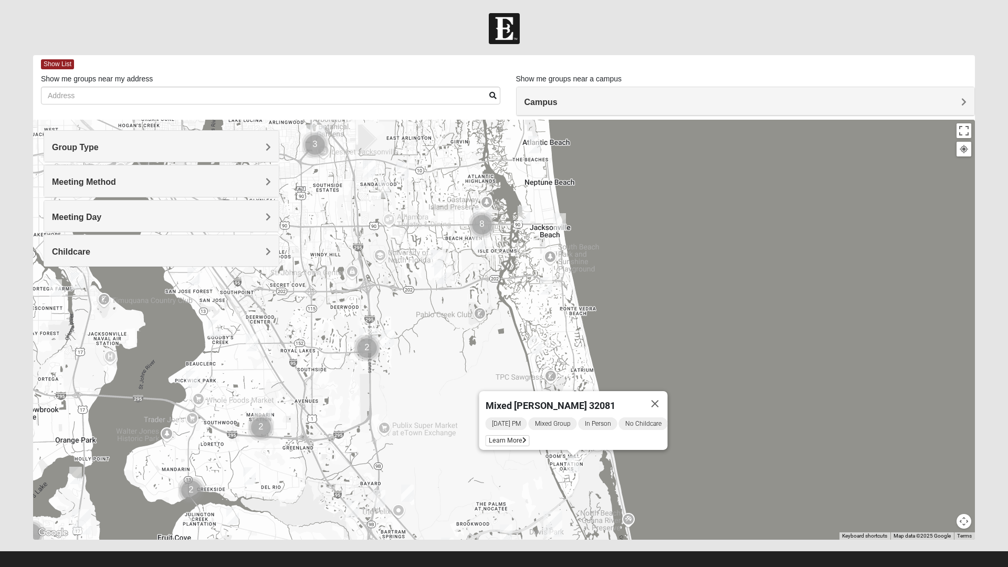
click at [663, 402] on button "Close" at bounding box center [655, 403] width 25 height 25
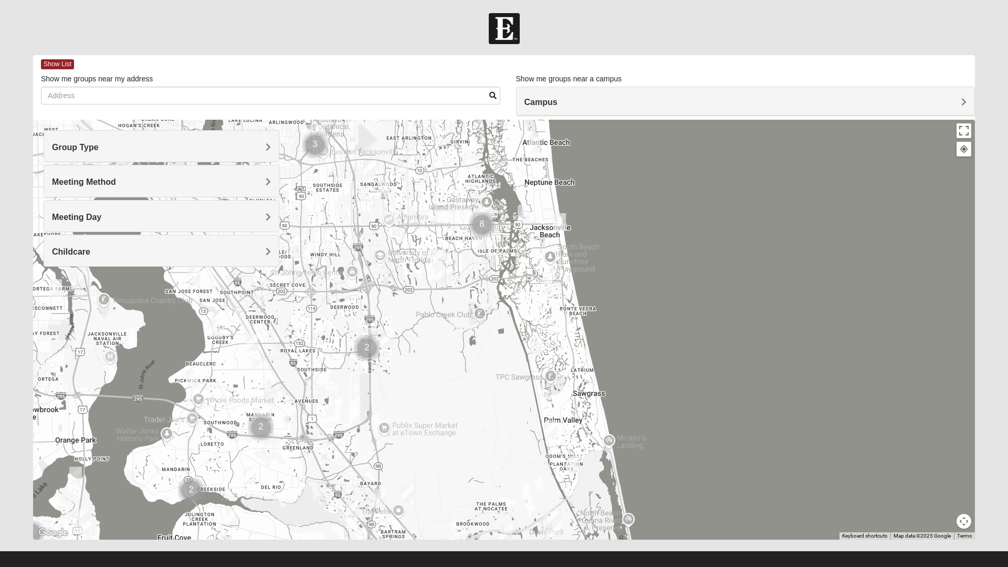
click at [558, 424] on img "Mixed Pate 32082" at bounding box center [551, 429] width 21 height 26
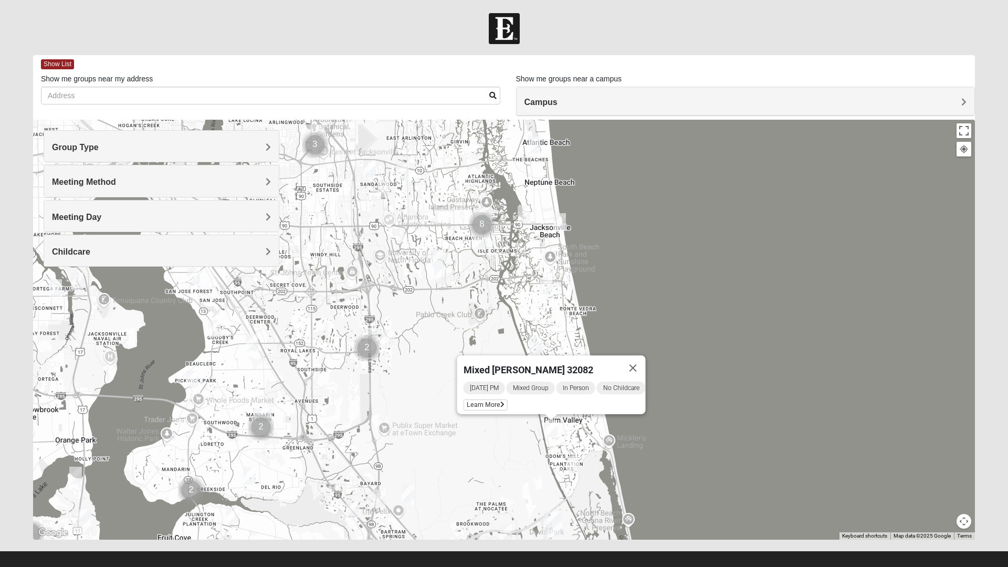
click at [492, 401] on span "Learn More" at bounding box center [486, 405] width 44 height 11
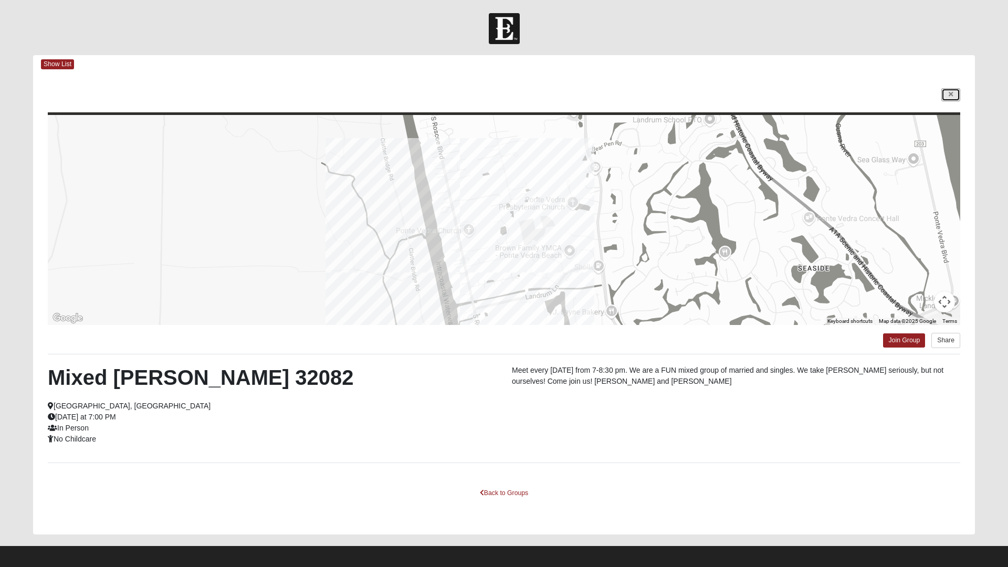
click at [950, 96] on icon at bounding box center [951, 94] width 4 height 6
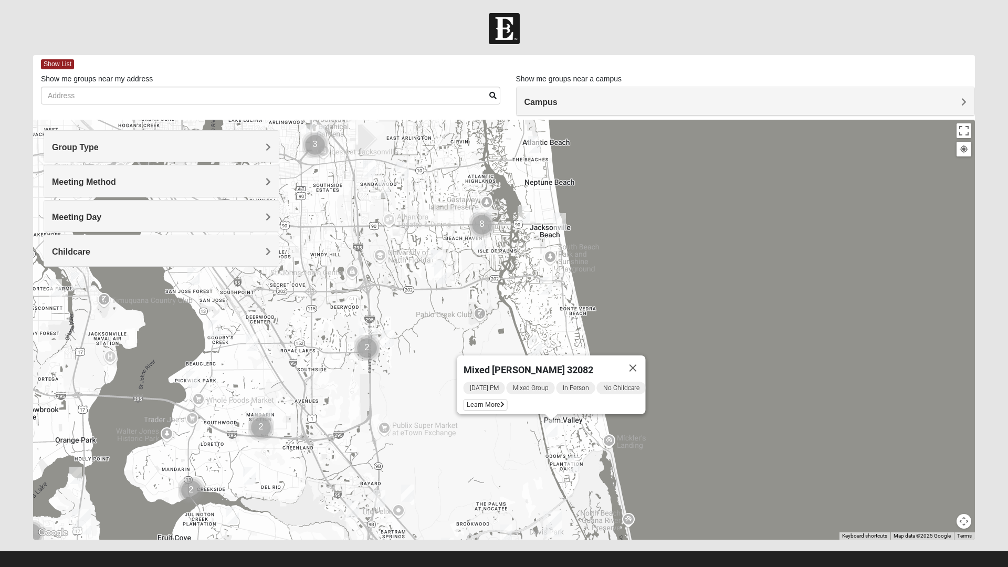
click at [641, 356] on button "Close" at bounding box center [633, 367] width 25 height 25
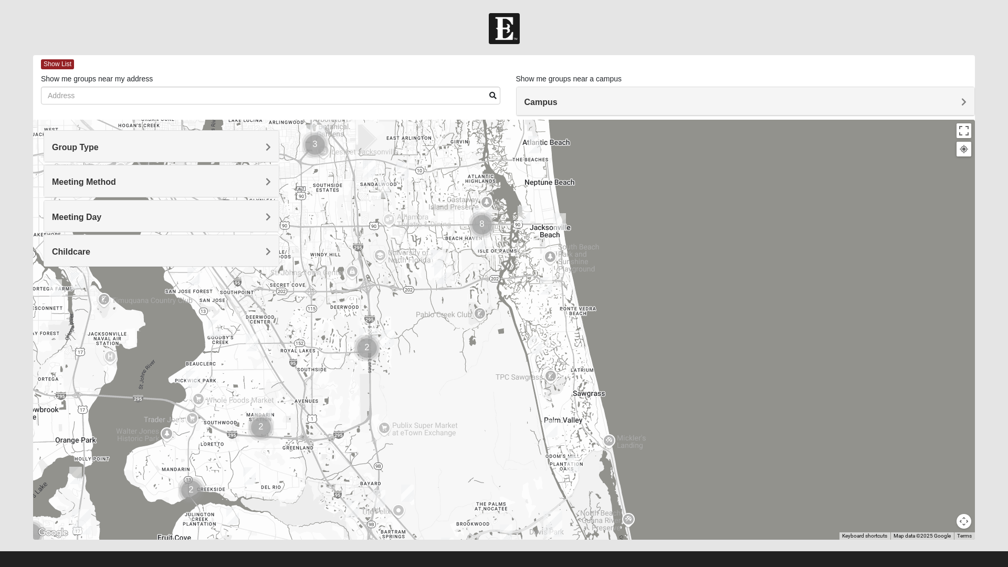
click at [537, 341] on img "Mixed Morales 32082" at bounding box center [535, 345] width 21 height 26
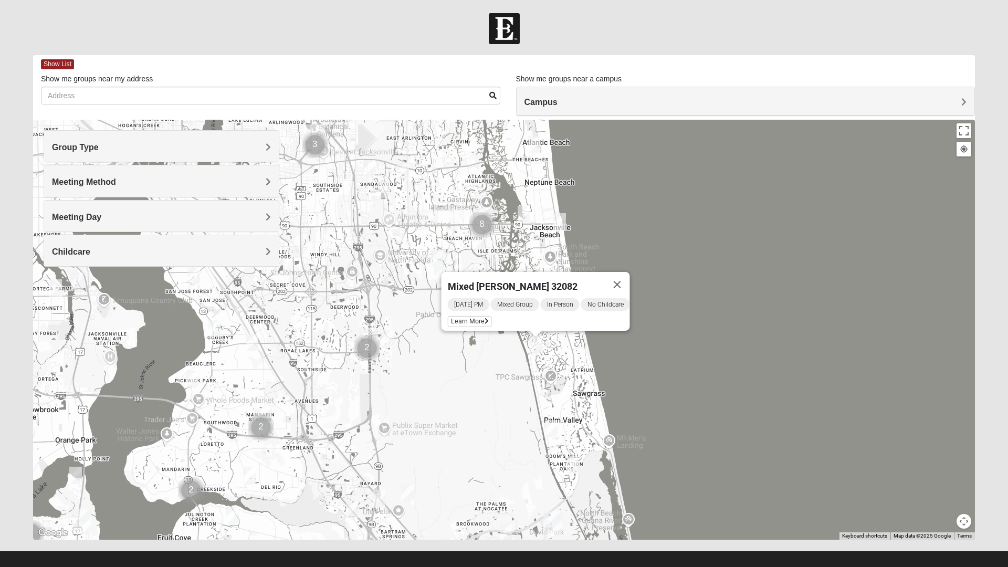
click at [485, 318] on icon at bounding box center [487, 321] width 4 height 6
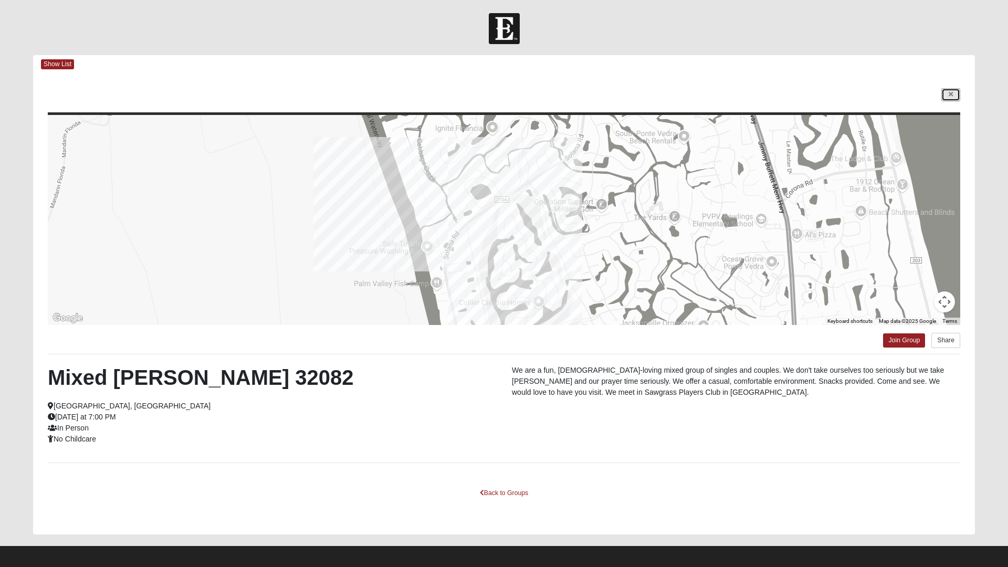
click at [950, 95] on icon at bounding box center [951, 94] width 4 height 6
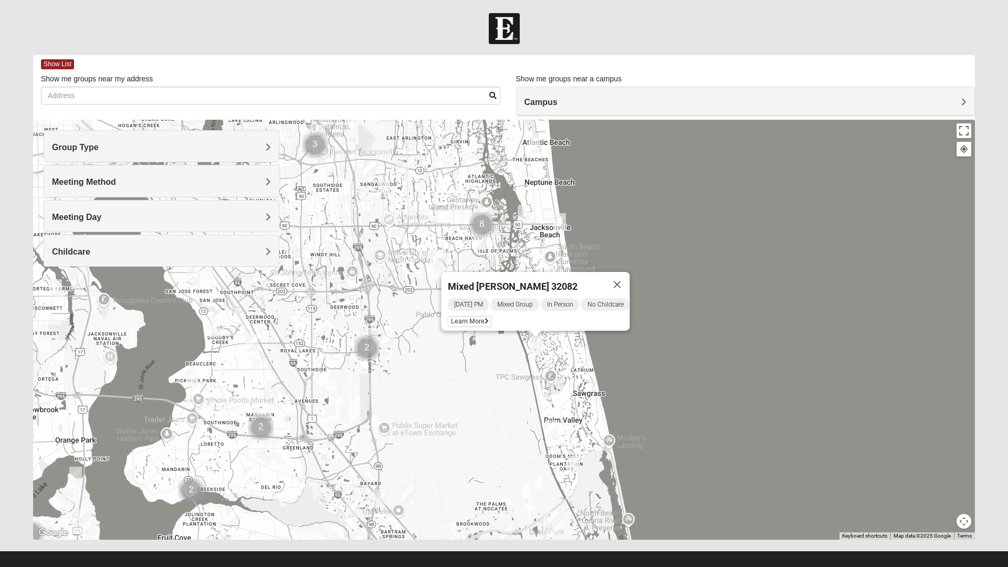
click at [630, 280] on button "Close" at bounding box center [617, 284] width 25 height 25
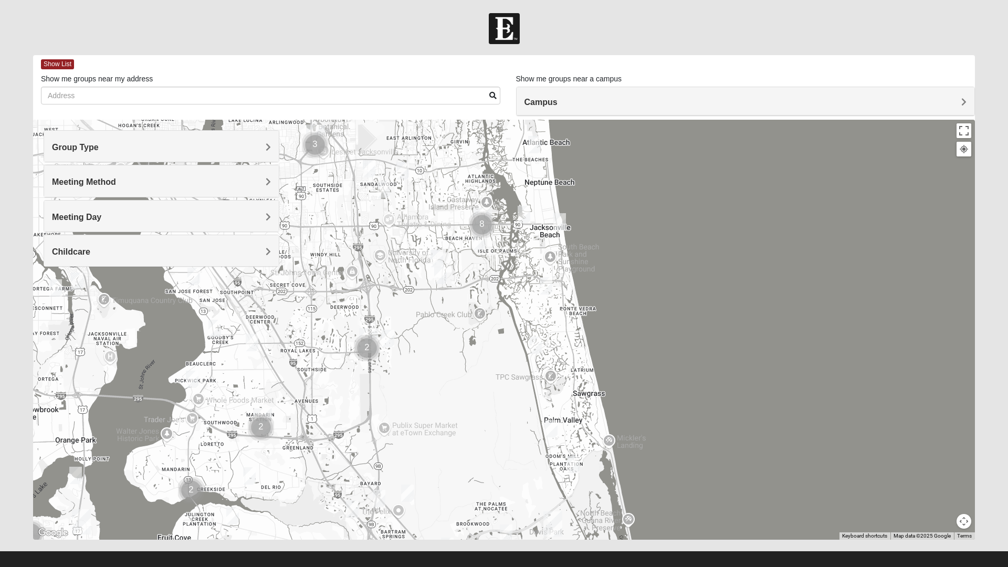
click at [549, 282] on img "Mixed Grooms 32082" at bounding box center [546, 286] width 21 height 26
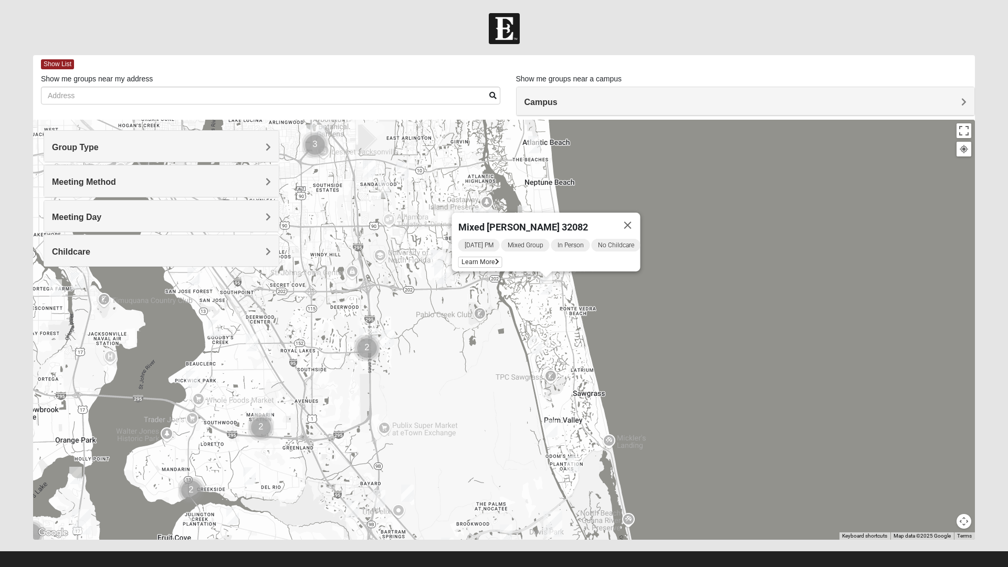
click at [495, 259] on icon at bounding box center [497, 262] width 4 height 6
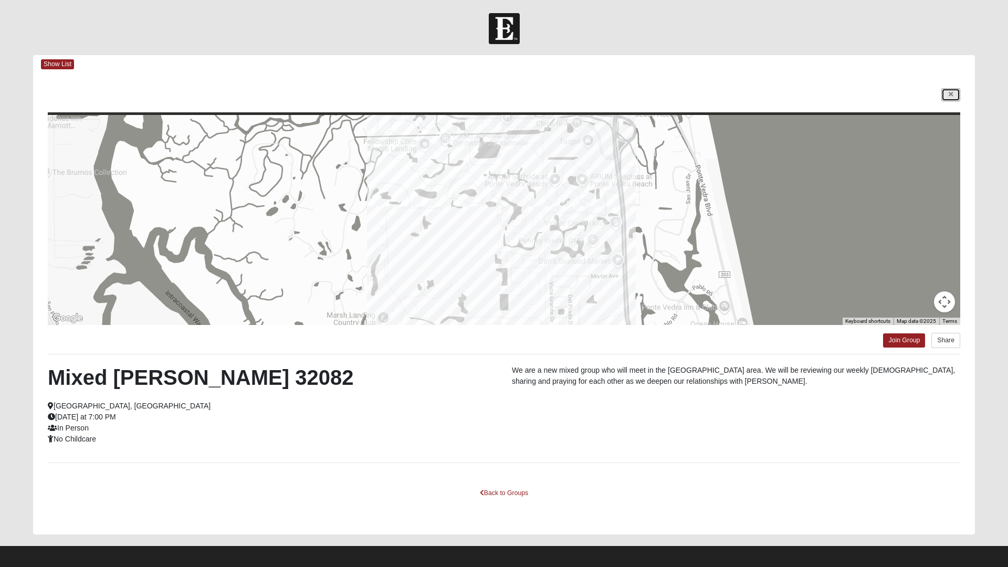
click at [950, 95] on icon at bounding box center [951, 94] width 4 height 6
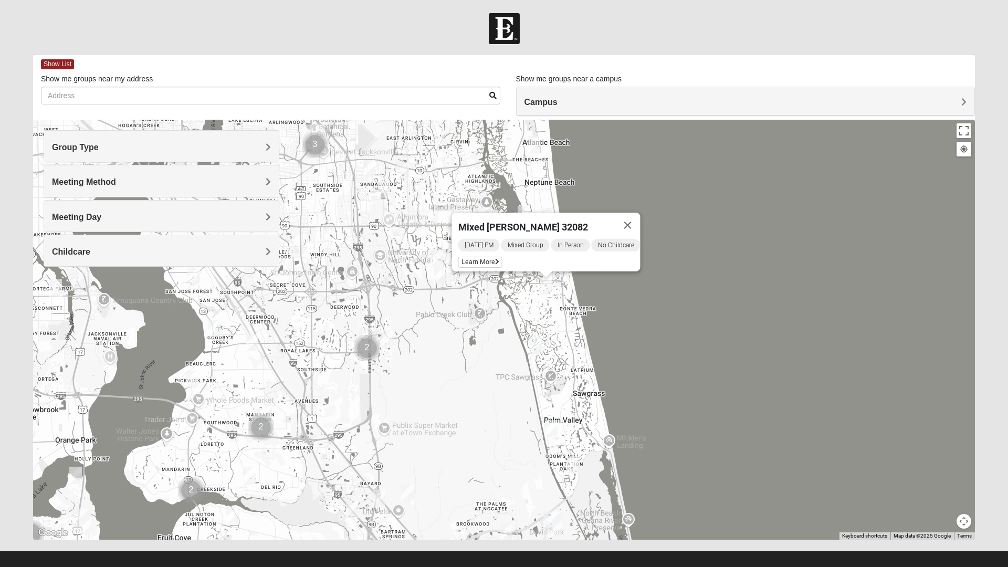
click at [630, 227] on button "Close" at bounding box center [627, 225] width 25 height 25
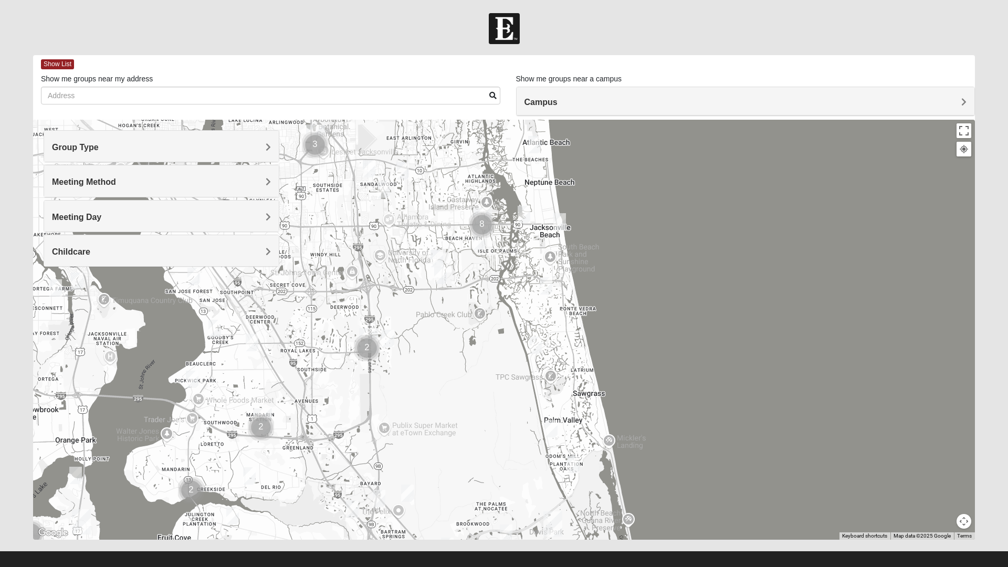
click at [130, 222] on h4 "Meeting Day" at bounding box center [161, 217] width 219 height 10
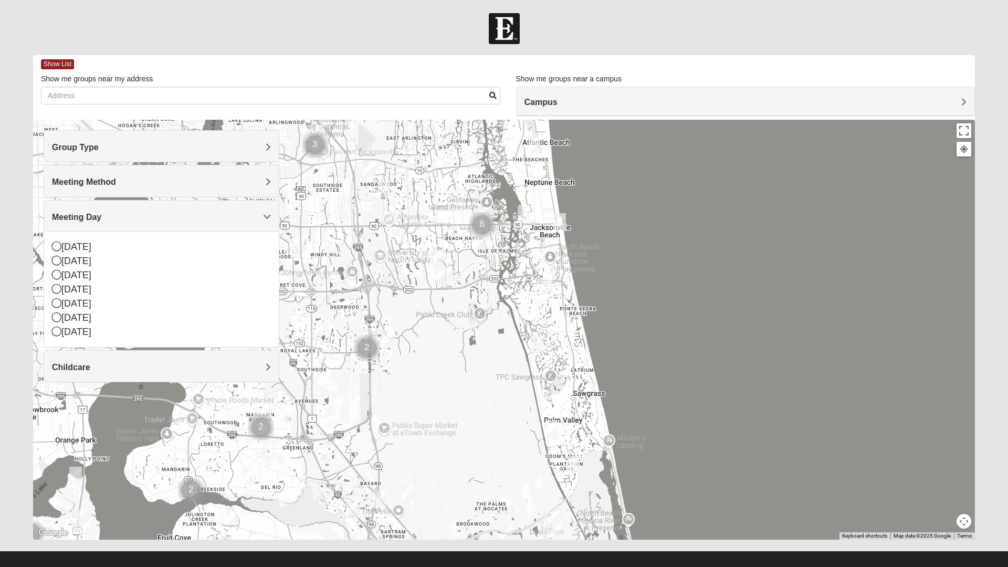
click at [74, 319] on div "[DATE]" at bounding box center [161, 318] width 219 height 14
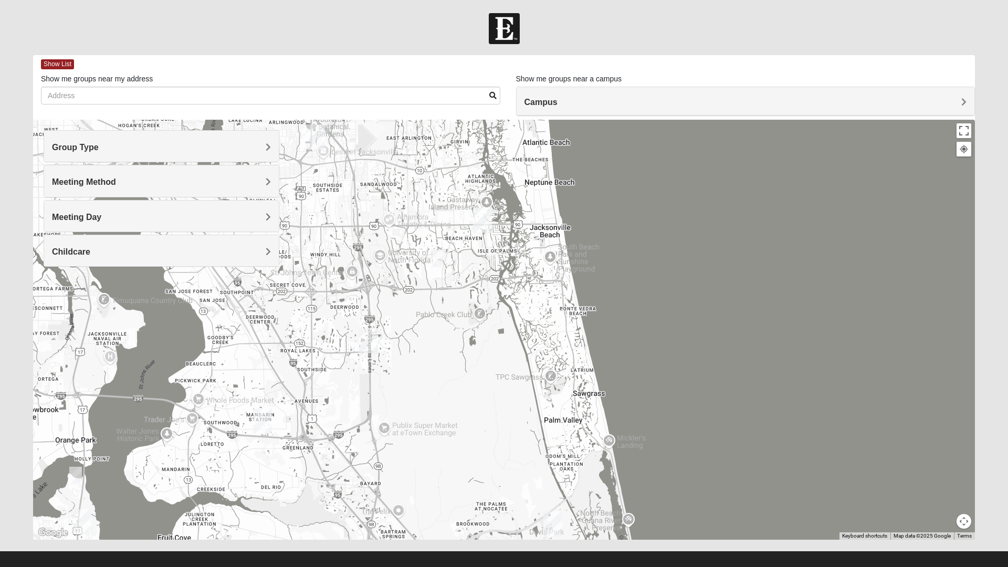
click at [441, 255] on img "Mixed Slack 32224" at bounding box center [436, 259] width 21 height 26
click at [379, 231] on span "Learn More" at bounding box center [371, 234] width 44 height 11
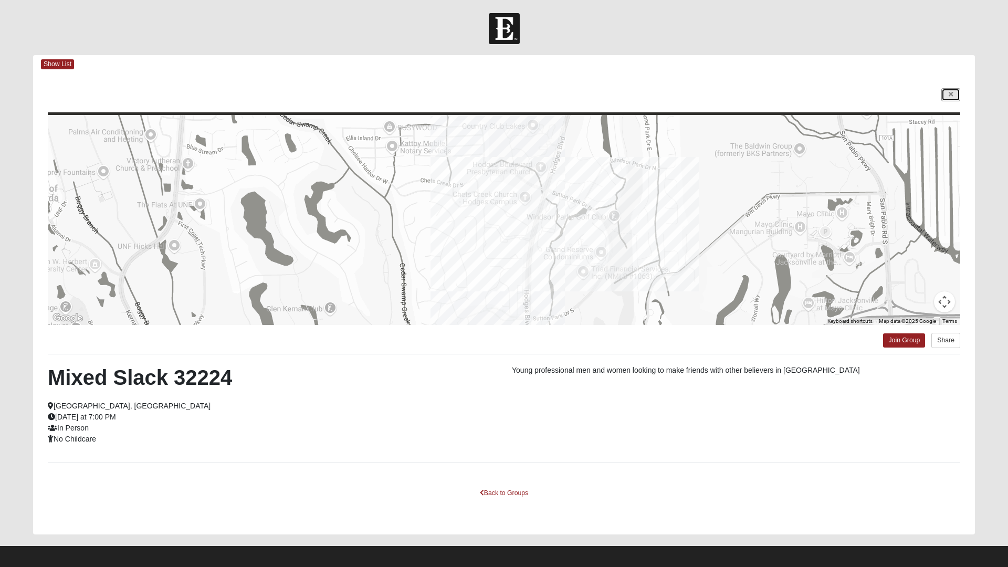
click at [950, 96] on icon at bounding box center [951, 94] width 4 height 6
click at [0, 0] on div "Campus" at bounding box center [0, 0] width 0 height 0
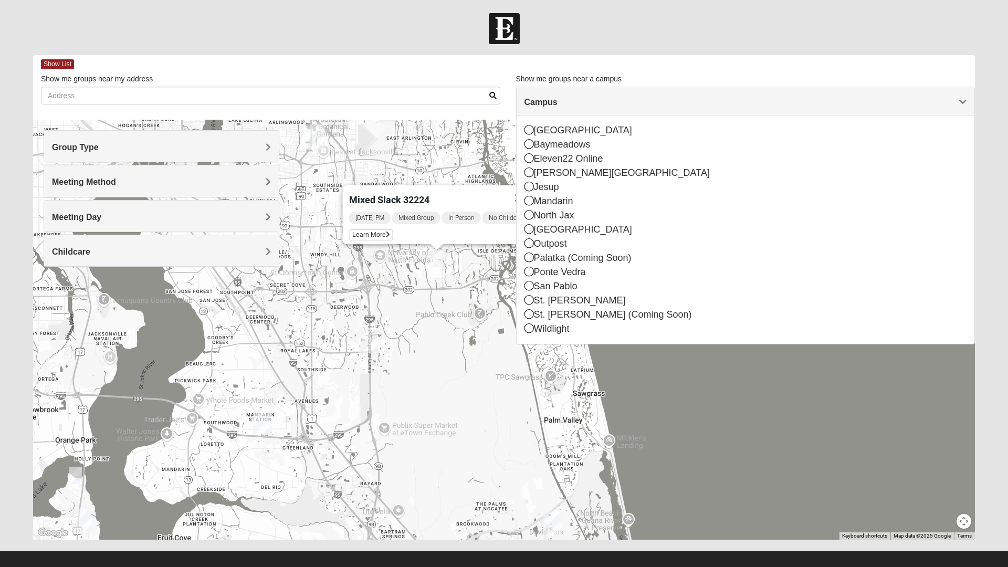
click at [921, 417] on div "Mixed Slack 32224 Friday PM Mixed Group In Person No Childcare Learn More" at bounding box center [504, 330] width 942 height 420
click at [558, 107] on span "Campus" at bounding box center [541, 102] width 33 height 9
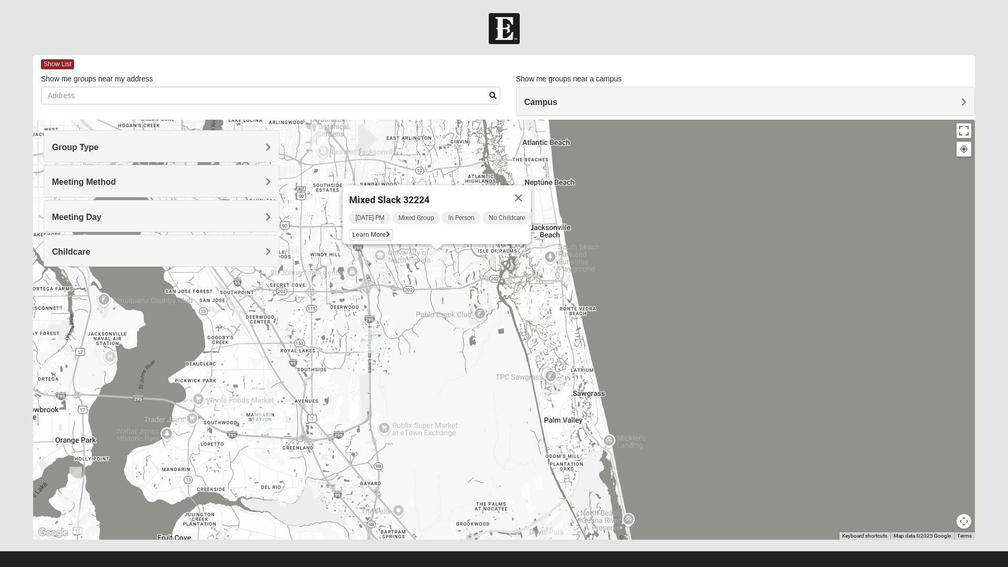
click at [528, 196] on button "Close" at bounding box center [518, 197] width 25 height 25
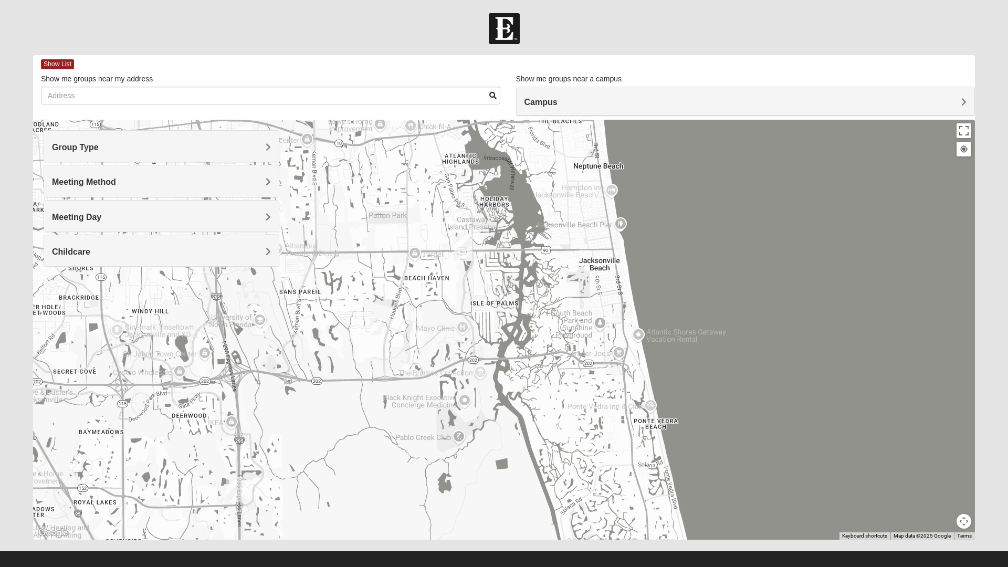
click at [68, 66] on span "Show List" at bounding box center [57, 64] width 33 height 10
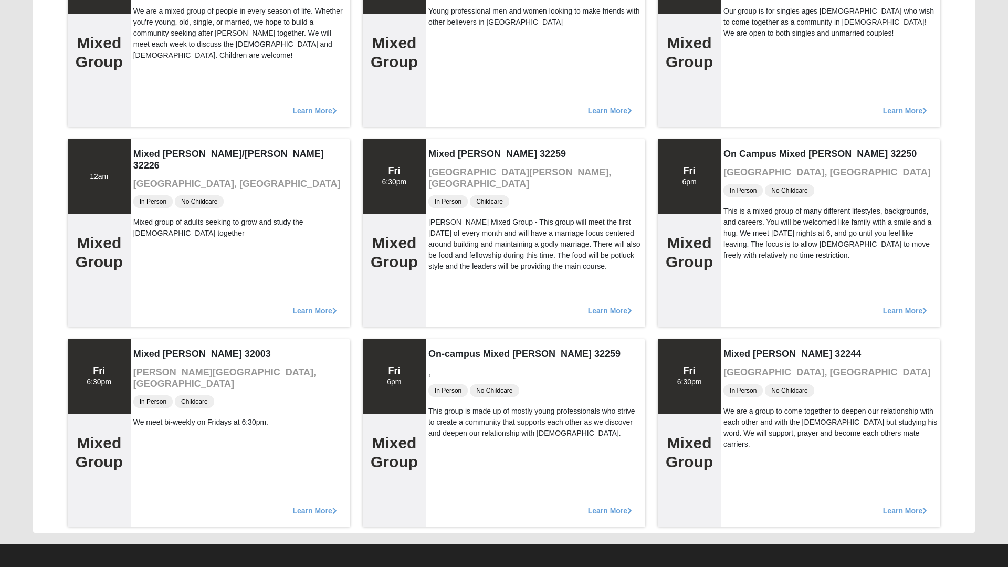
scroll to position [599, 0]
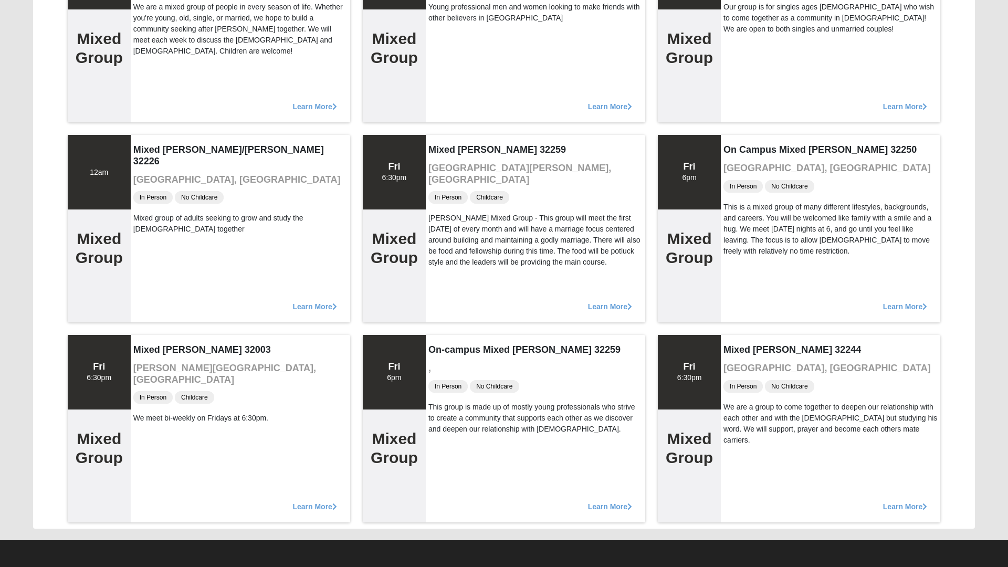
click at [911, 301] on span "Learn More" at bounding box center [905, 301] width 44 height 0
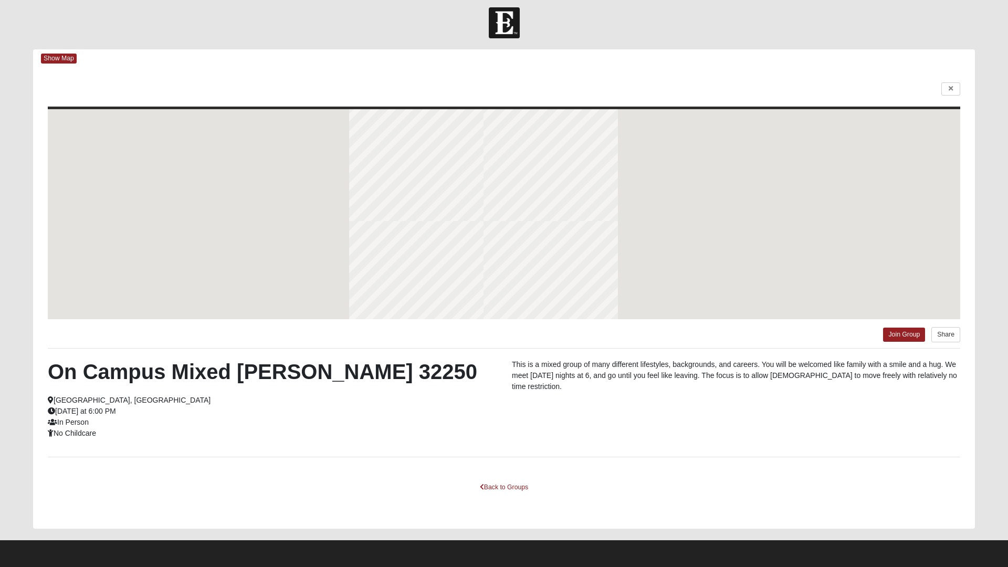
scroll to position [6, 0]
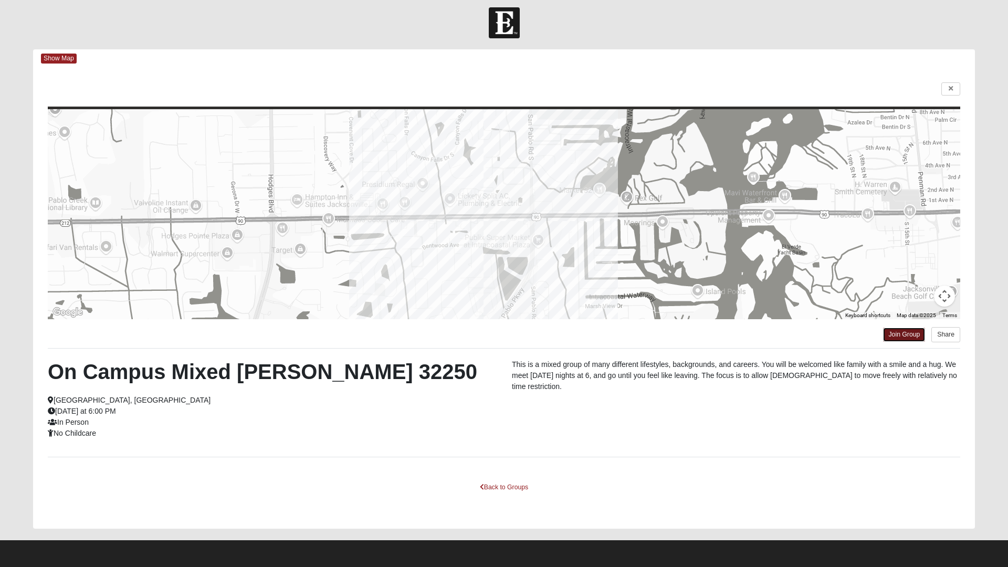
click at [909, 334] on link "Join Group" at bounding box center [904, 335] width 42 height 14
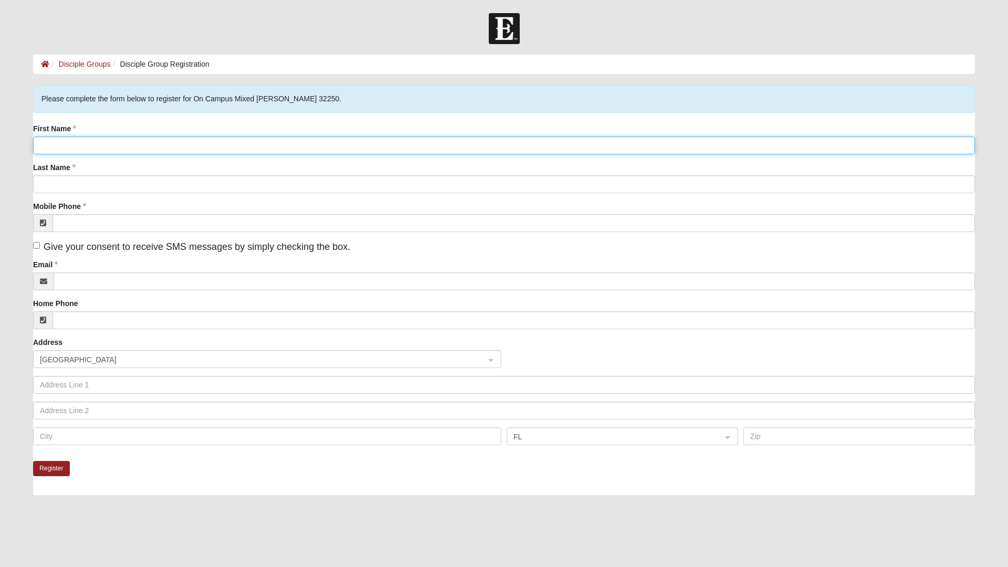
click at [929, 146] on input "First Name" at bounding box center [504, 146] width 942 height 18
type input "[PERSON_NAME]"
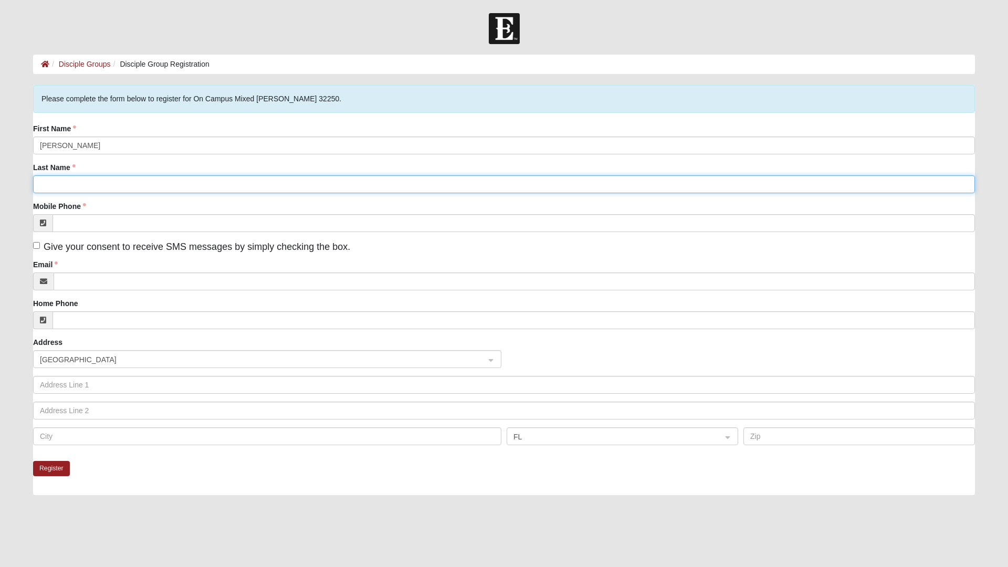
click at [55, 186] on input "Last Name" at bounding box center [504, 184] width 942 height 18
type input "[PERSON_NAME]"
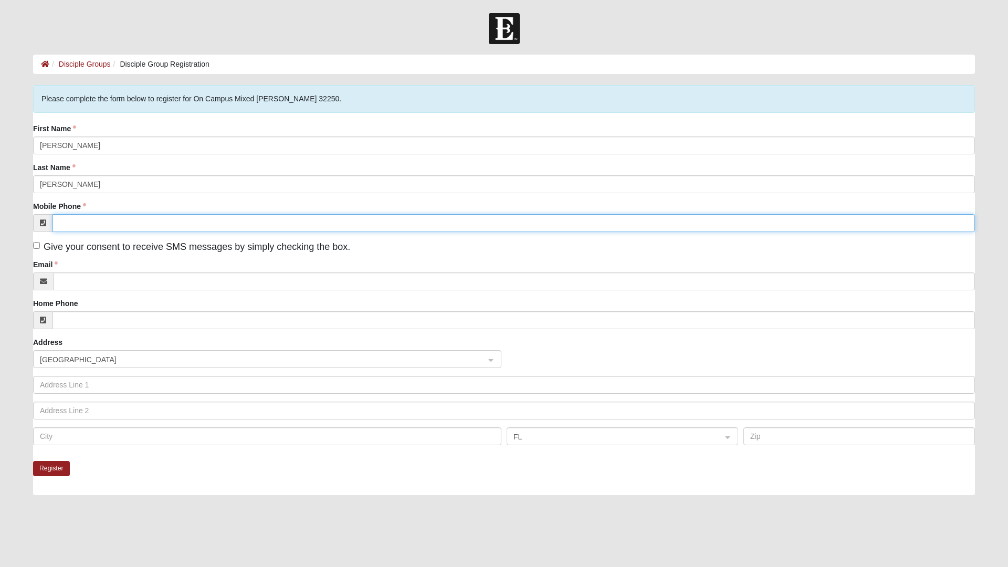
click at [104, 227] on input "Mobile Phone" at bounding box center [514, 223] width 922 height 18
type input "[PHONE_NUMBER]"
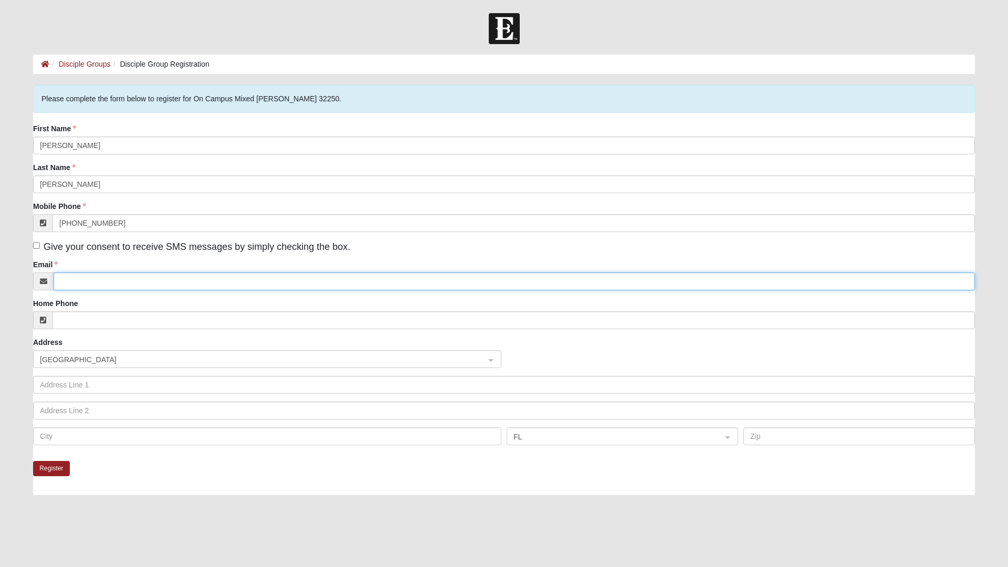
click at [100, 278] on input "Email" at bounding box center [514, 281] width 921 height 18
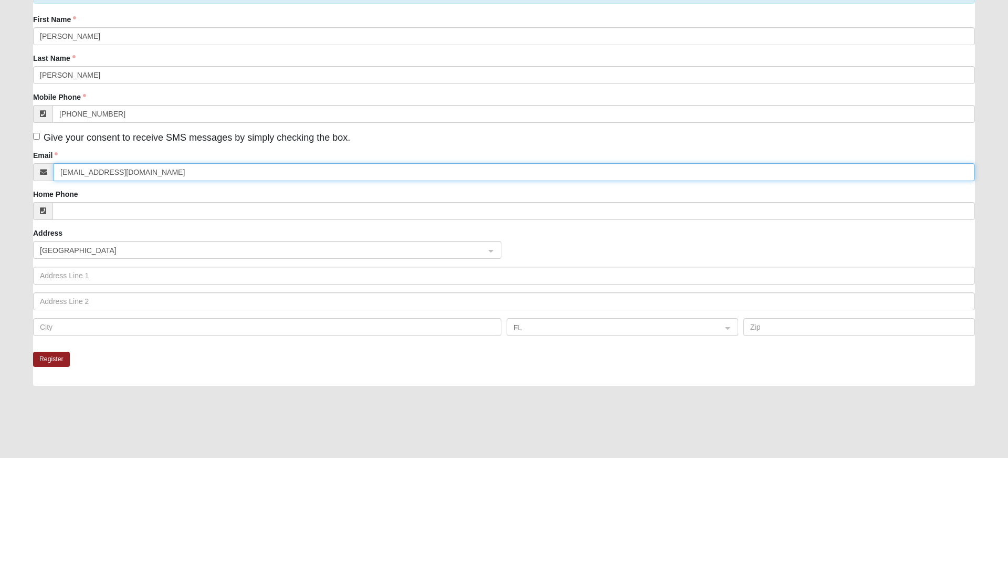
type input "[EMAIL_ADDRESS][DOMAIN_NAME]"
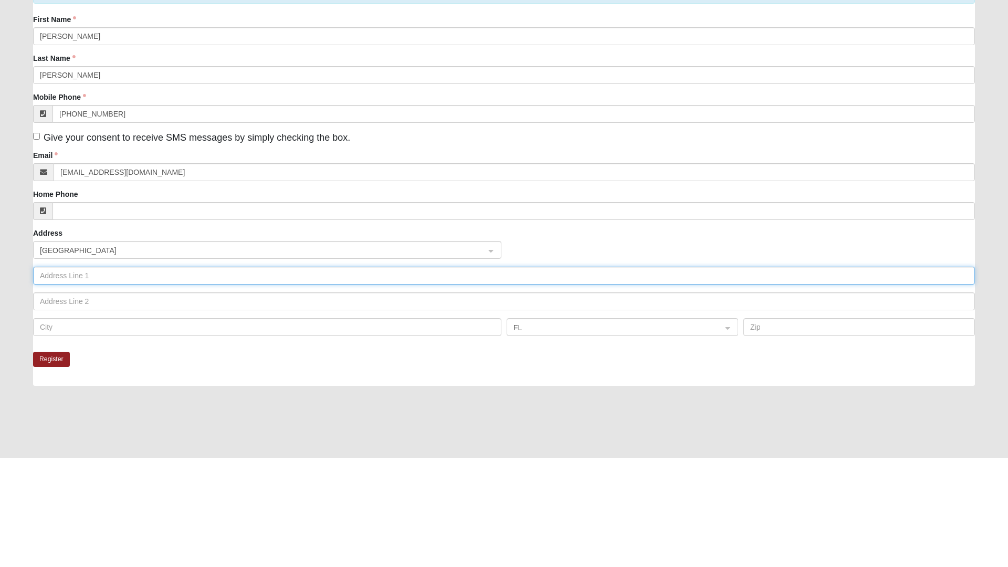
click at [87, 385] on input "text" at bounding box center [504, 385] width 942 height 18
type input "[STREET_ADDRESS]"
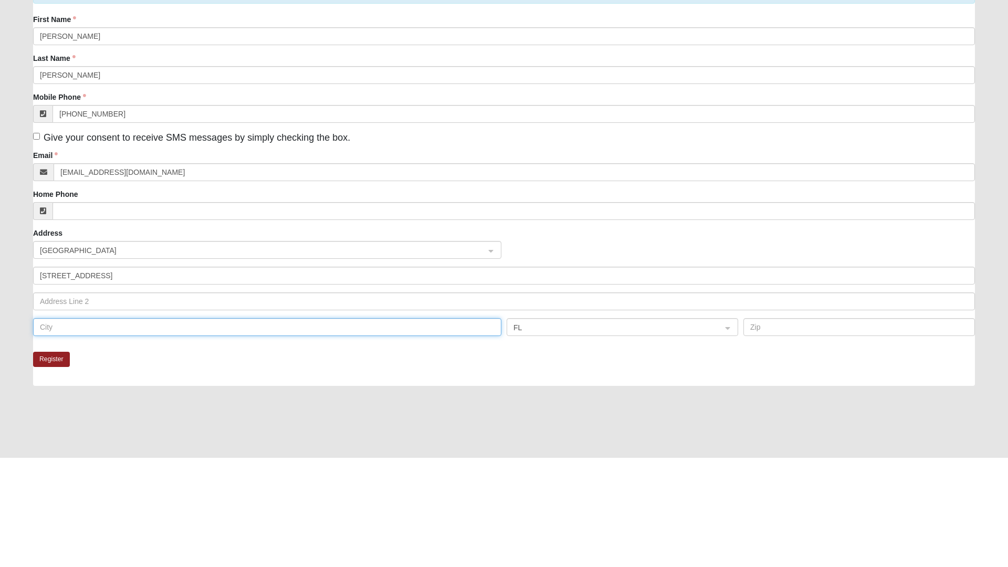
click at [106, 436] on input "text" at bounding box center [267, 436] width 468 height 18
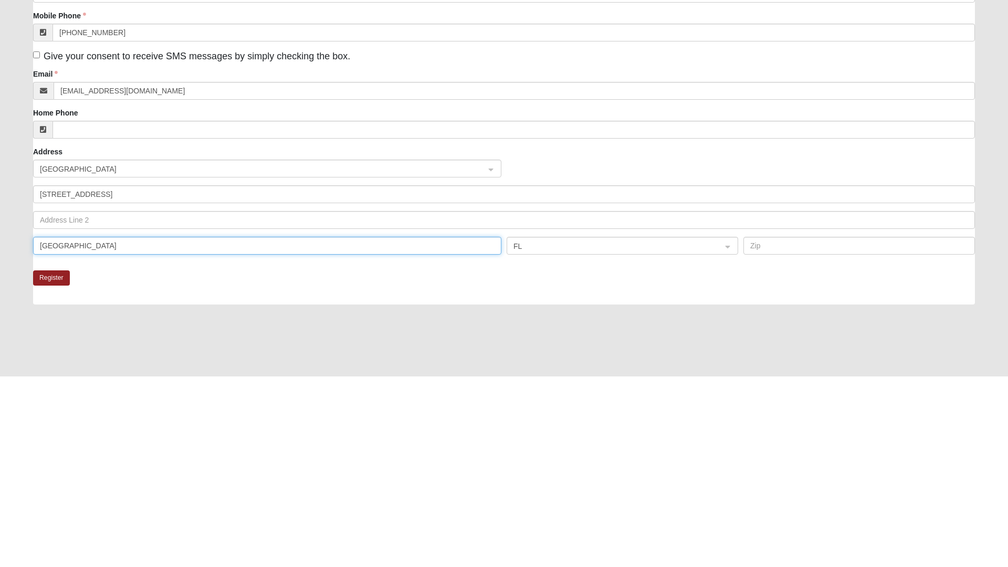
type input "Jacksonville"
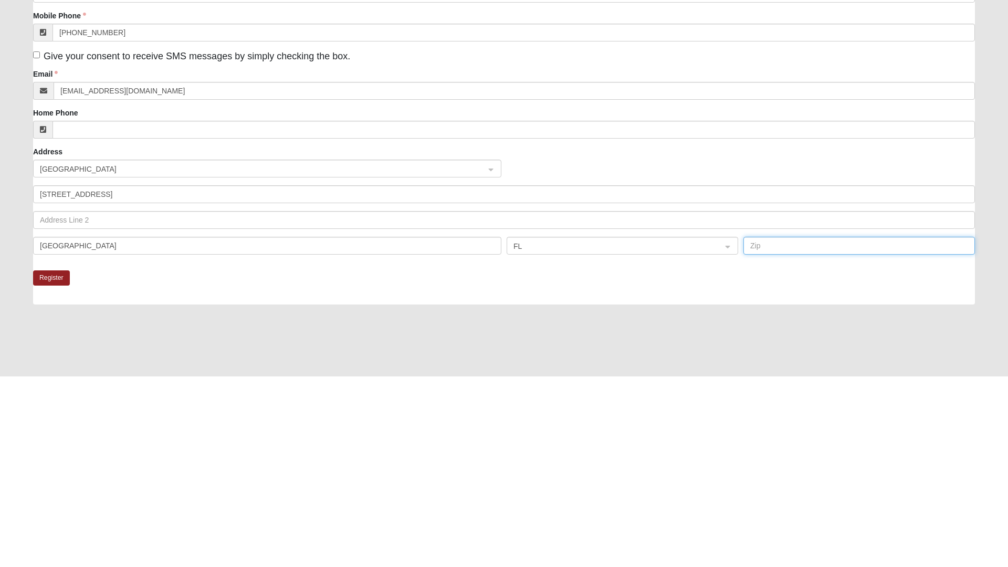
click at [810, 438] on input "text" at bounding box center [859, 436] width 232 height 18
type input "32246"
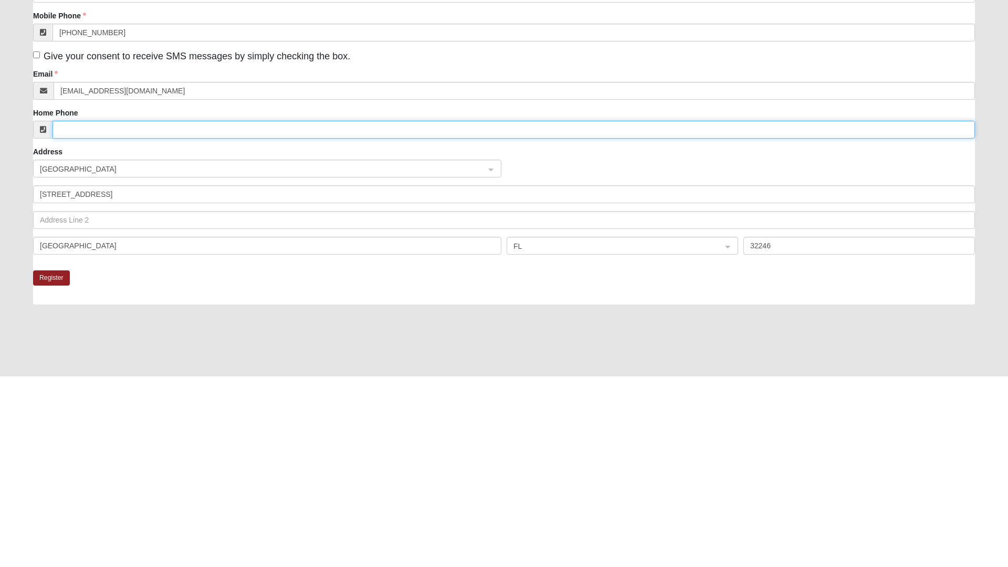
click at [106, 321] on input "Home Phone" at bounding box center [514, 320] width 922 height 18
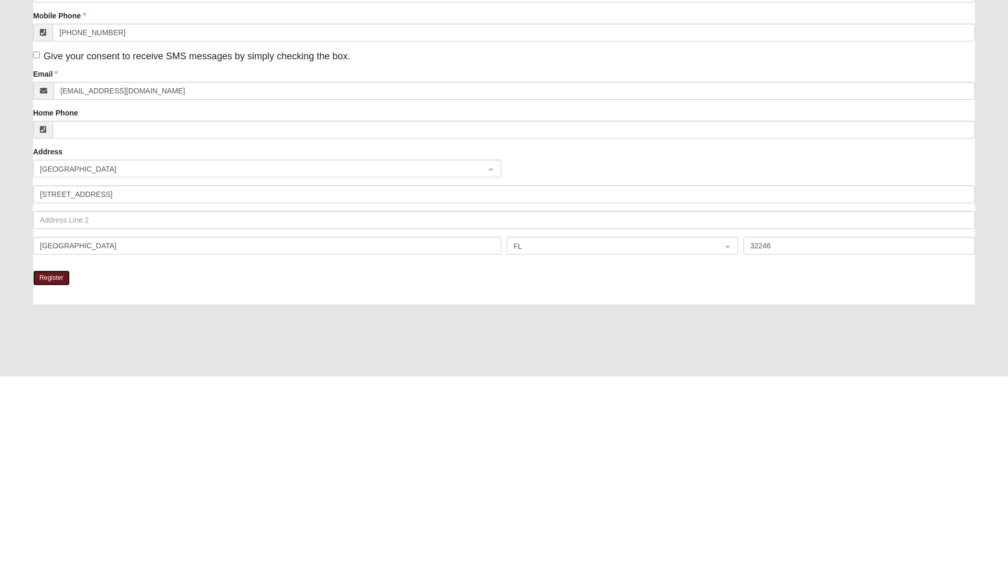
click at [58, 468] on button "Register" at bounding box center [51, 468] width 37 height 15
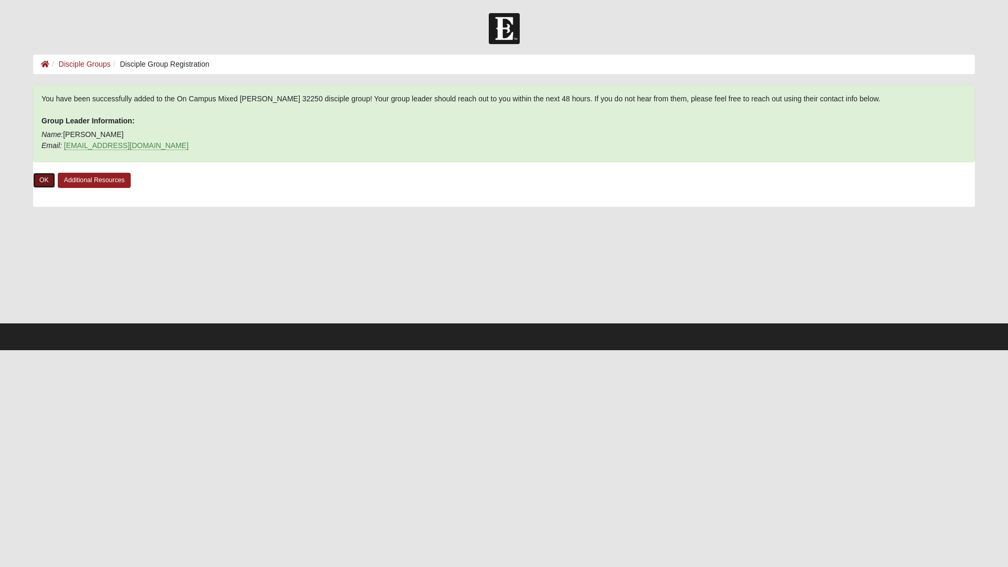
click at [37, 179] on link "OK" at bounding box center [44, 180] width 22 height 15
